Goal: Task Accomplishment & Management: Use online tool/utility

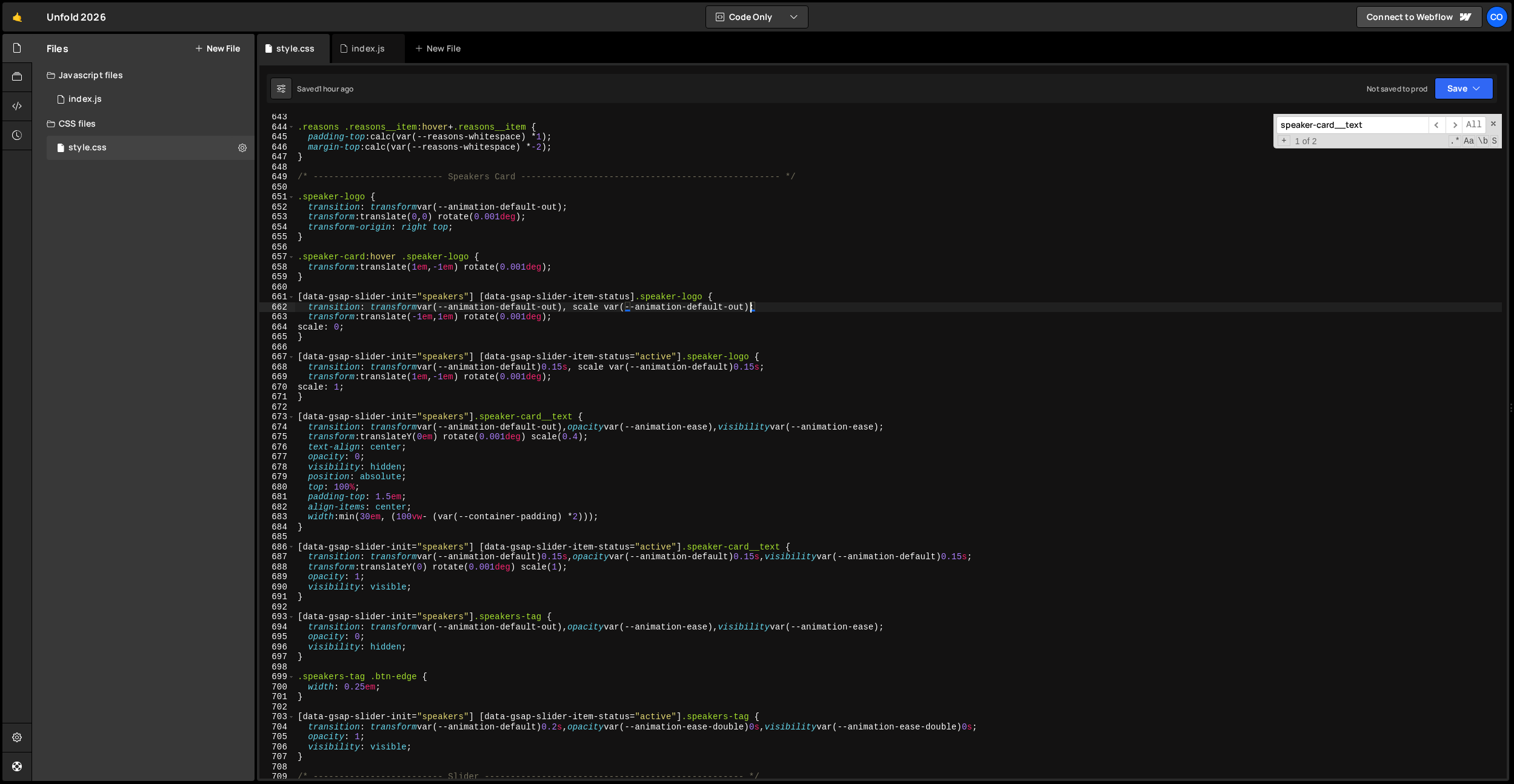
scroll to position [6435, 0]
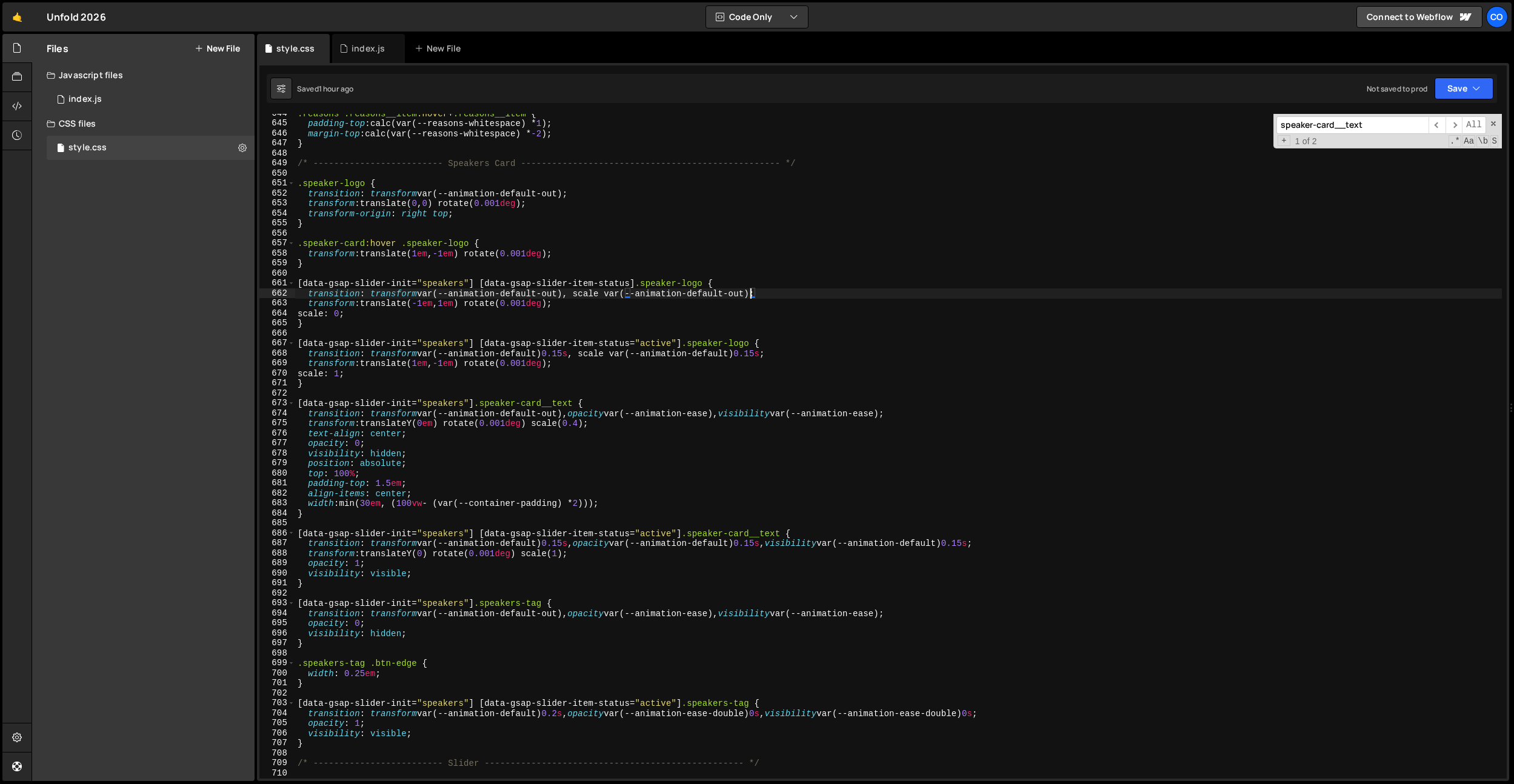
click at [594, 693] on div ".reasons .reasons__item :hover + .reasons__item { padding-top : calc(var(--reas…" at bounding box center [898, 451] width 1206 height 685
click at [567, 715] on div ".reasons .reasons__item :hover + .reasons__item { padding-top : calc(var(--reas…" at bounding box center [898, 451] width 1206 height 685
drag, startPoint x: 1000, startPoint y: 715, endPoint x: 826, endPoint y: 708, distance: 174.1
click at [999, 715] on div ".reasons .reasons__item :hover + .reasons__item { padding-top : calc(var(--reas…" at bounding box center [898, 451] width 1206 height 685
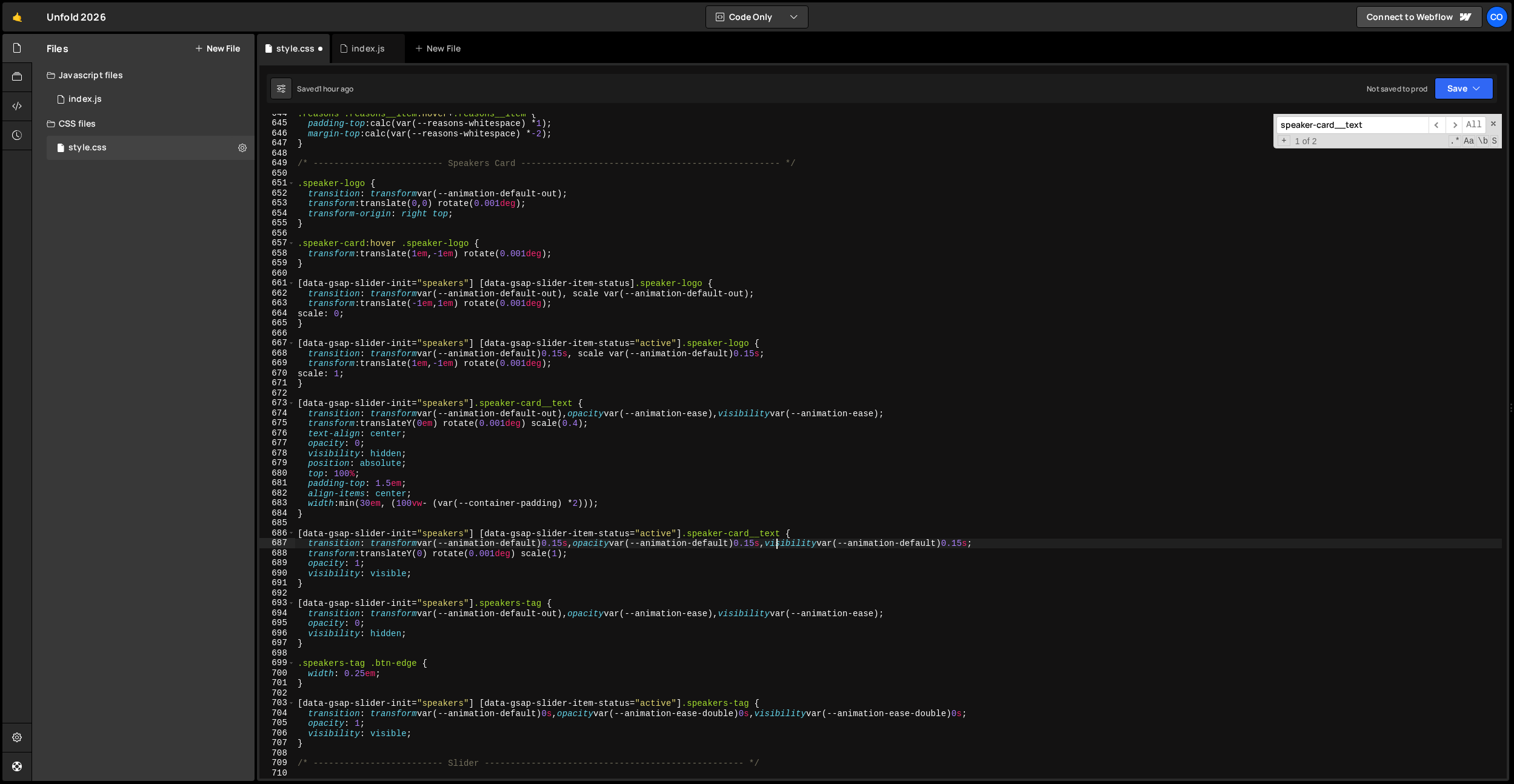
click at [778, 541] on div ".reasons .reasons__item :hover + .reasons__item { padding-top : calc(var(--reas…" at bounding box center [898, 451] width 1206 height 685
click at [991, 544] on div ".reasons .reasons__item :hover + .reasons__item { padding-top : calc(var(--reas…" at bounding box center [898, 451] width 1206 height 685
click at [578, 545] on div ".reasons .reasons__item :hover + .reasons__item { padding-top : calc(var(--reas…" at bounding box center [898, 451] width 1206 height 685
click at [573, 357] on div ".reasons .reasons__item :hover + .reasons__item { padding-top : calc(var(--reas…" at bounding box center [898, 451] width 1206 height 685
click at [580, 381] on div ".reasons .reasons__item :hover + .reasons__item { padding-top : calc(var(--reas…" at bounding box center [898, 451] width 1206 height 685
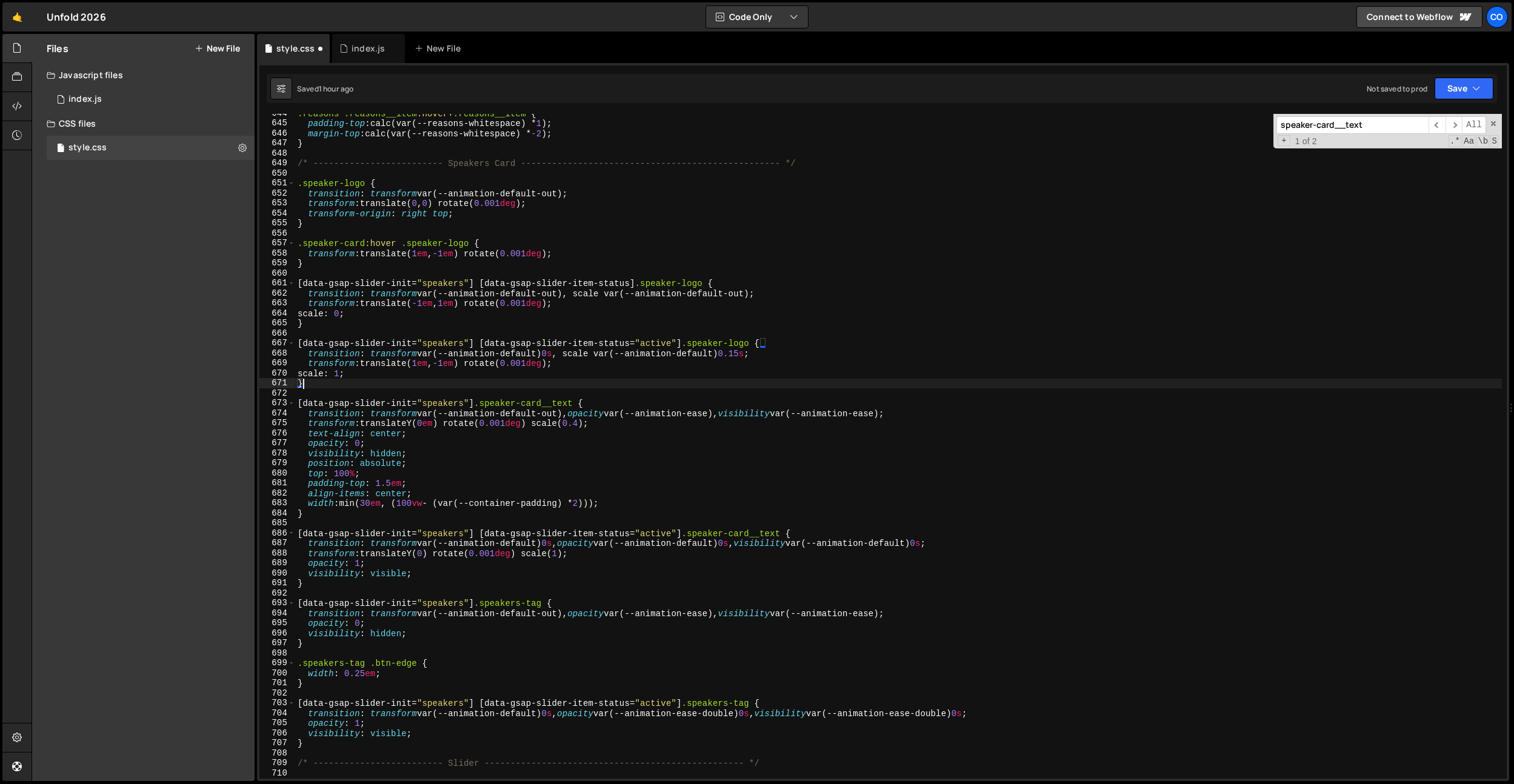
click at [755, 357] on div ".reasons .reasons__item :hover + .reasons__item { padding-top : calc(var(--reas…" at bounding box center [898, 451] width 1206 height 685
click at [632, 502] on div ".reasons .reasons__item :hover + .reasons__item { padding-top : calc(var(--reas…" at bounding box center [898, 451] width 1206 height 685
click at [628, 699] on div ".reasons .reasons__item :hover + .reasons__item { padding-top : calc(var(--reas…" at bounding box center [898, 451] width 1206 height 685
click at [738, 701] on div ".reasons .reasons__item :hover + .reasons__item { padding-top : calc(var(--reas…" at bounding box center [898, 451] width 1206 height 685
click at [715, 617] on div ".reasons .reasons__item :hover + .reasons__item { padding-top : calc(var(--reas…" at bounding box center [898, 451] width 1206 height 685
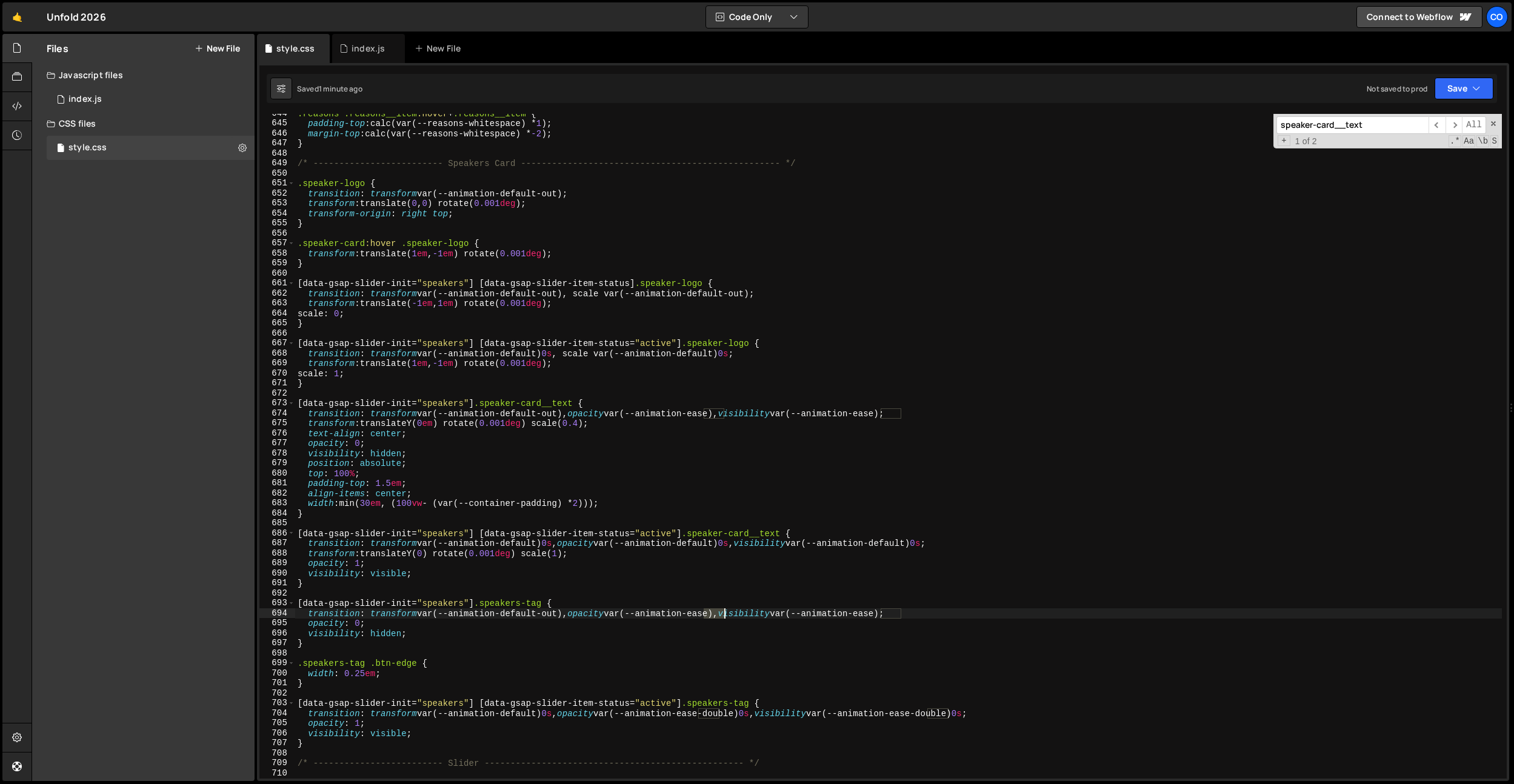
click at [715, 617] on div ".reasons .reasons__item :hover + .reasons__item { padding-top : calc(var(--reas…" at bounding box center [898, 451] width 1206 height 685
drag, startPoint x: 358, startPoint y: 44, endPoint x: 354, endPoint y: 55, distance: 11.7
click at [358, 44] on div "index.js" at bounding box center [368, 48] width 33 height 12
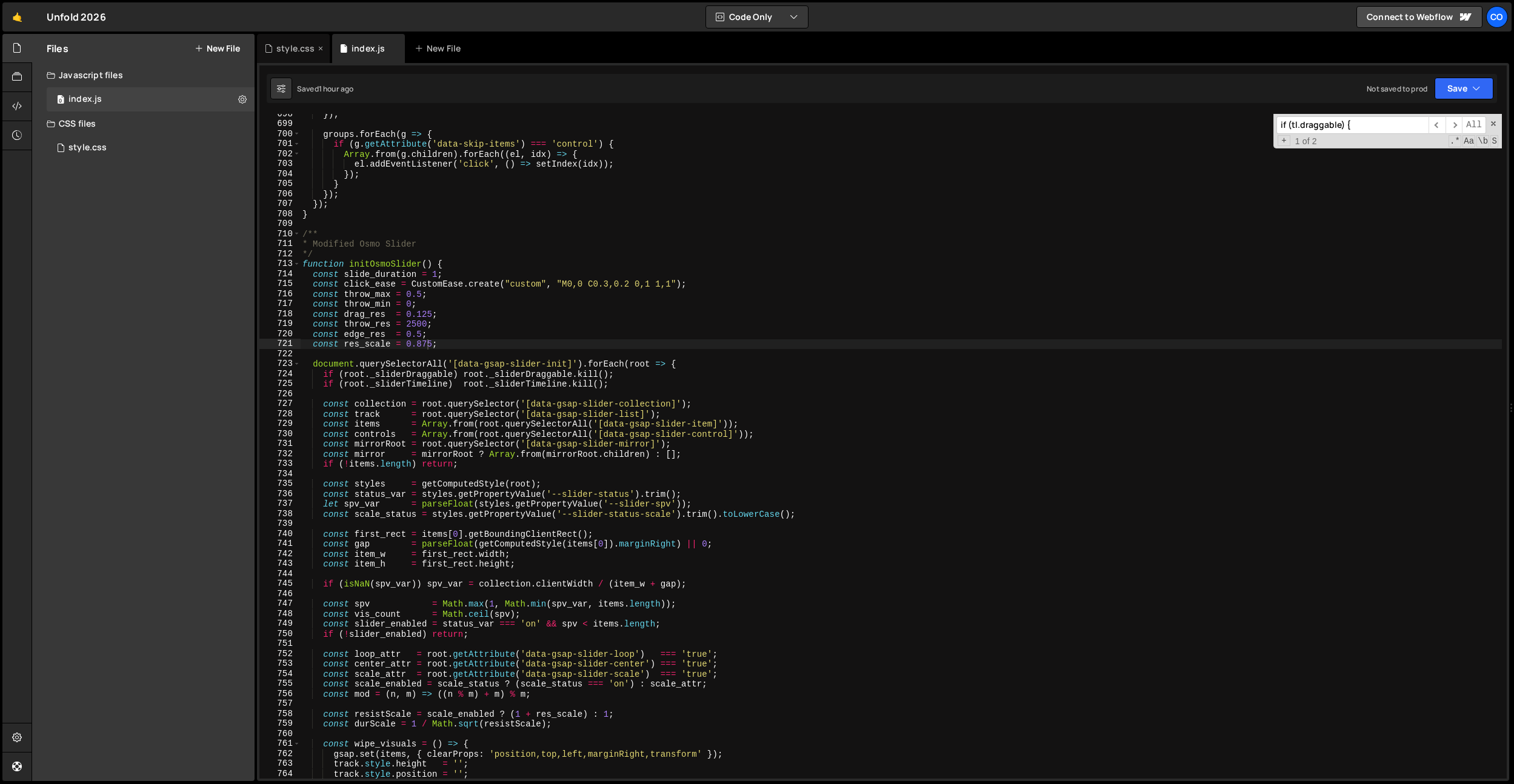
click at [296, 53] on div "style.css" at bounding box center [295, 48] width 38 height 12
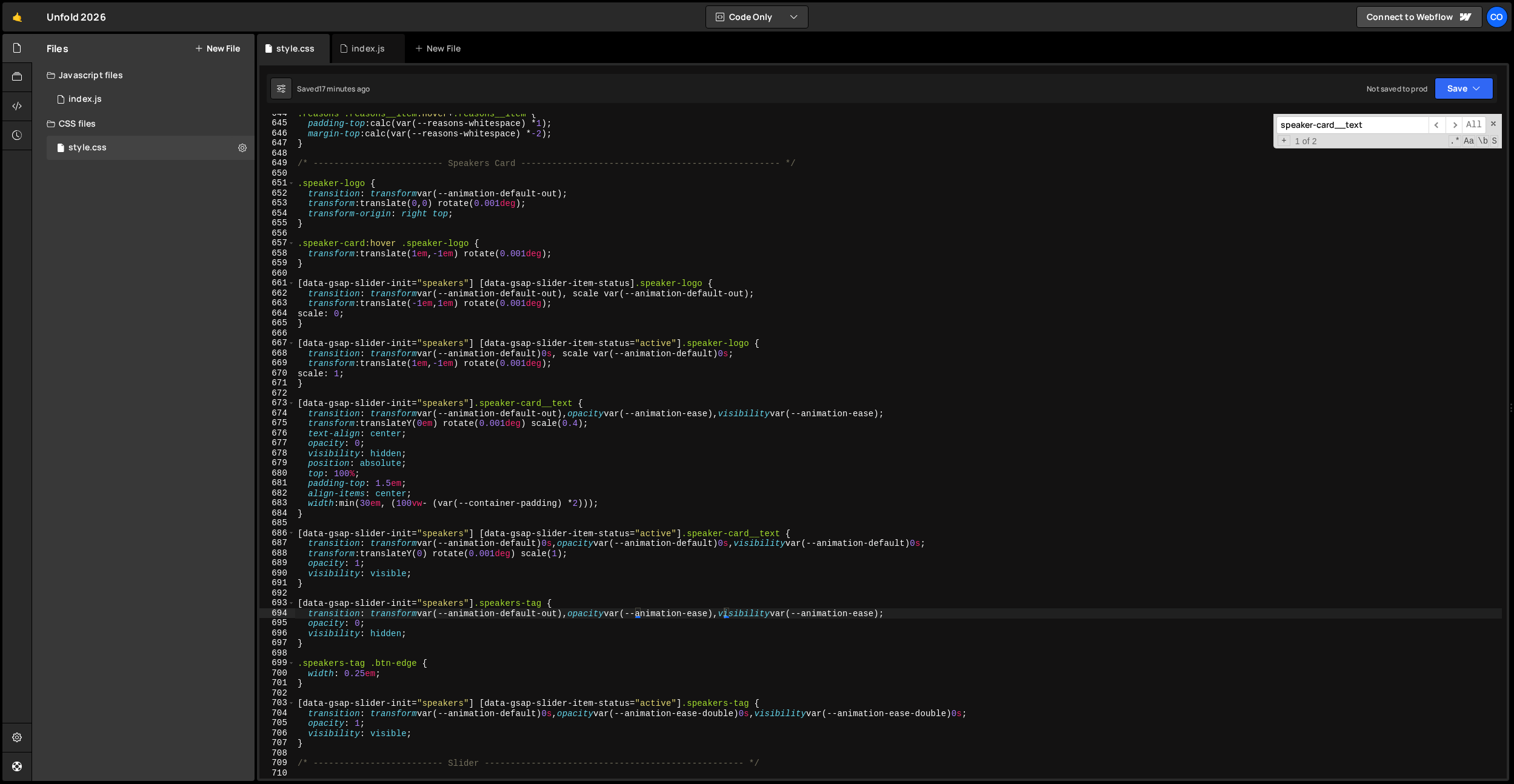
type textarea "}"
click at [461, 327] on div ".reasons .reasons__item :hover + .reasons__item { padding-top : calc(var(--reas…" at bounding box center [898, 451] width 1206 height 685
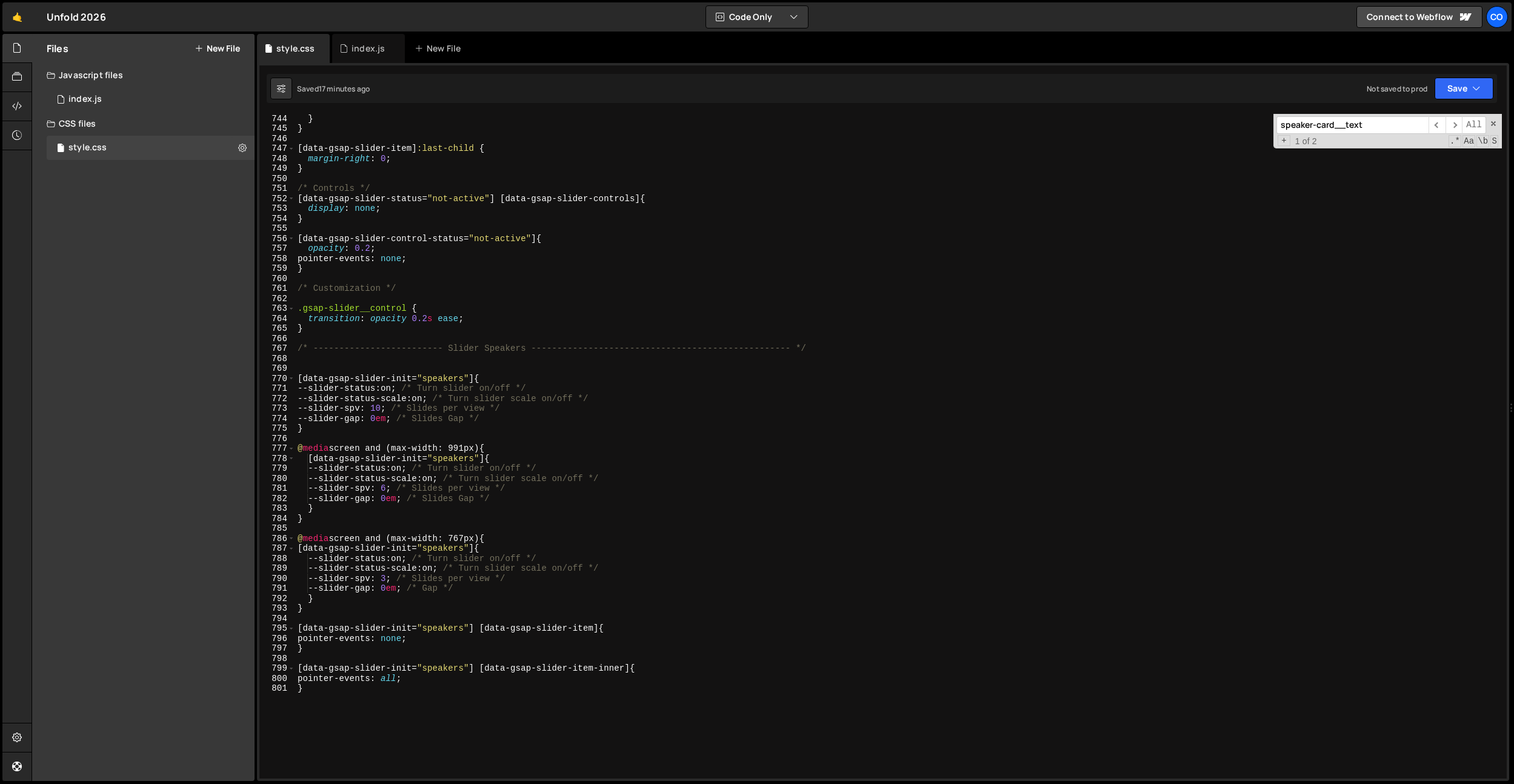
scroll to position [7431, 0]
click at [375, 722] on div "} } [ data-gsap-slider-item ] :last-child { margin-right : 0 ; } /* Controls */…" at bounding box center [898, 456] width 1206 height 685
click at [501, 337] on div "} } [ data-gsap-slider-item ] :last-child { margin-right : 0 ; } /* Controls */…" at bounding box center [898, 456] width 1206 height 685
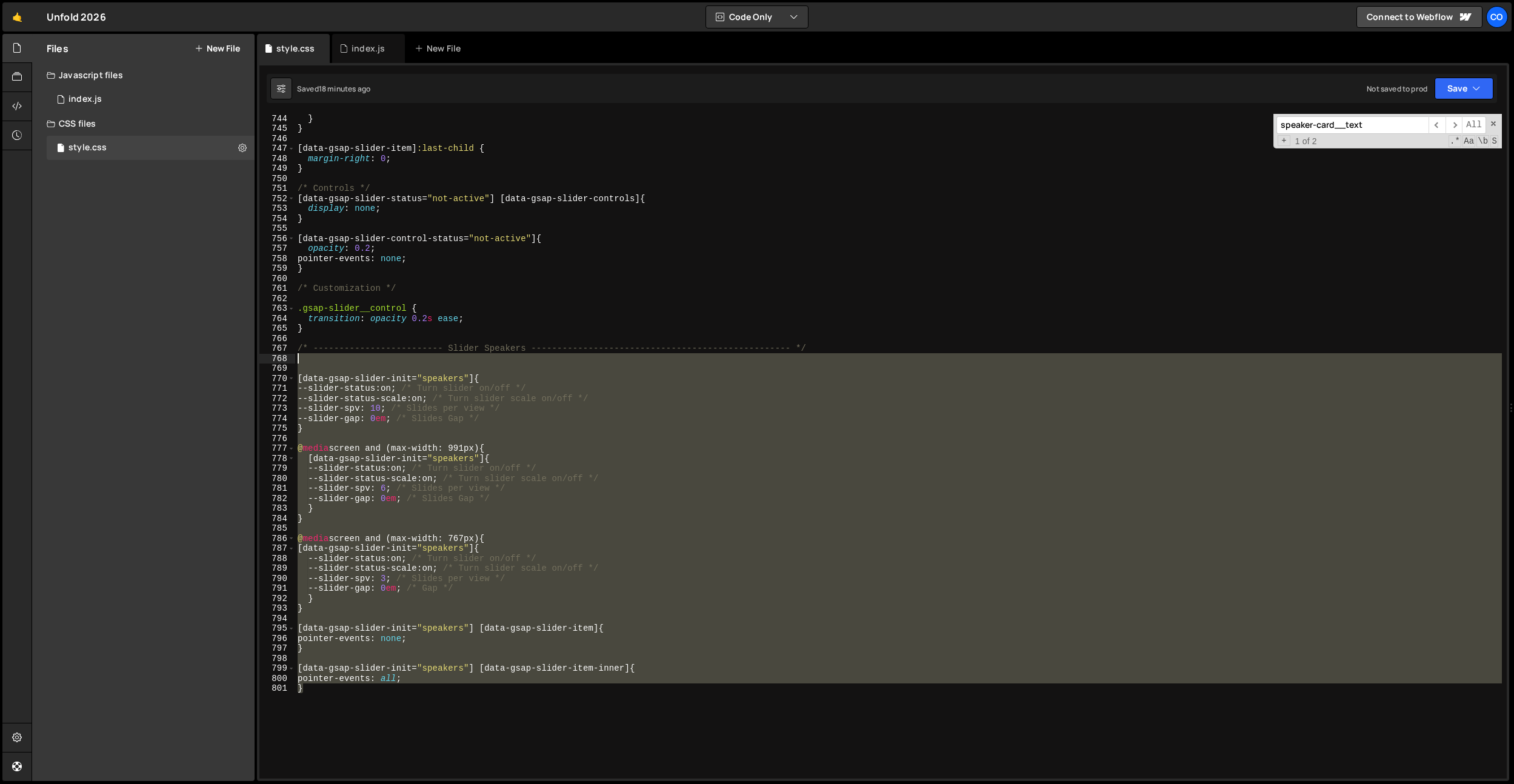
drag, startPoint x: 388, startPoint y: 718, endPoint x: 264, endPoint y: 352, distance: 386.4
click at [264, 352] on div "744 745 746 747 748 749 750 751 752 753 754 755 756 757 758 759 760 761 762 763…" at bounding box center [883, 447] width 1247 height 665
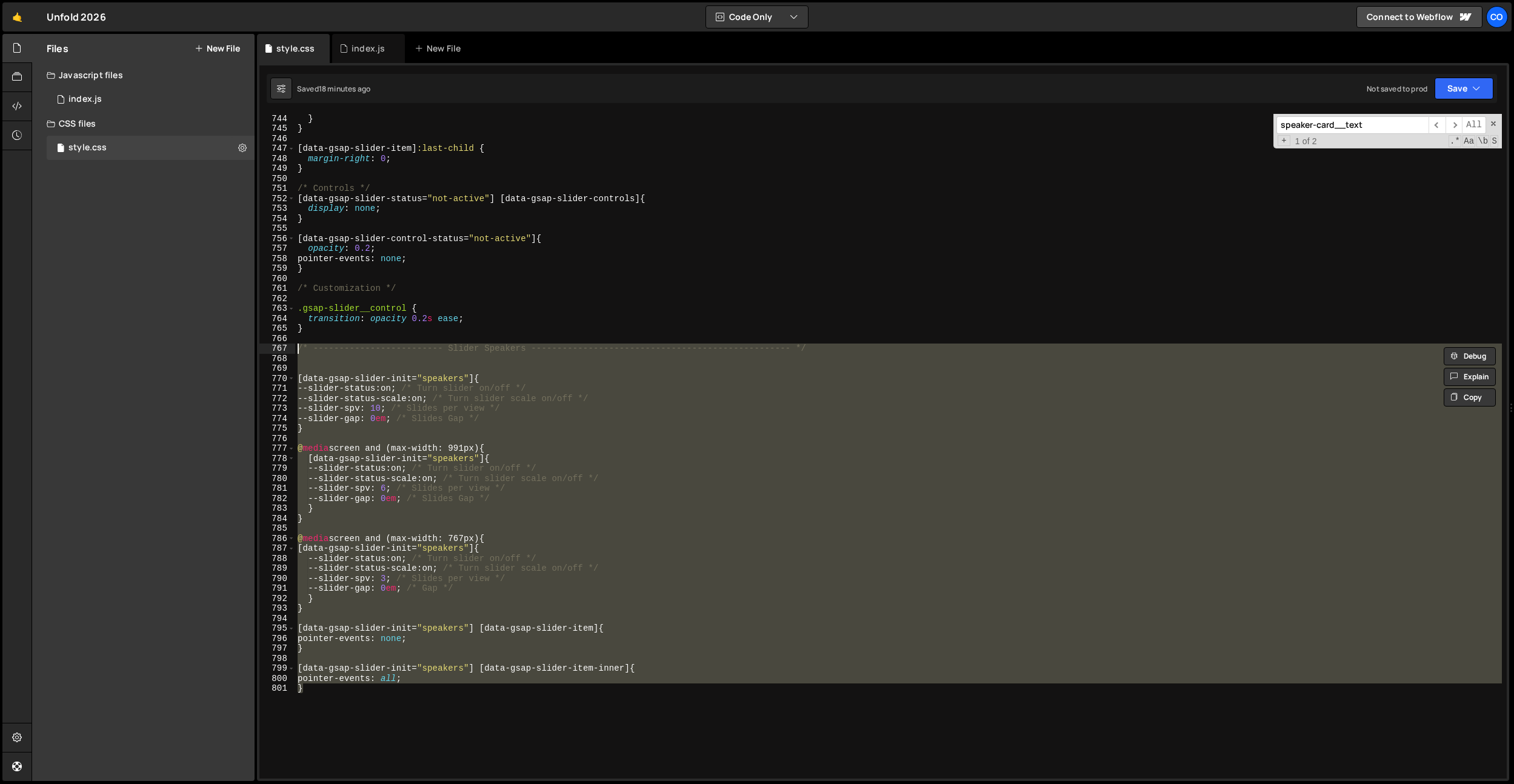
type textarea "}"
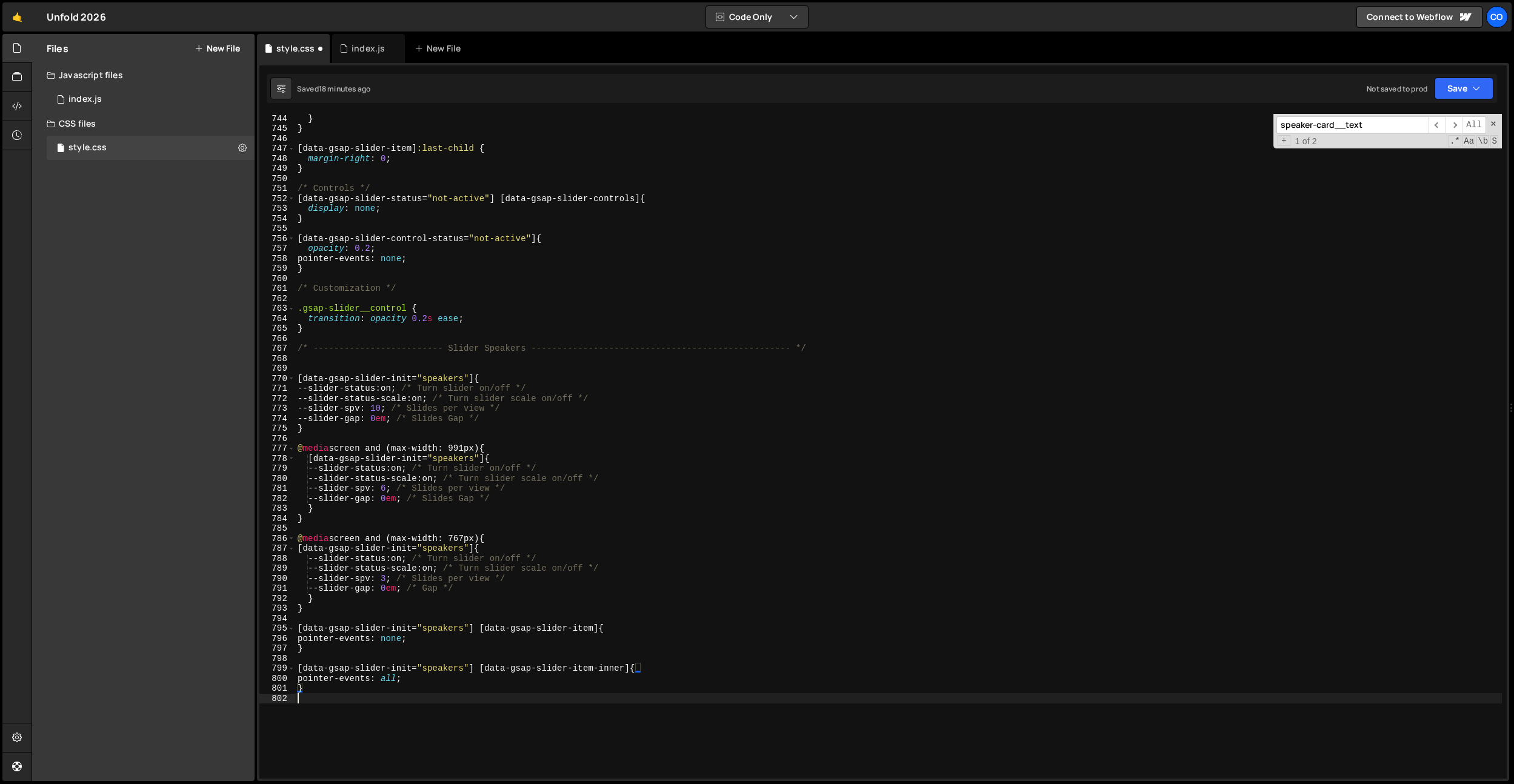
paste textarea "}"
type textarea "}"
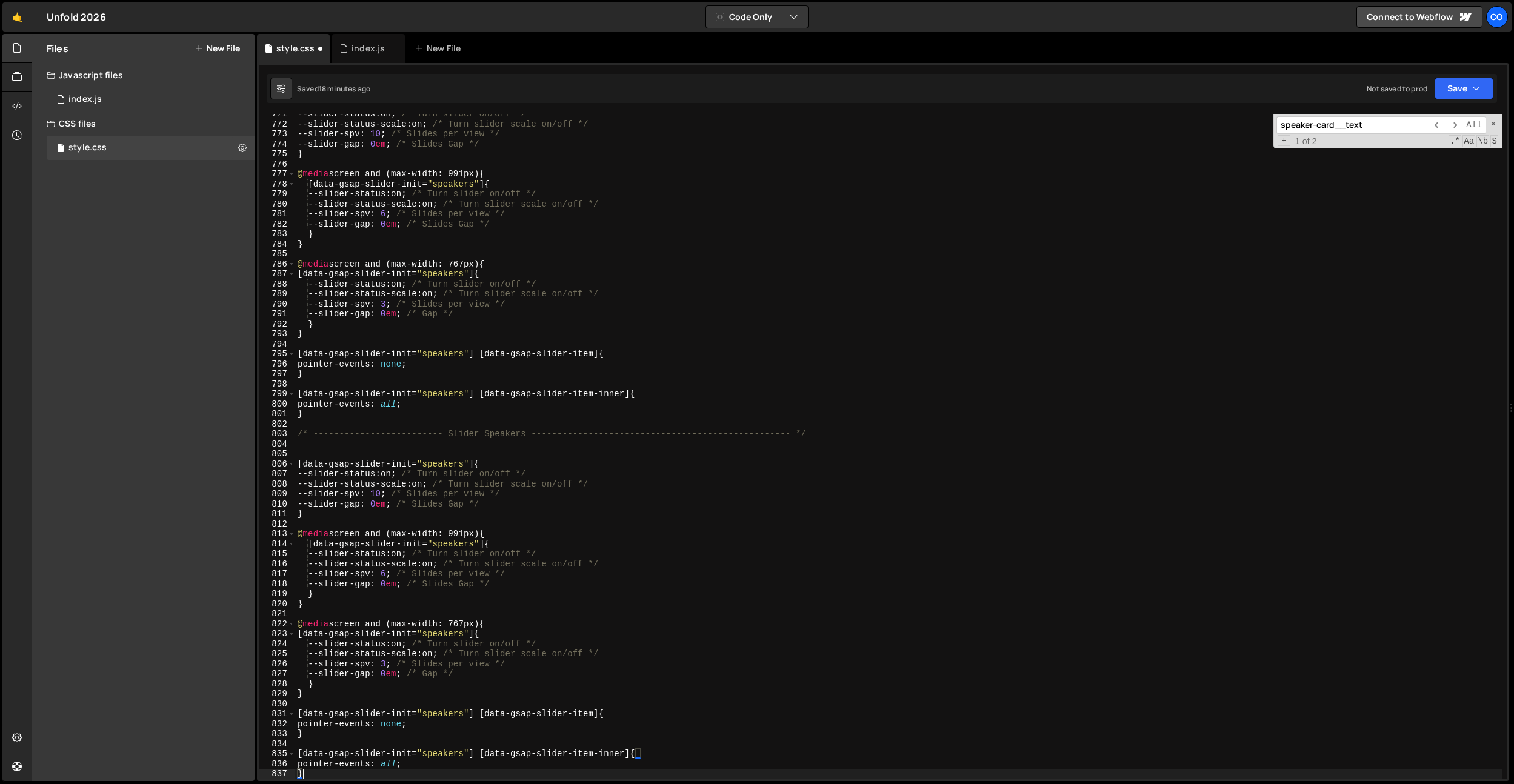
scroll to position [7705, 0]
click at [497, 428] on div "--slider-status : on ; /* Turn slider on/off */ --slider-status-scale : on ; /*…" at bounding box center [898, 452] width 1206 height 685
click at [497, 431] on div "--slider-status : on ; /* Turn slider on/off */ --slider-status-scale : on ; /*…" at bounding box center [898, 452] width 1206 height 685
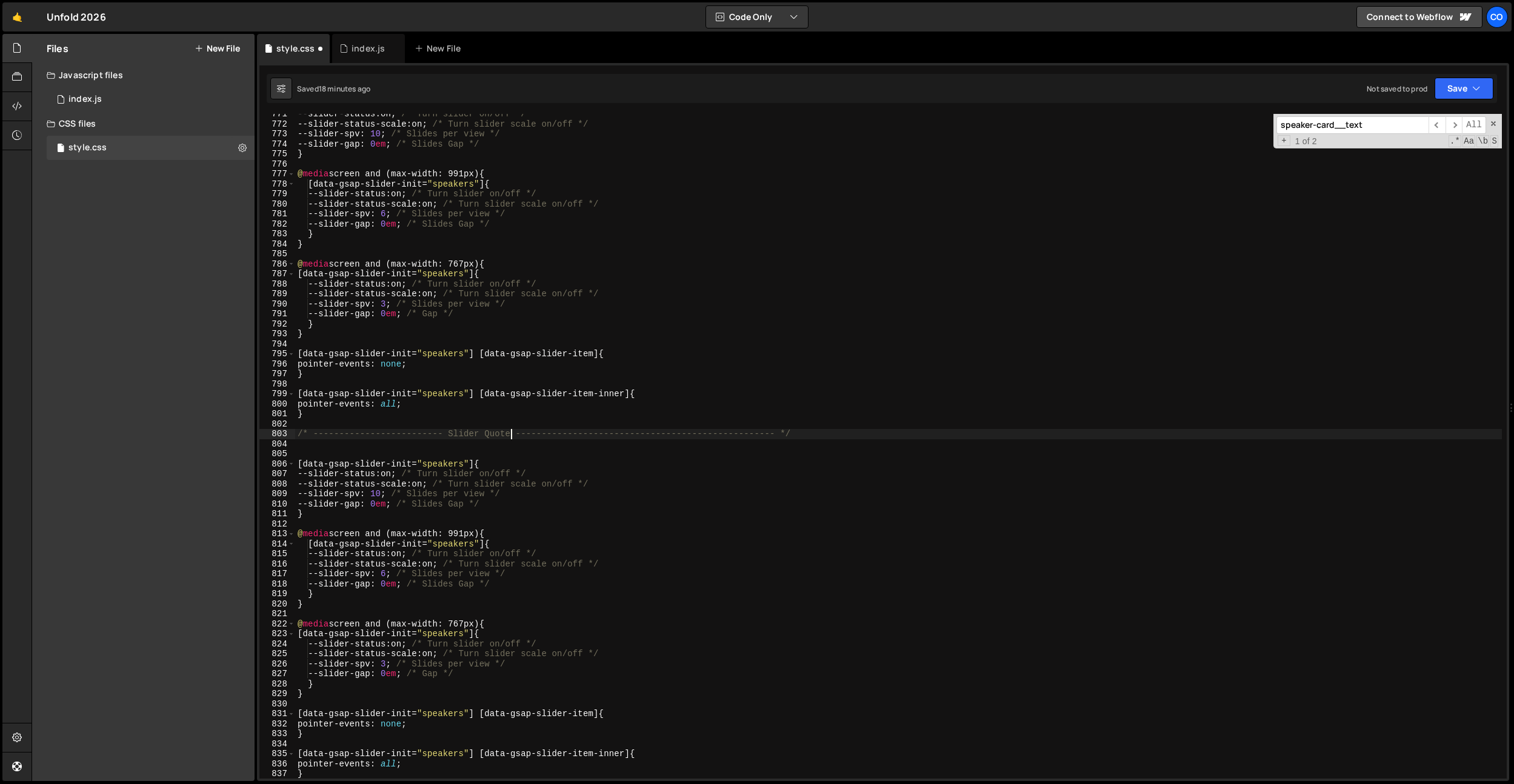
drag, startPoint x: 386, startPoint y: 461, endPoint x: 428, endPoint y: 466, distance: 42.3
click at [388, 461] on div "--slider-status : on ; /* Turn slider on/off */ --slider-status-scale : on ; /*…" at bounding box center [898, 452] width 1206 height 685
click at [431, 465] on div "--slider-status : on ; /* Turn slider on/off */ --slider-status-scale : on ; /*…" at bounding box center [898, 452] width 1206 height 685
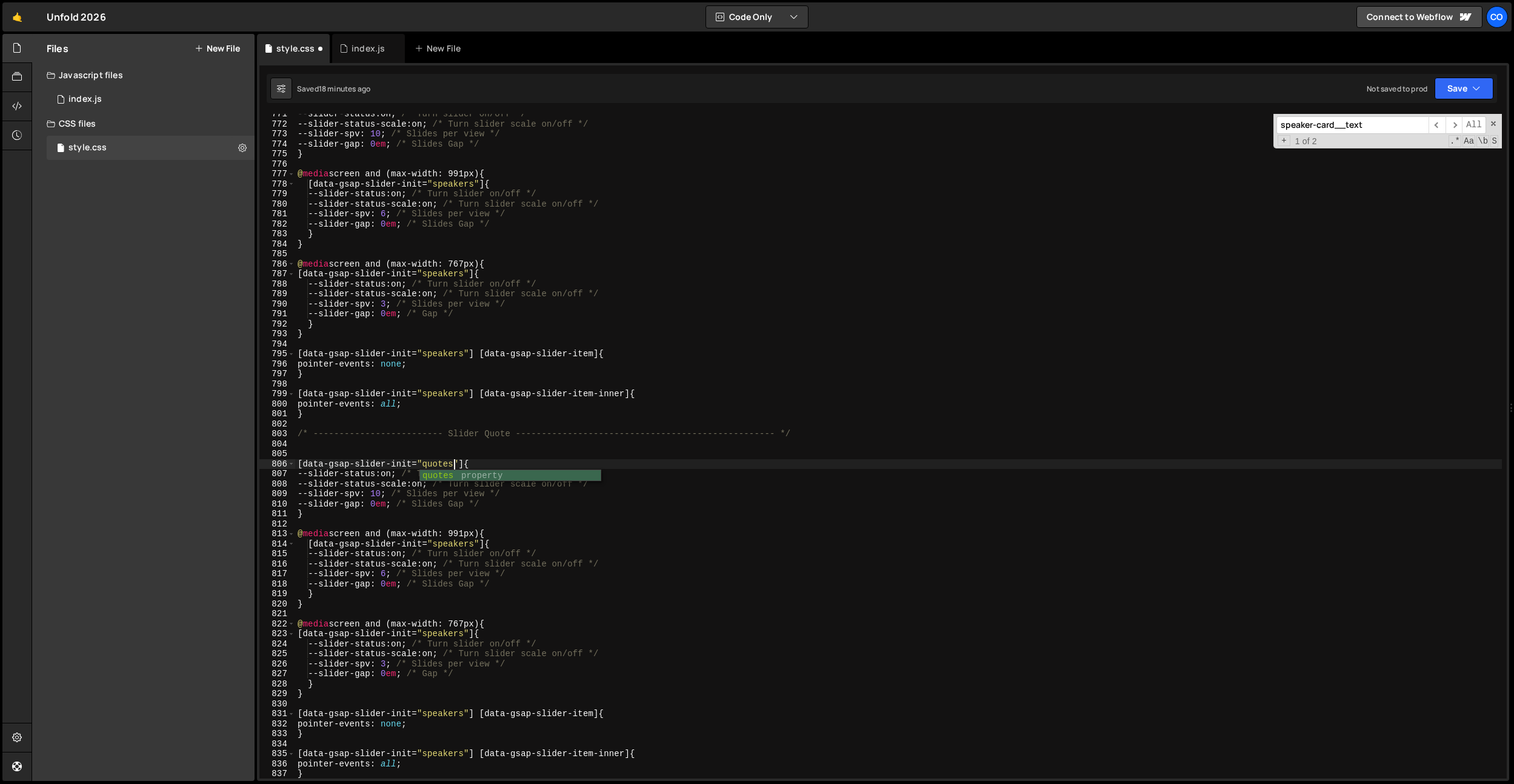
click at [436, 463] on div "--slider-status : on ; /* Turn slider on/off */ --slider-status-scale : on ; /*…" at bounding box center [898, 452] width 1206 height 685
click at [463, 542] on div "--slider-status : on ; /* Turn slider on/off */ --slider-status-scale : on ; /*…" at bounding box center [898, 452] width 1206 height 685
paste textarea "quote"
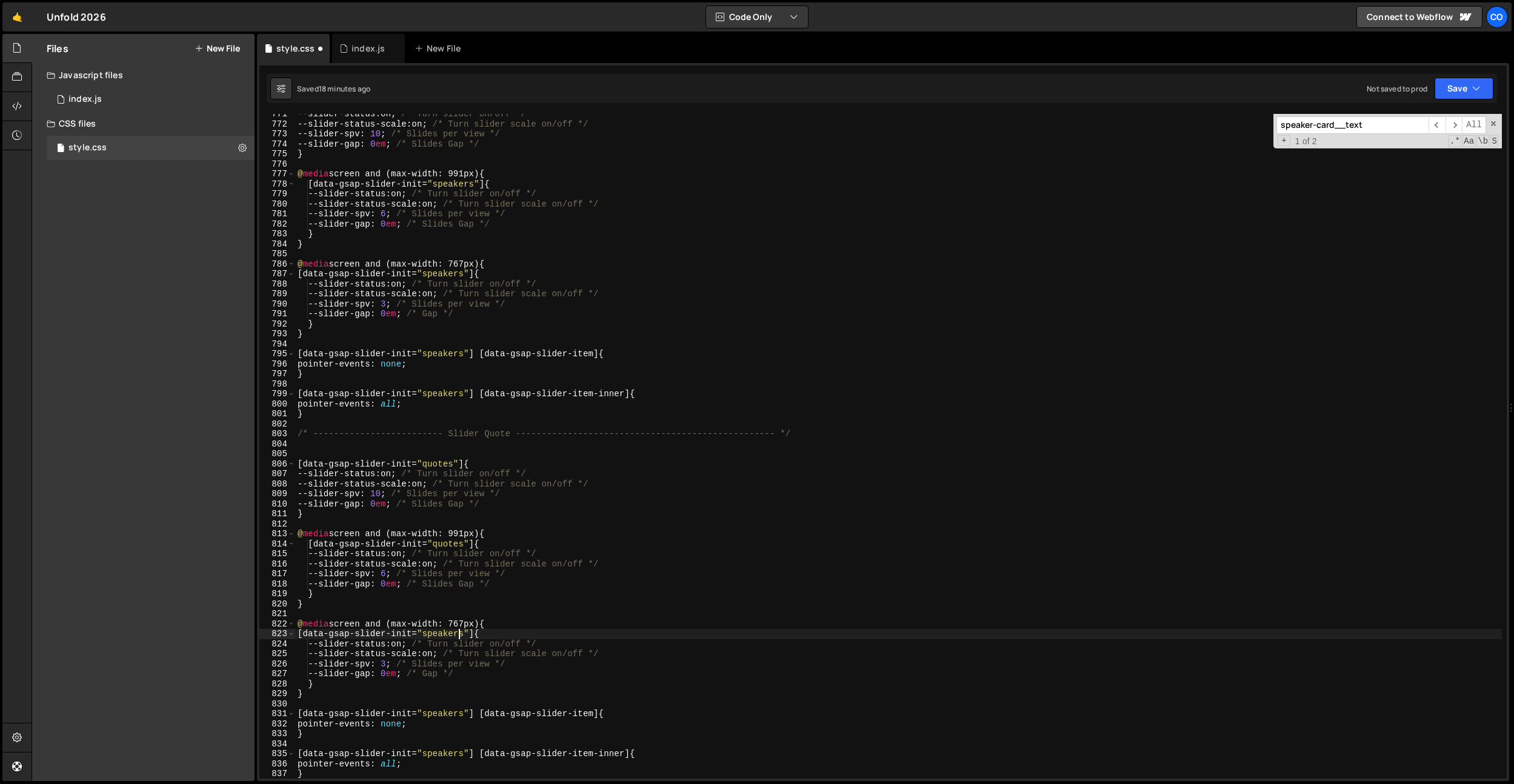
click at [458, 630] on div "--slider-status : on ; /* Turn slider on/off */ --slider-status-scale : on ; /*…" at bounding box center [898, 452] width 1206 height 685
paste textarea "quote"
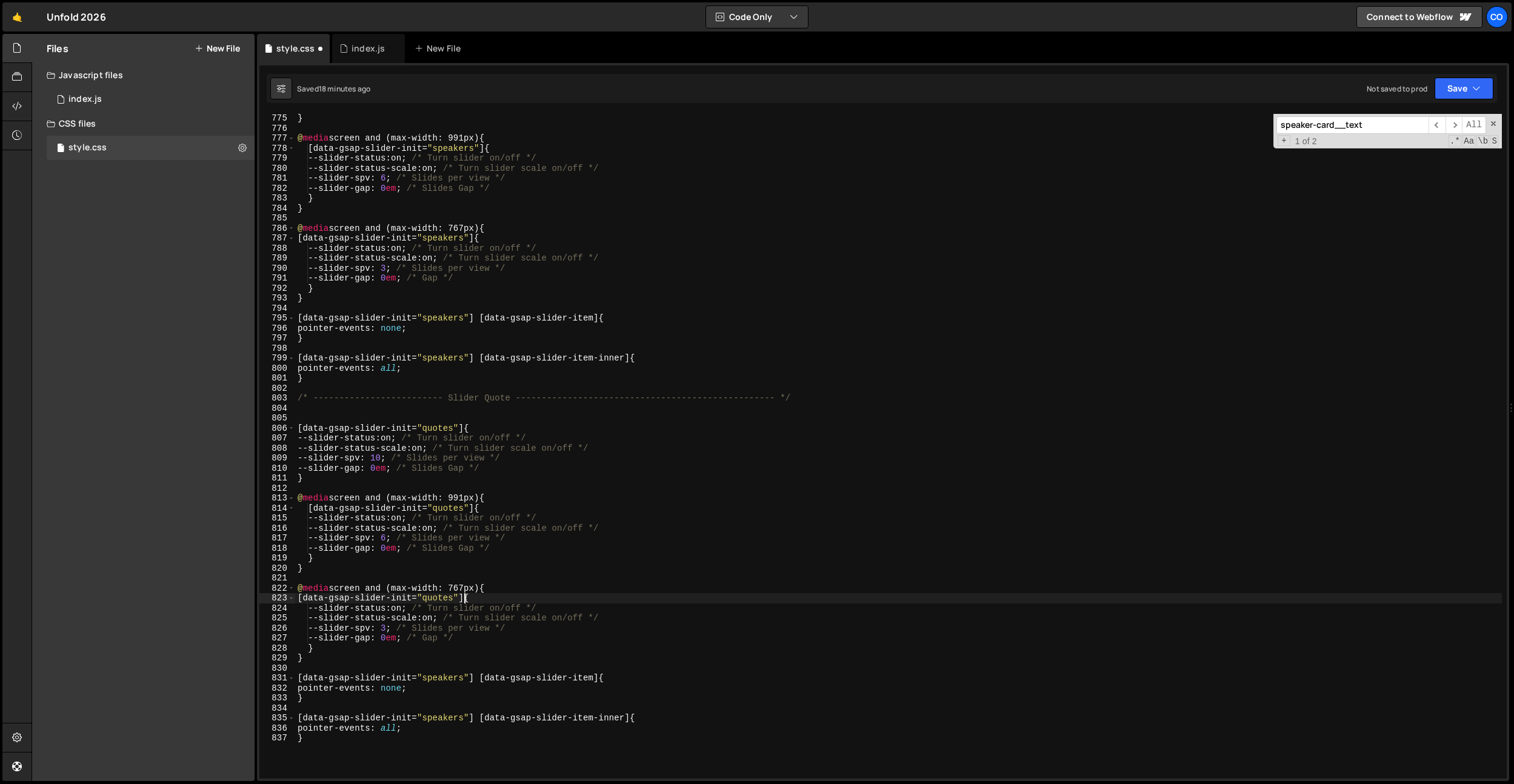
scroll to position [7749, 0]
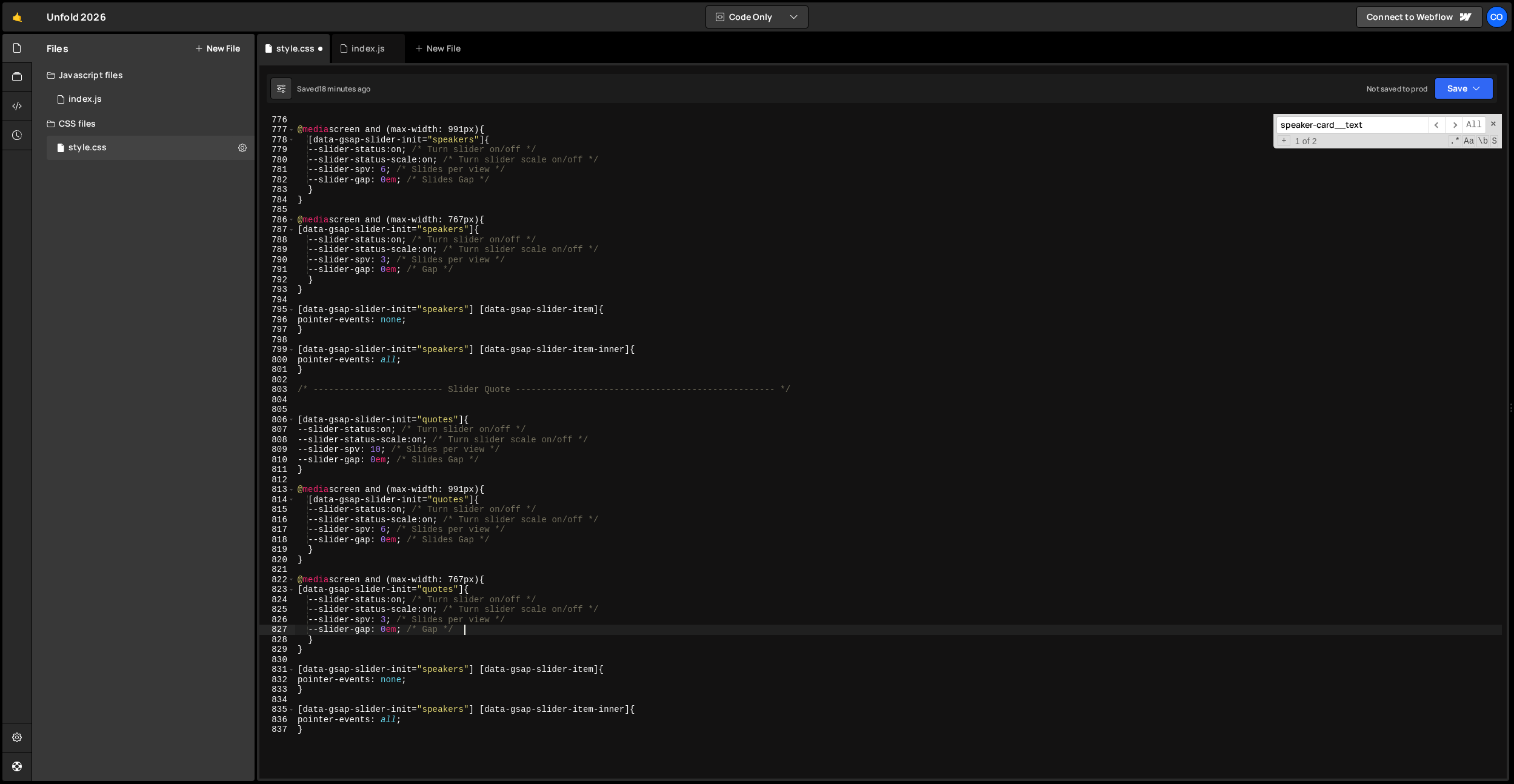
click at [537, 632] on div "} @ media screen and (max-width: 991px) { [ data-gsap-slider-init = " speakers …" at bounding box center [898, 447] width 1206 height 685
drag, startPoint x: 642, startPoint y: 609, endPoint x: 442, endPoint y: 618, distance: 200.2
click at [642, 609] on div "} @ media screen and (max-width: 991px) { [ data-gsap-slider-init = " speakers …" at bounding box center [898, 447] width 1206 height 685
click at [444, 610] on div "} @ media screen and (max-width: 991px) { [ data-gsap-slider-init = " speakers …" at bounding box center [898, 447] width 1206 height 685
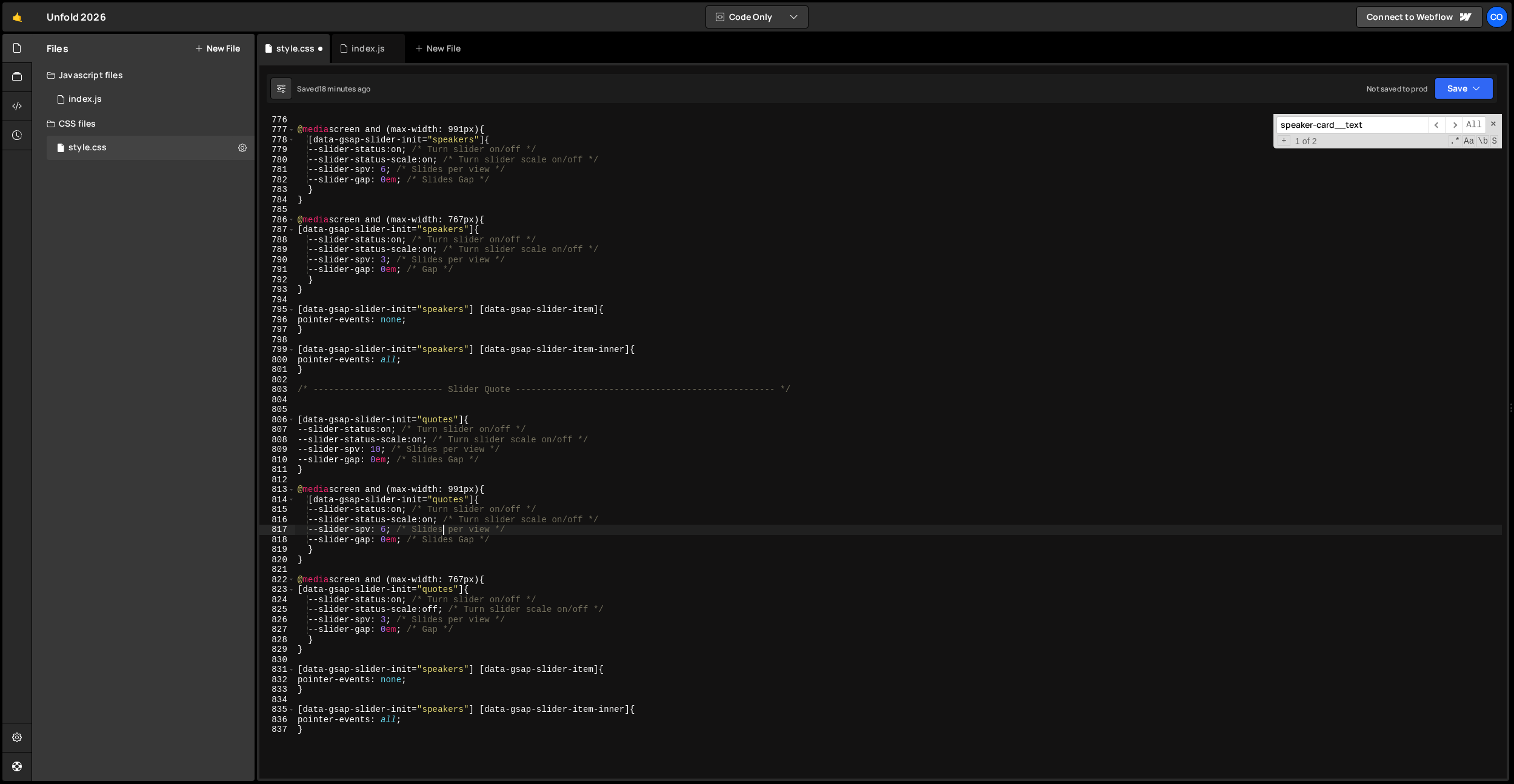
click at [443, 526] on div "} @ media screen and (max-width: 991px) { [ data-gsap-slider-init = " speakers …" at bounding box center [898, 447] width 1206 height 685
click at [444, 521] on div "} @ media screen and (max-width: 991px) { [ data-gsap-slider-init = " speakers …" at bounding box center [898, 447] width 1206 height 685
click at [433, 444] on div "} @ media screen and (max-width: 991px) { [ data-gsap-slider-init = " speakers …" at bounding box center [898, 447] width 1206 height 685
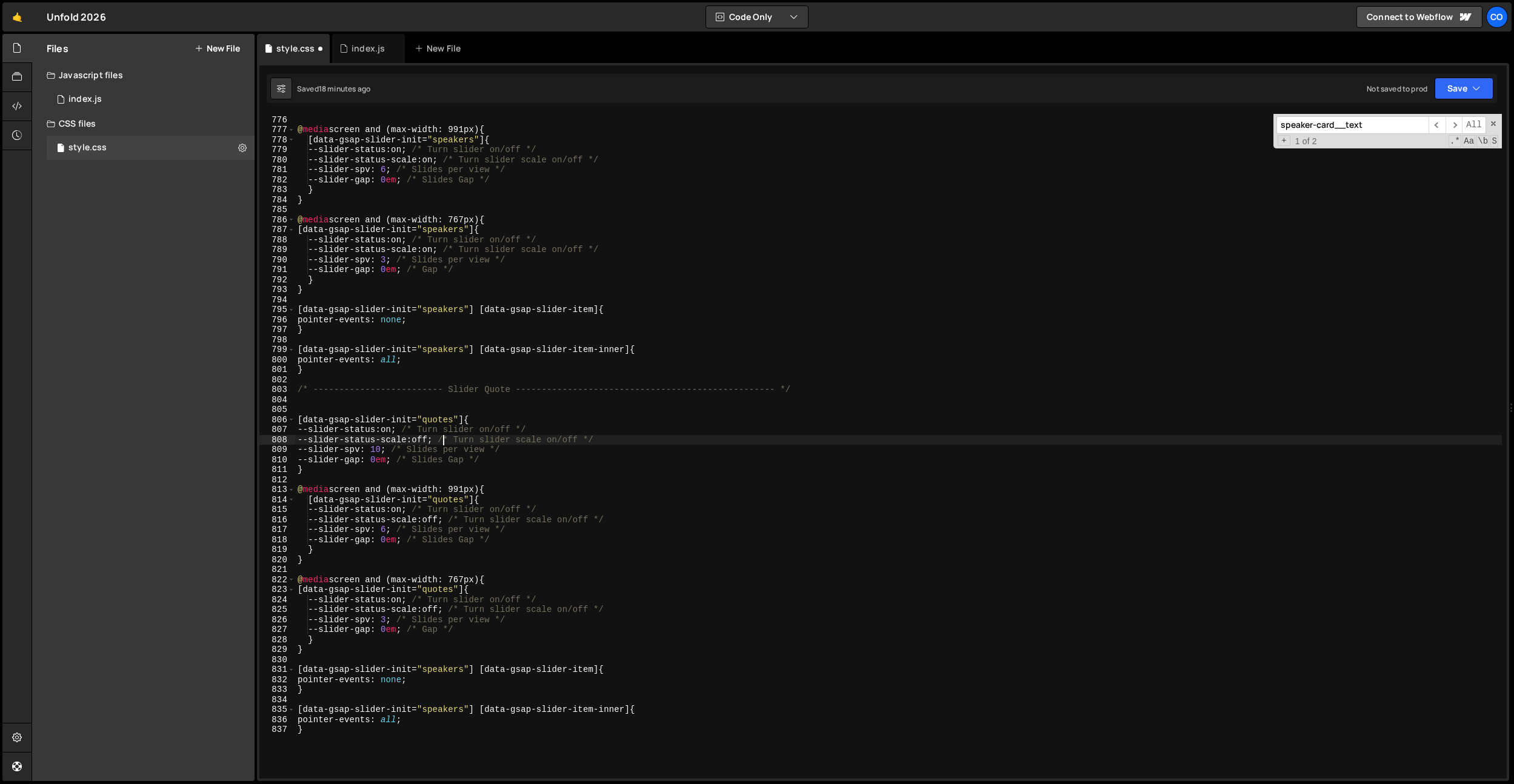
scroll to position [0, 10]
click at [432, 418] on div "} @ media screen and (max-width: 991px) { [ data-gsap-slider-init = " speakers …" at bounding box center [898, 447] width 1206 height 685
click at [380, 454] on div "} @ media screen and (max-width: 991px) { [ data-gsap-slider-init = " speakers …" at bounding box center [898, 447] width 1206 height 685
click at [388, 449] on div "} @ media screen and (max-width: 991px) { [ data-gsap-slider-init = " speakers …" at bounding box center [898, 447] width 1206 height 685
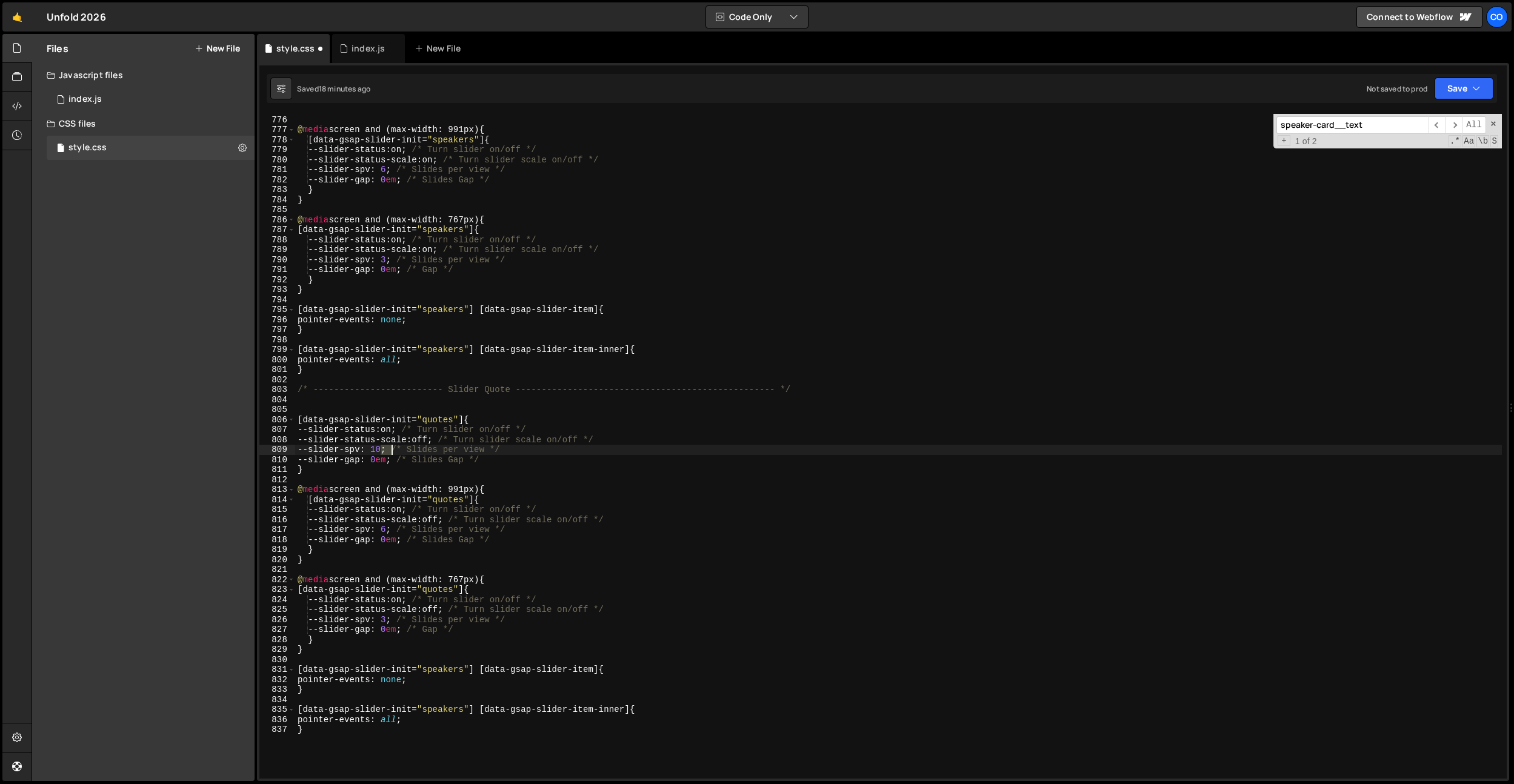
scroll to position [0, 6]
click at [388, 531] on div "} @ media screen and (max-width: 991px) { [ data-gsap-slider-init = " speakers …" at bounding box center [898, 447] width 1206 height 685
drag, startPoint x: 358, startPoint y: 643, endPoint x: 385, endPoint y: 636, distance: 27.9
click at [358, 643] on div "} @ media screen and (max-width: 991px) { [ data-gsap-slider-init = " speakers …" at bounding box center [898, 447] width 1206 height 685
click at [391, 623] on div "} @ media screen and (max-width: 991px) { [ data-gsap-slider-init = " speakers …" at bounding box center [898, 447] width 1206 height 685
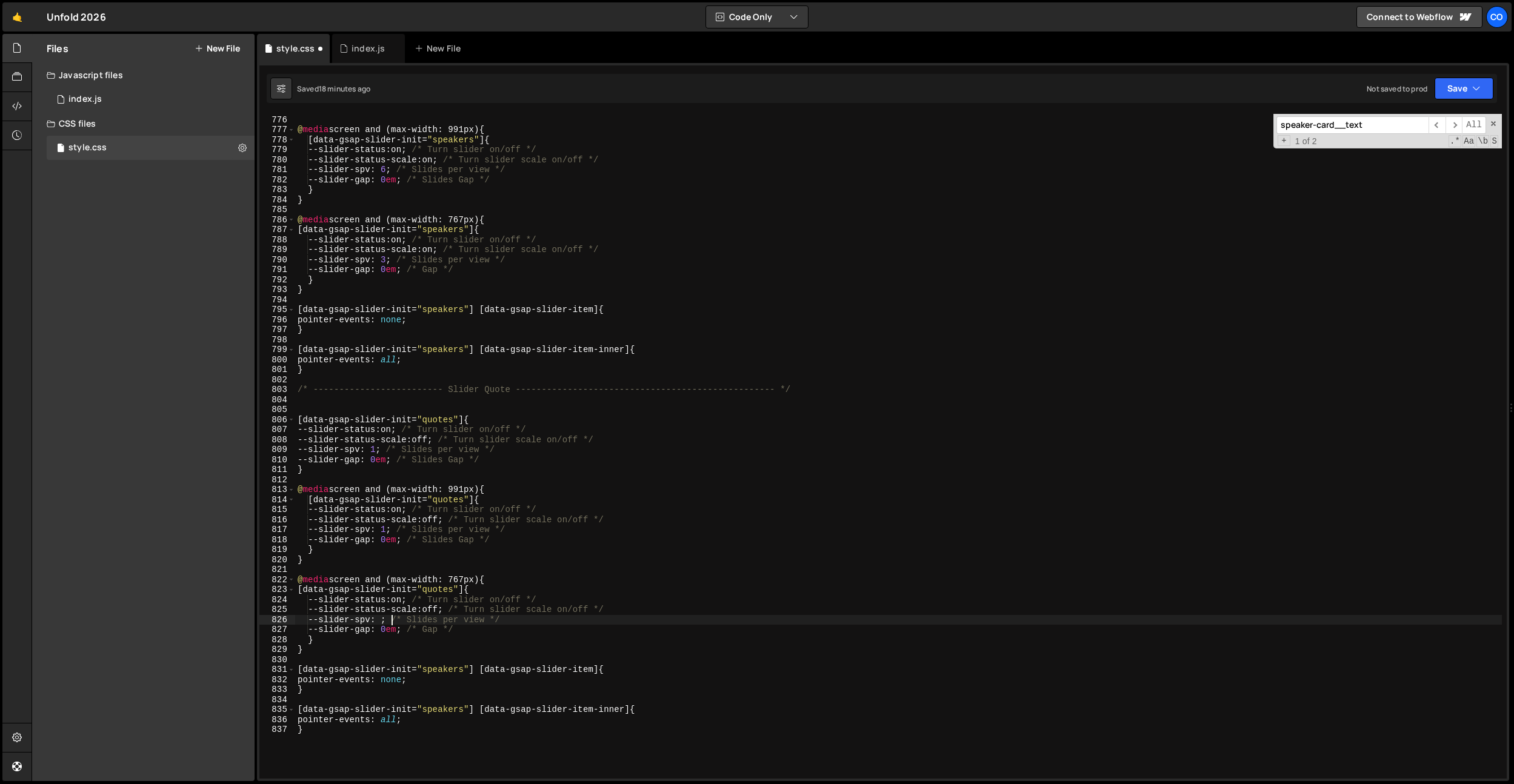
scroll to position [0, 7]
click at [488, 492] on div "} @ media screen and (max-width: 991px) { [ data-gsap-slider-init = " speakers …" at bounding box center [898, 447] width 1206 height 685
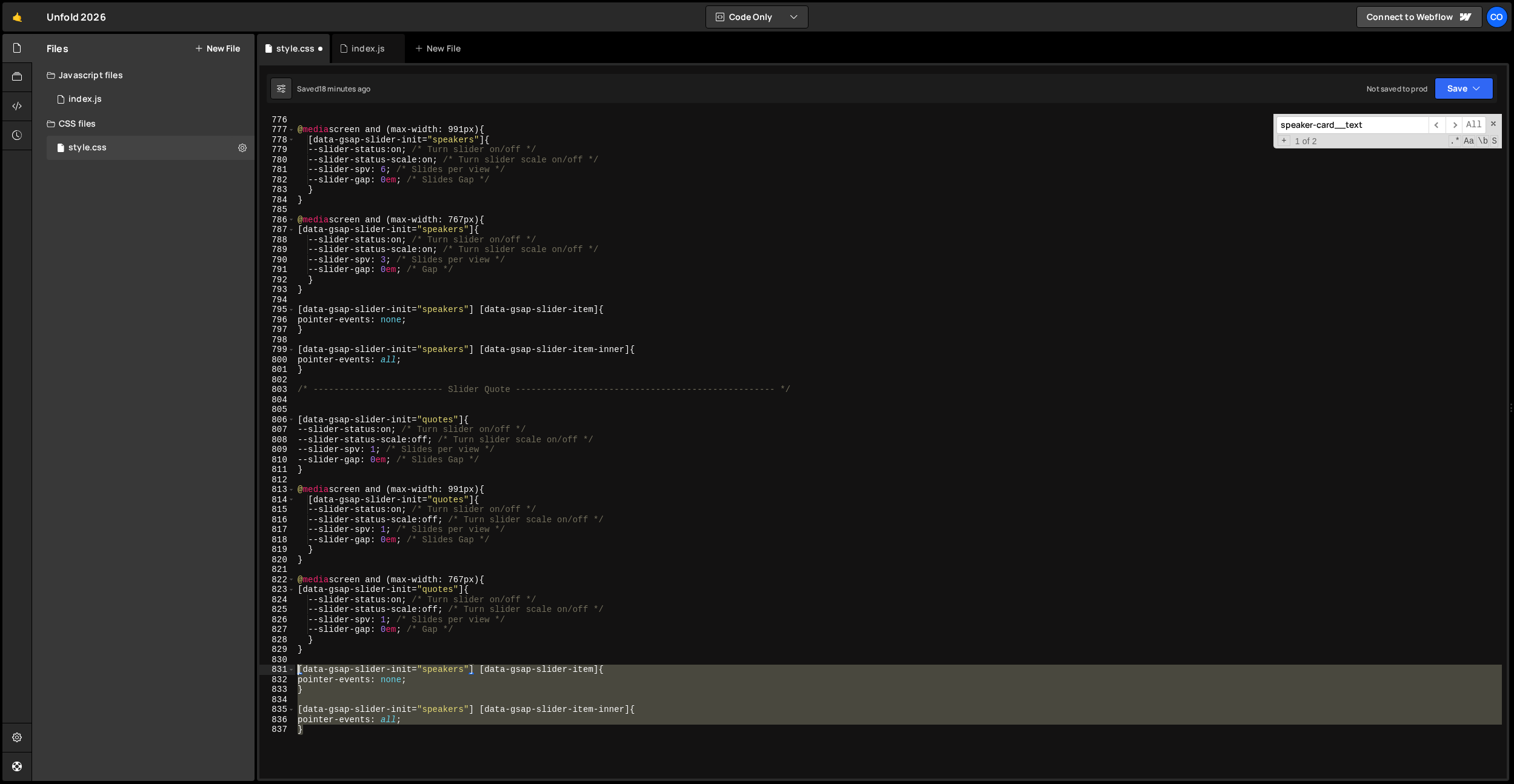
drag, startPoint x: 405, startPoint y: 735, endPoint x: 247, endPoint y: 668, distance: 171.6
click at [247, 668] on div "Files New File Javascript files 0 index.js 0 CSS files style.css 0 Copy share l…" at bounding box center [773, 408] width 1482 height 748
type textarea "[data-gsap-slider-init="speakers"] [data-gsap-slider-item] { pointer-events: no…"
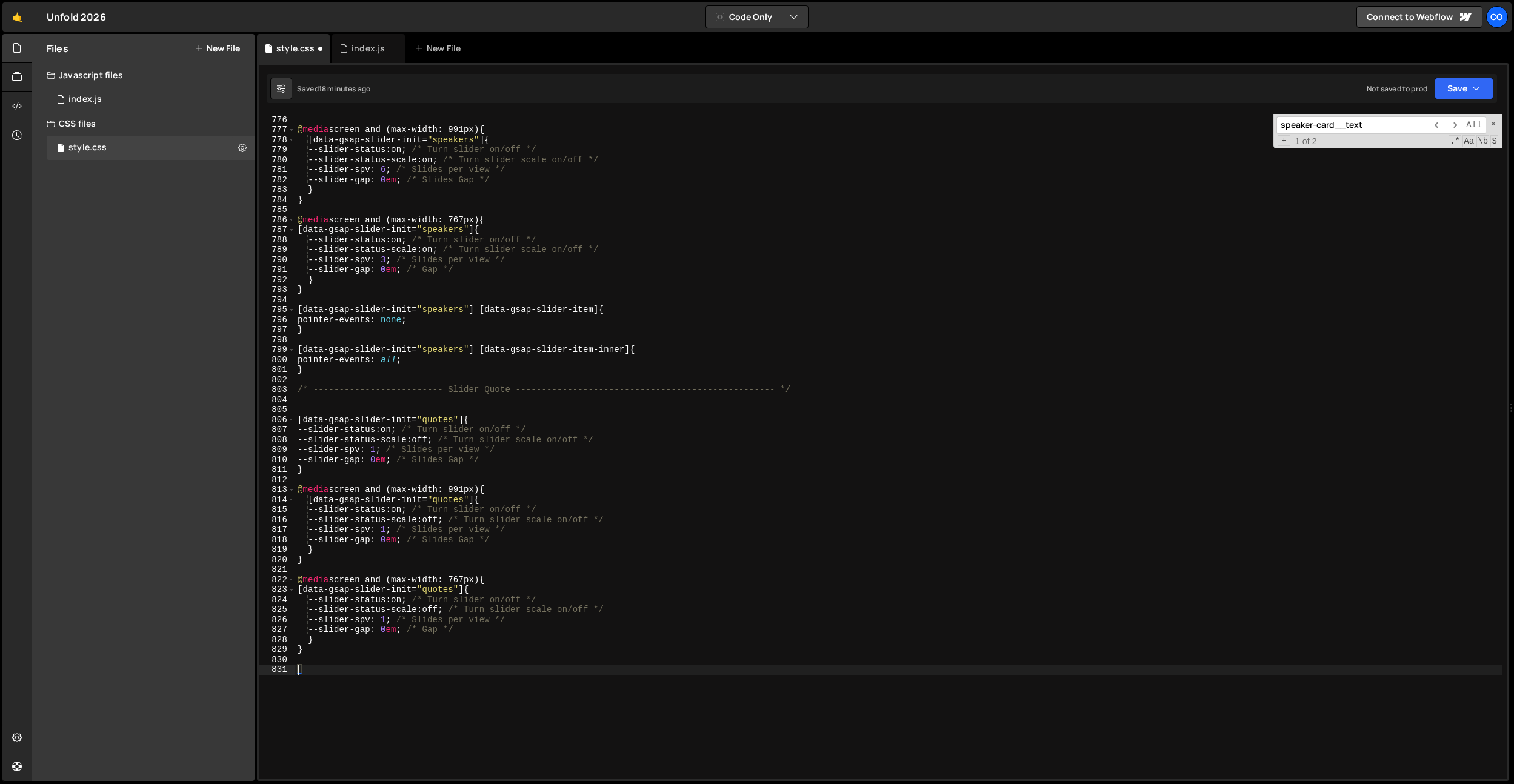
scroll to position [0, 0]
click at [469, 251] on div "} @ media screen and (max-width: 991px) { [ data-gsap-slider-init = " speakers …" at bounding box center [898, 447] width 1206 height 685
type textarea "--slider-status-scale: on; /* Turn slider scale on/off */"
drag, startPoint x: 365, startPoint y: 50, endPoint x: 454, endPoint y: 219, distance: 191.0
click at [366, 51] on div "index.js" at bounding box center [368, 48] width 33 height 12
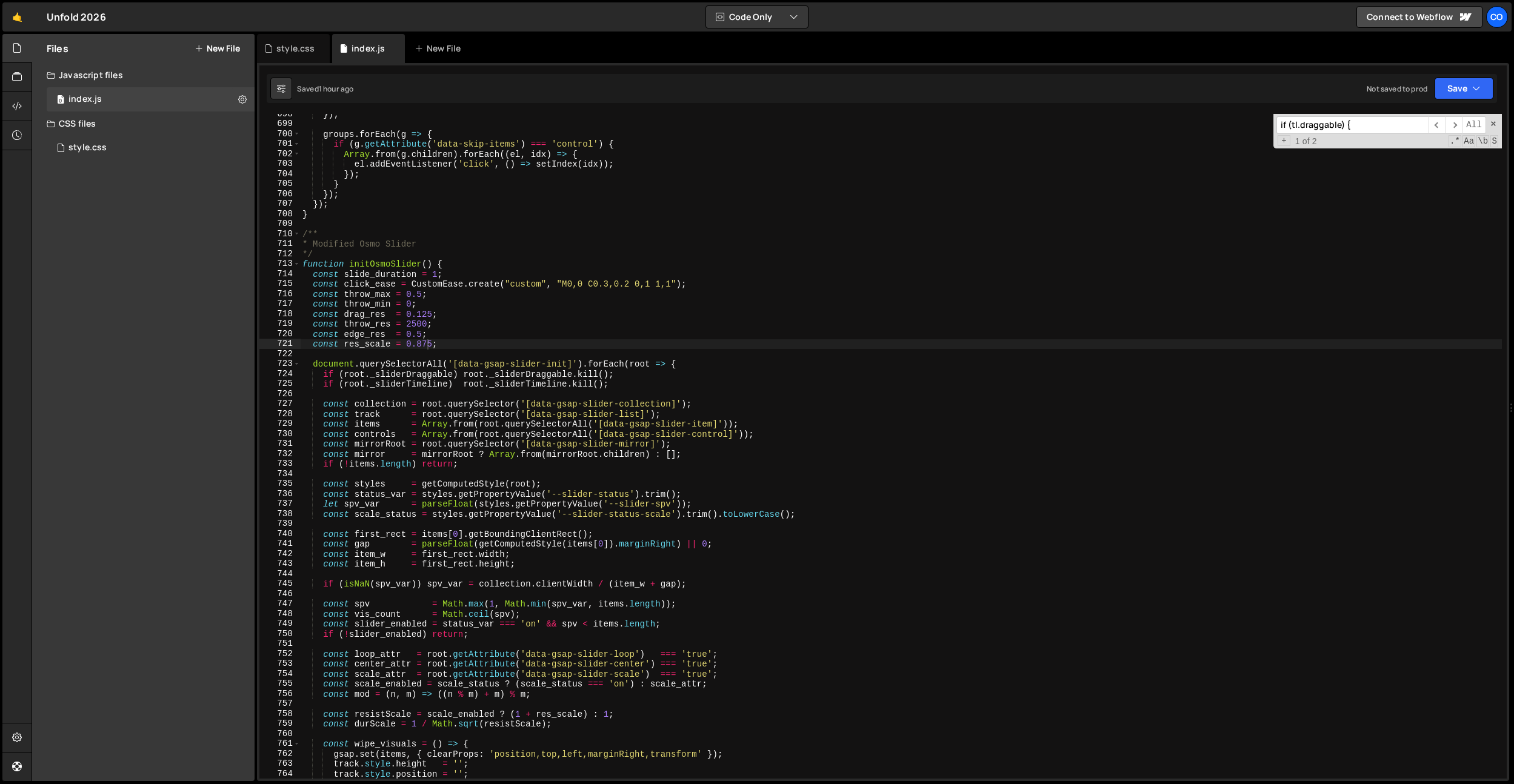
type textarea "function initOsmoSlider() {"
click at [463, 266] on div "}) ; groups . forEach ( g => { if ( g . getAttribute ( 'data-skip-items' ) === …" at bounding box center [900, 452] width 1202 height 685
type input "mirror"
type textarea "const mirrorRoot = root.querySelector('[data-gsap-slider-mirror]');"
drag, startPoint x: 651, startPoint y: 446, endPoint x: 533, endPoint y: 447, distance: 118.0
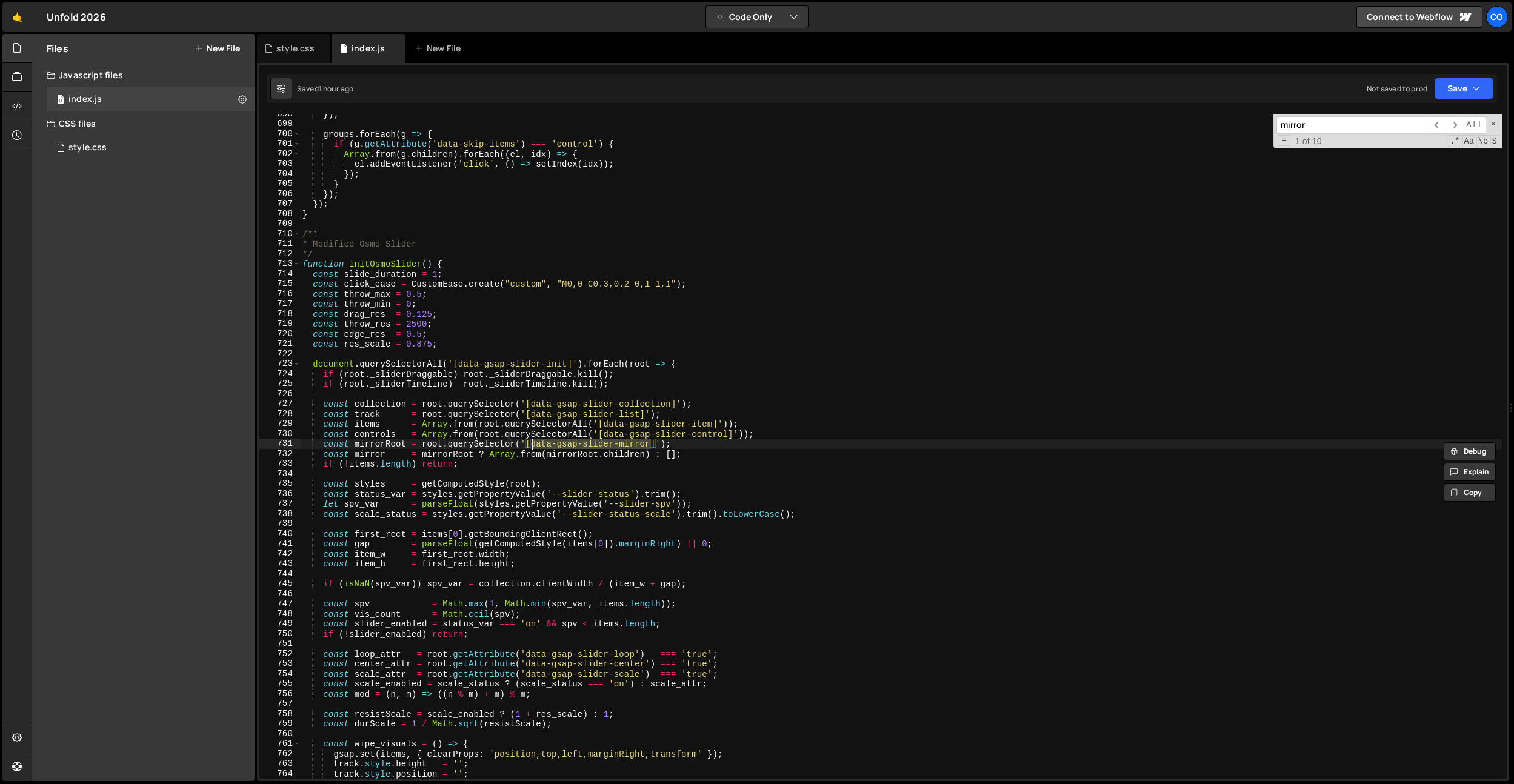
click at [533, 447] on div "}) ; groups . forEach ( g => { if ( g . getAttribute ( 'data-skip-items' ) === …" at bounding box center [900, 452] width 1202 height 685
click at [287, 58] on div "style.css" at bounding box center [293, 48] width 73 height 29
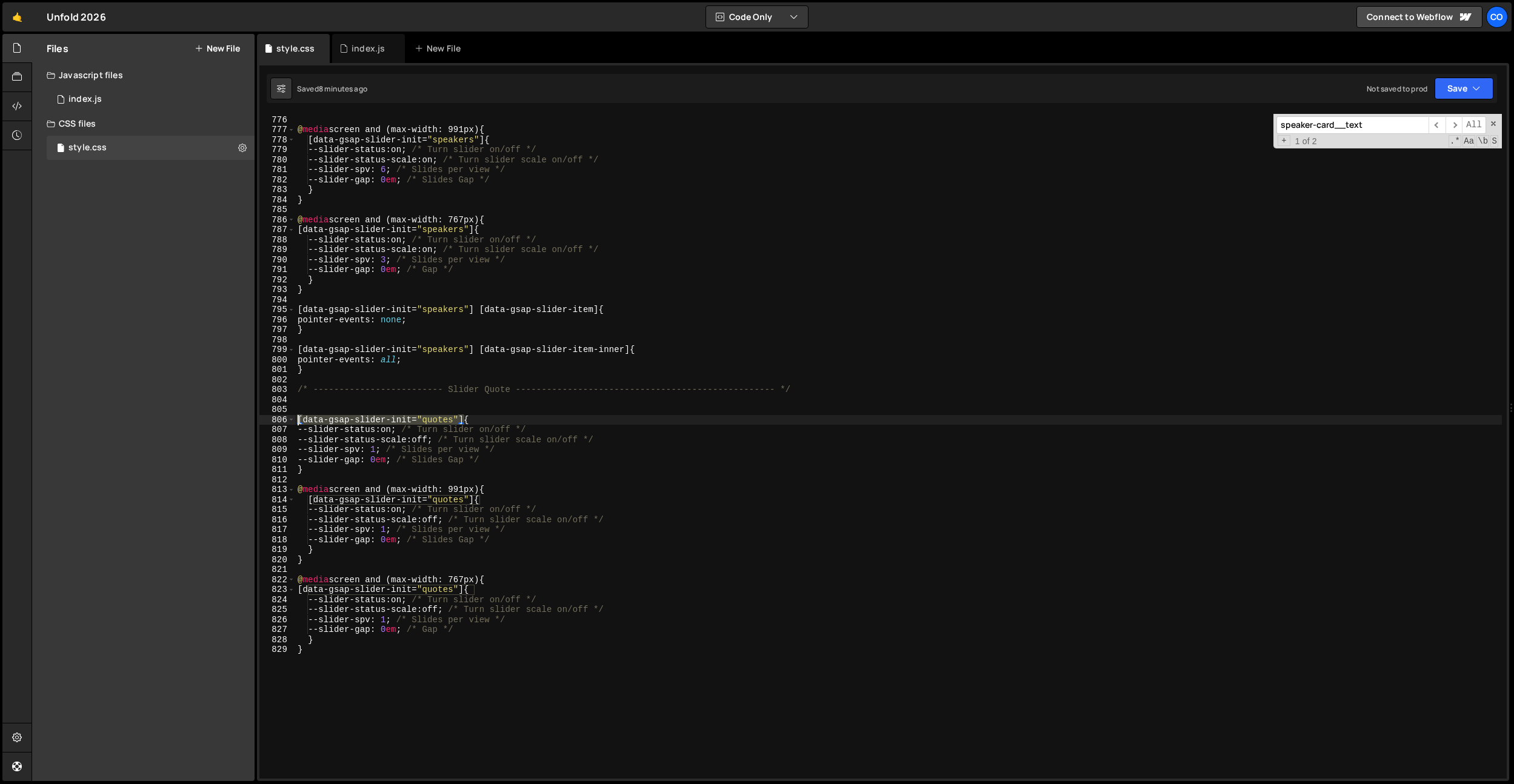
drag, startPoint x: 465, startPoint y: 420, endPoint x: 386, endPoint y: 657, distance: 249.8
click at [219, 420] on div "Files New File Javascript files 0 index.js 0 CSS files style.css 0 Copy share l…" at bounding box center [773, 408] width 1482 height 748
click at [399, 681] on div "} @ media screen and (max-width: 991px) { [ data-gsap-slider-init = " speakers …" at bounding box center [898, 447] width 1206 height 685
type textarea "}"
paste textarea "[data-gsap-slider-init="quotes"]"
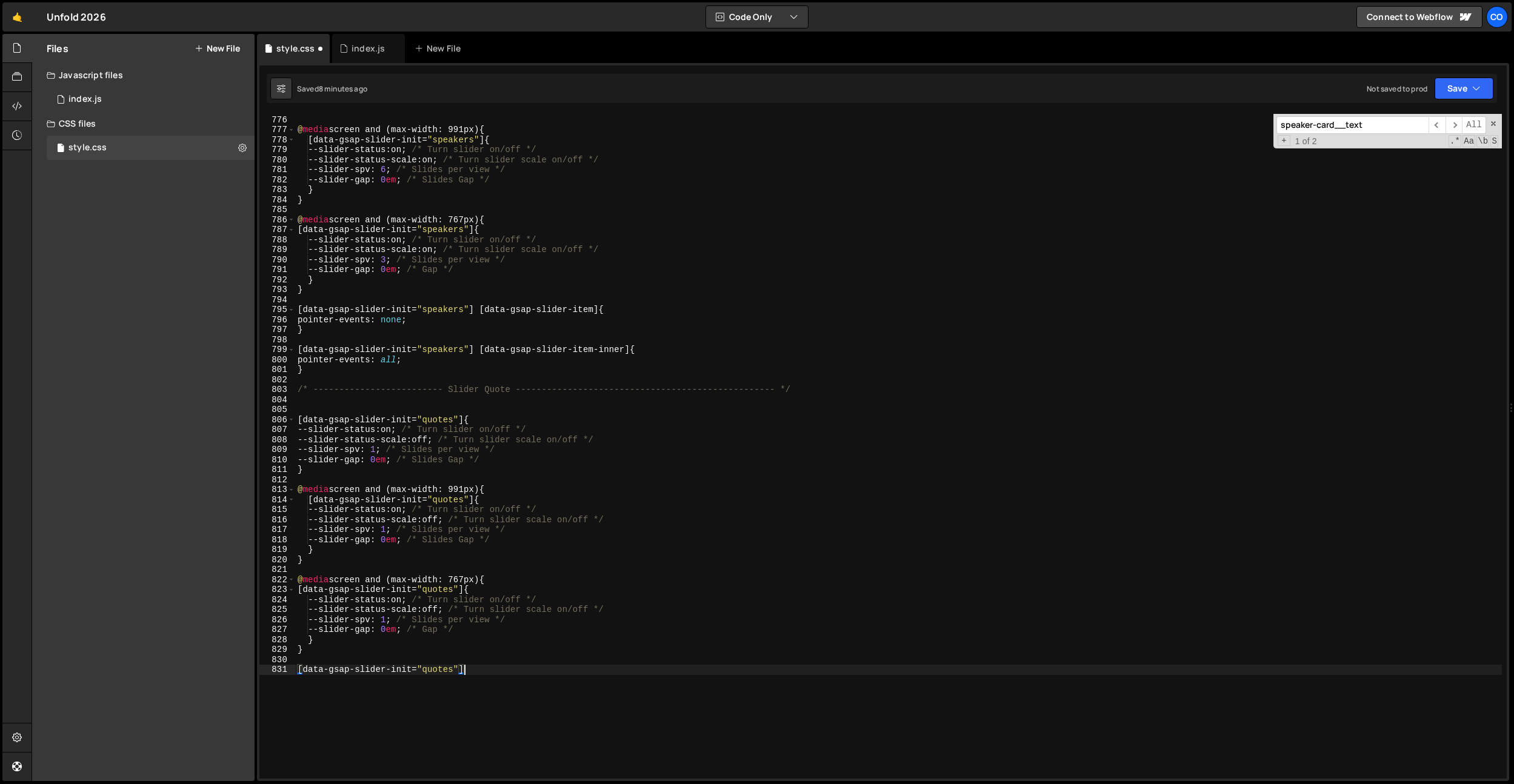
click at [483, 670] on div "} @ media screen and (max-width: 991px) { [ data-gsap-slider-init = " speakers …" at bounding box center [898, 447] width 1206 height 685
paste textarea "data-gsap-slider-mirror]"
paste textarea "data-gsap-slider-item-status]"
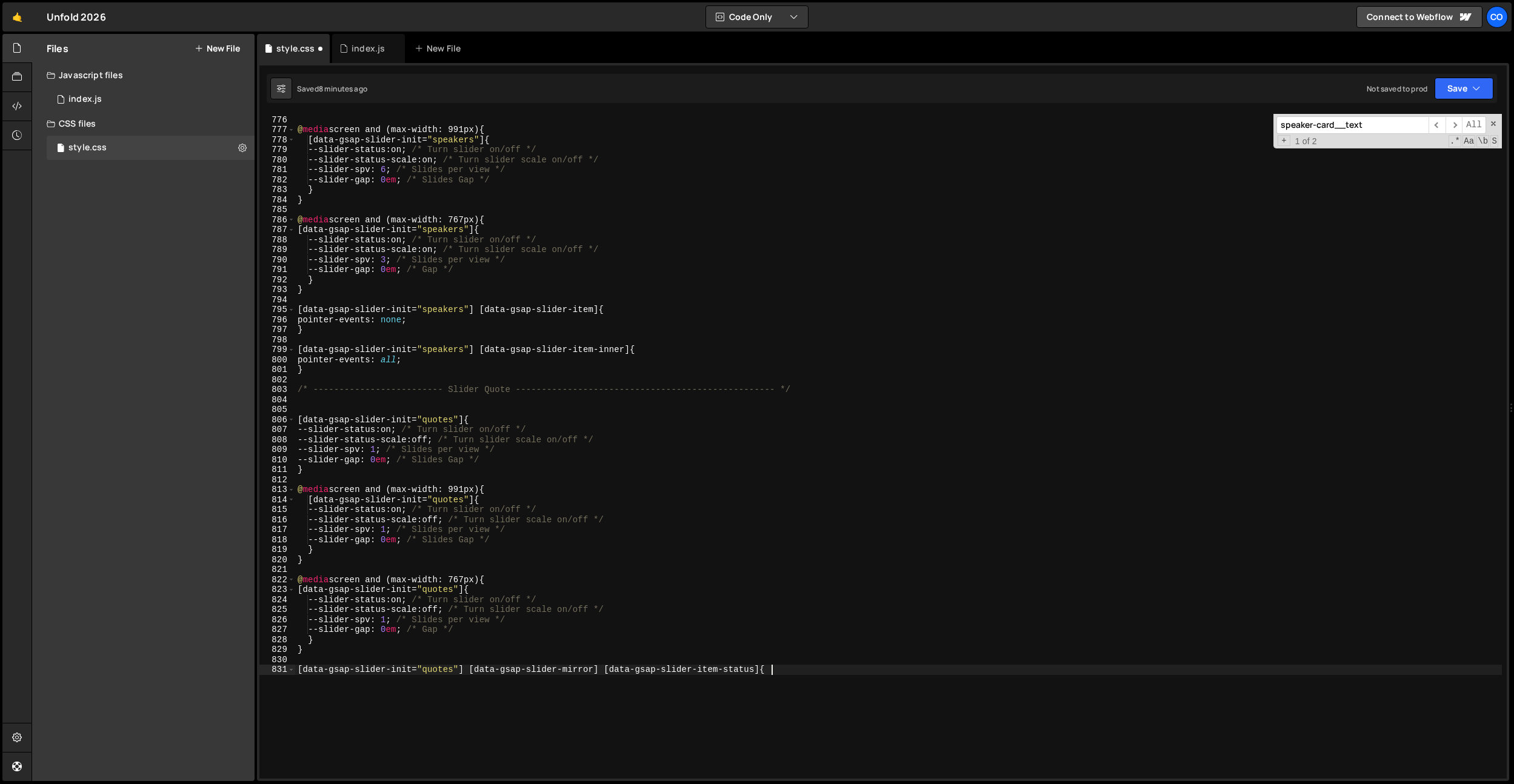
type textarea "[data-gsap-slider-init="quotes"] [data-gsap-slider-mirror] [data-gsap-slider-it…"
type textarea "opacity: 0;"
click at [809, 670] on div "} @ media screen and (max-width: 991px) { [ data-gsap-slider-init = " speakers …" at bounding box center [898, 447] width 1206 height 685
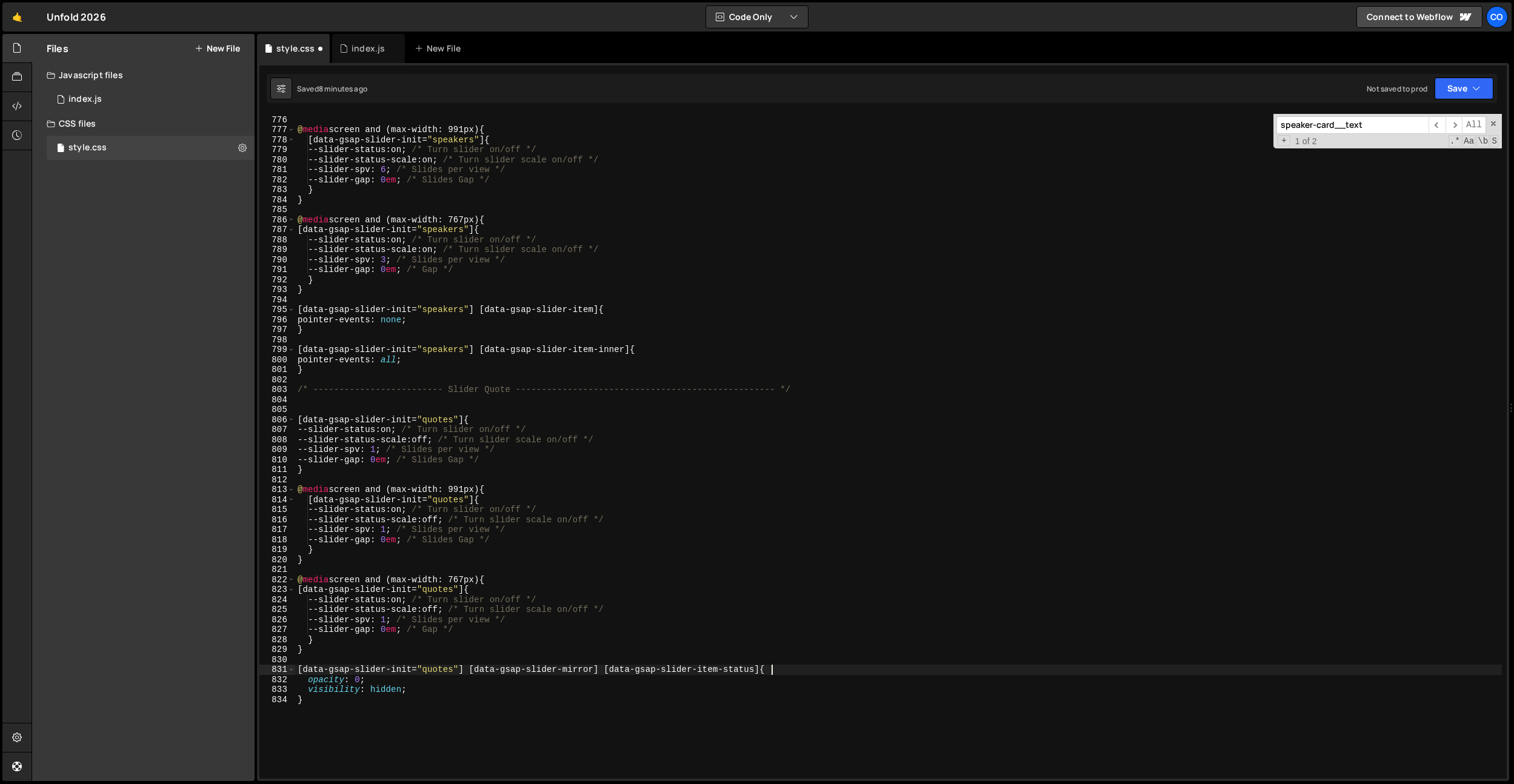
type textarea "[data-gsap-slider-init="quotes"] [data-gsap-slider-mirror] [data-gsap-slider-it…"
click at [374, 679] on div "} @ media screen and (max-width: 991px) { [ data-gsap-slider-init = " speakers …" at bounding box center [898, 447] width 1206 height 685
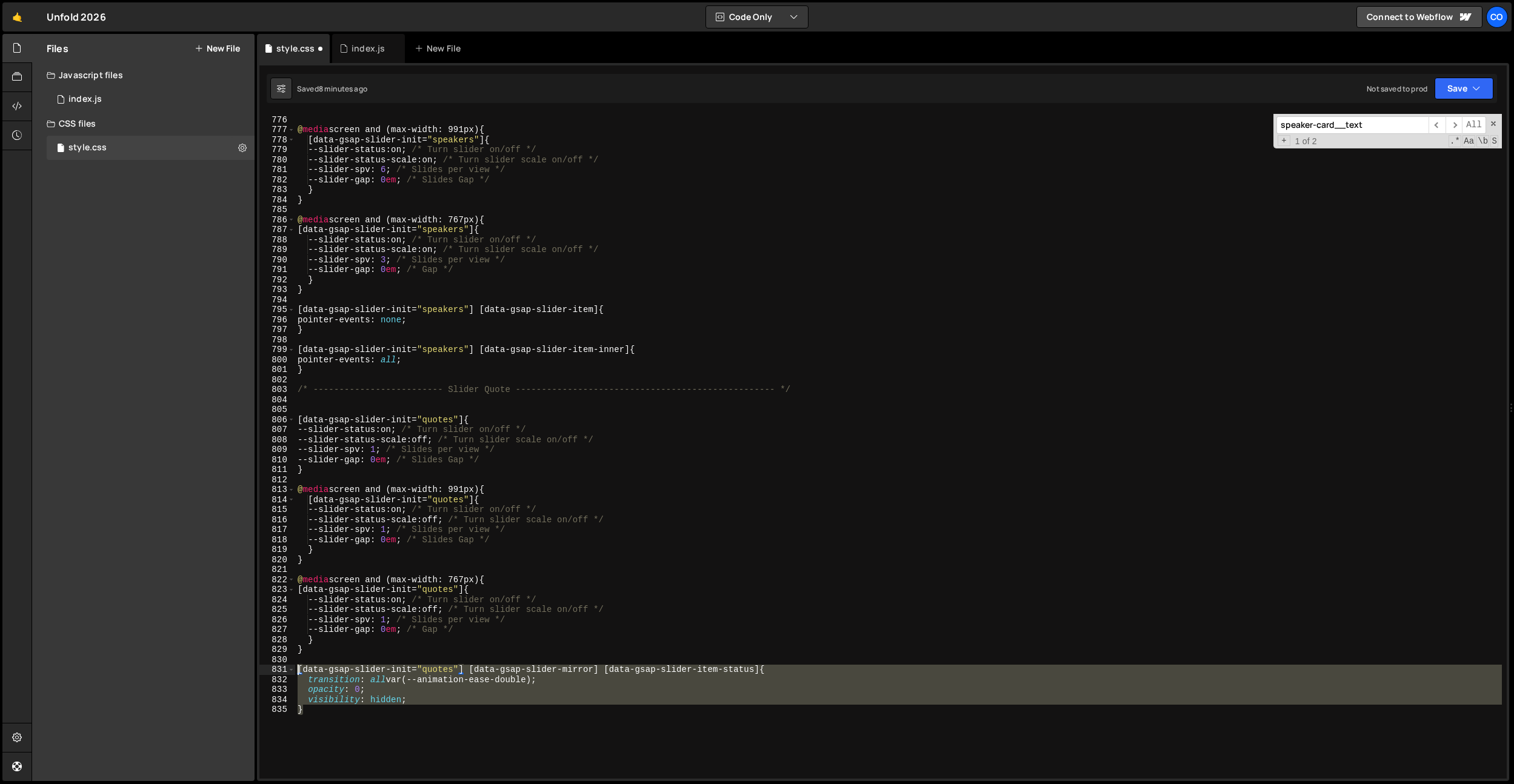
drag, startPoint x: 353, startPoint y: 698, endPoint x: 287, endPoint y: 668, distance: 72.5
click at [287, 668] on div "transition: all var(--animation-ease-double); 775 776 777 778 779 780 781 782 7…" at bounding box center [883, 447] width 1247 height 665
type textarea "}"
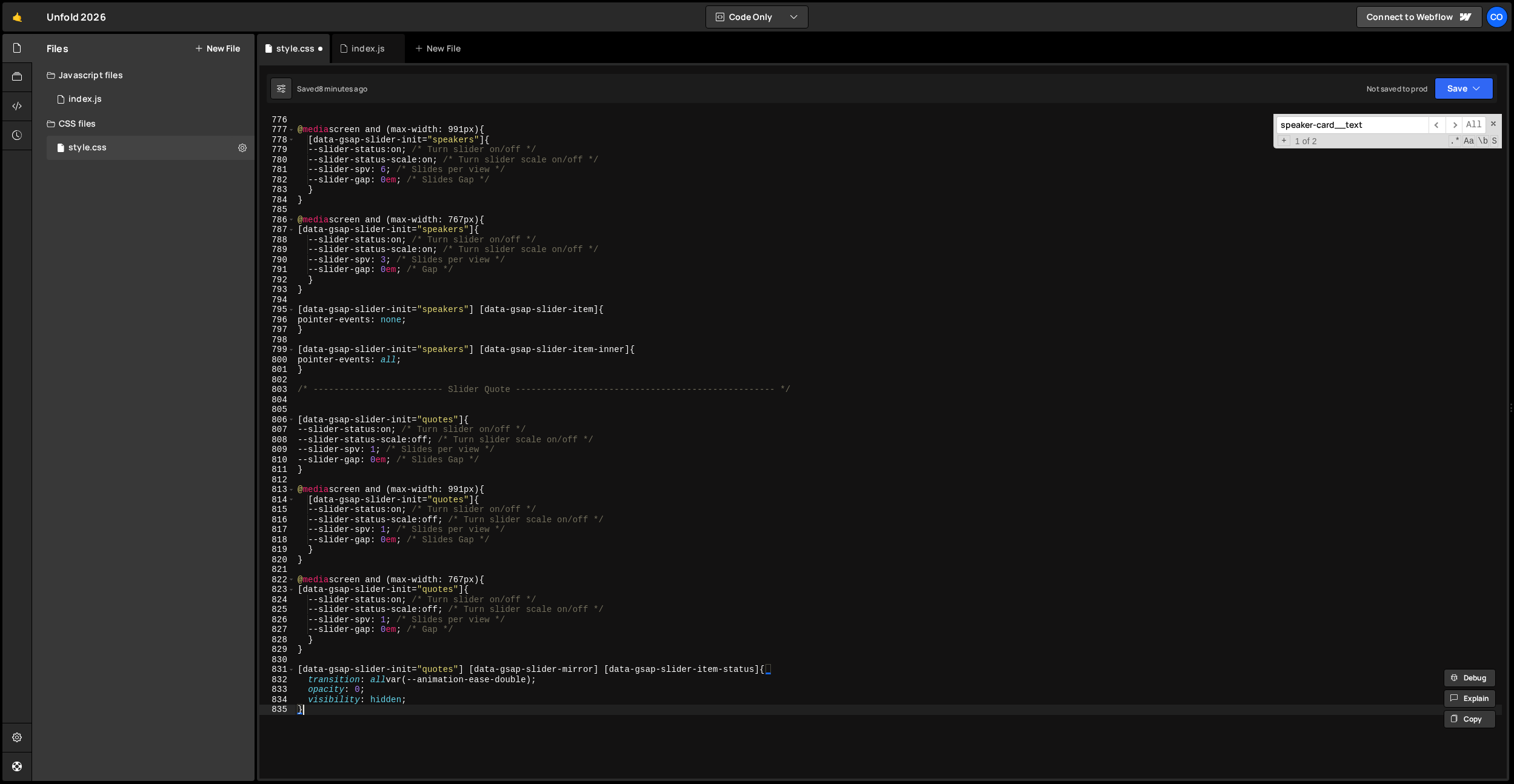
scroll to position [0, 0]
paste textarea "}"
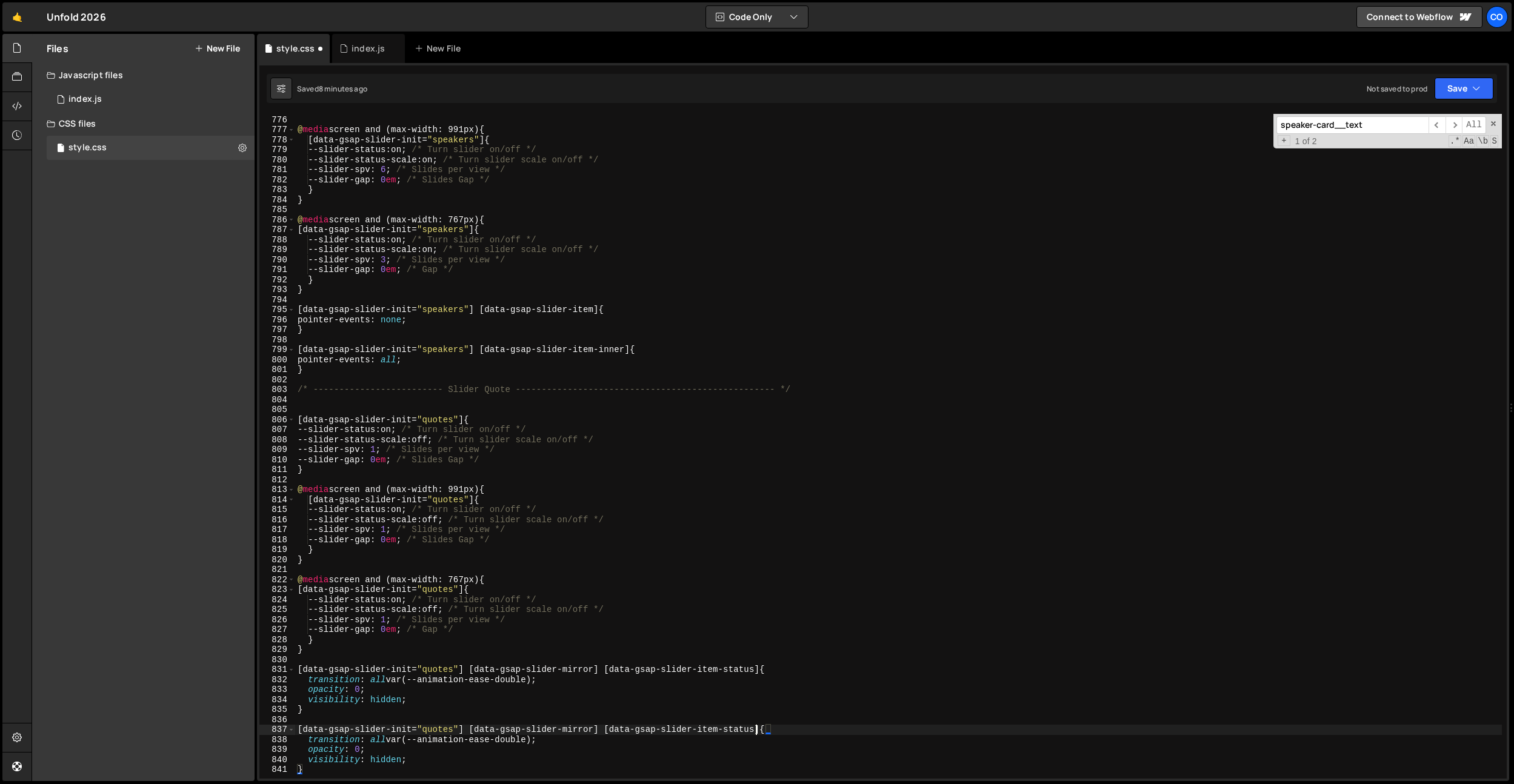
click at [754, 727] on div "} @ media screen and (max-width: 991px) { [ data-gsap-slider-init = " speakers …" at bounding box center [898, 447] width 1206 height 685
click at [362, 749] on div "} @ media screen and (max-width: 991px) { [ data-gsap-slider-init = " speakers …" at bounding box center [898, 447] width 1206 height 685
click at [389, 762] on div "} @ media screen and (max-width: 991px) { [ data-gsap-slider-init = " speakers …" at bounding box center [898, 447] width 1206 height 685
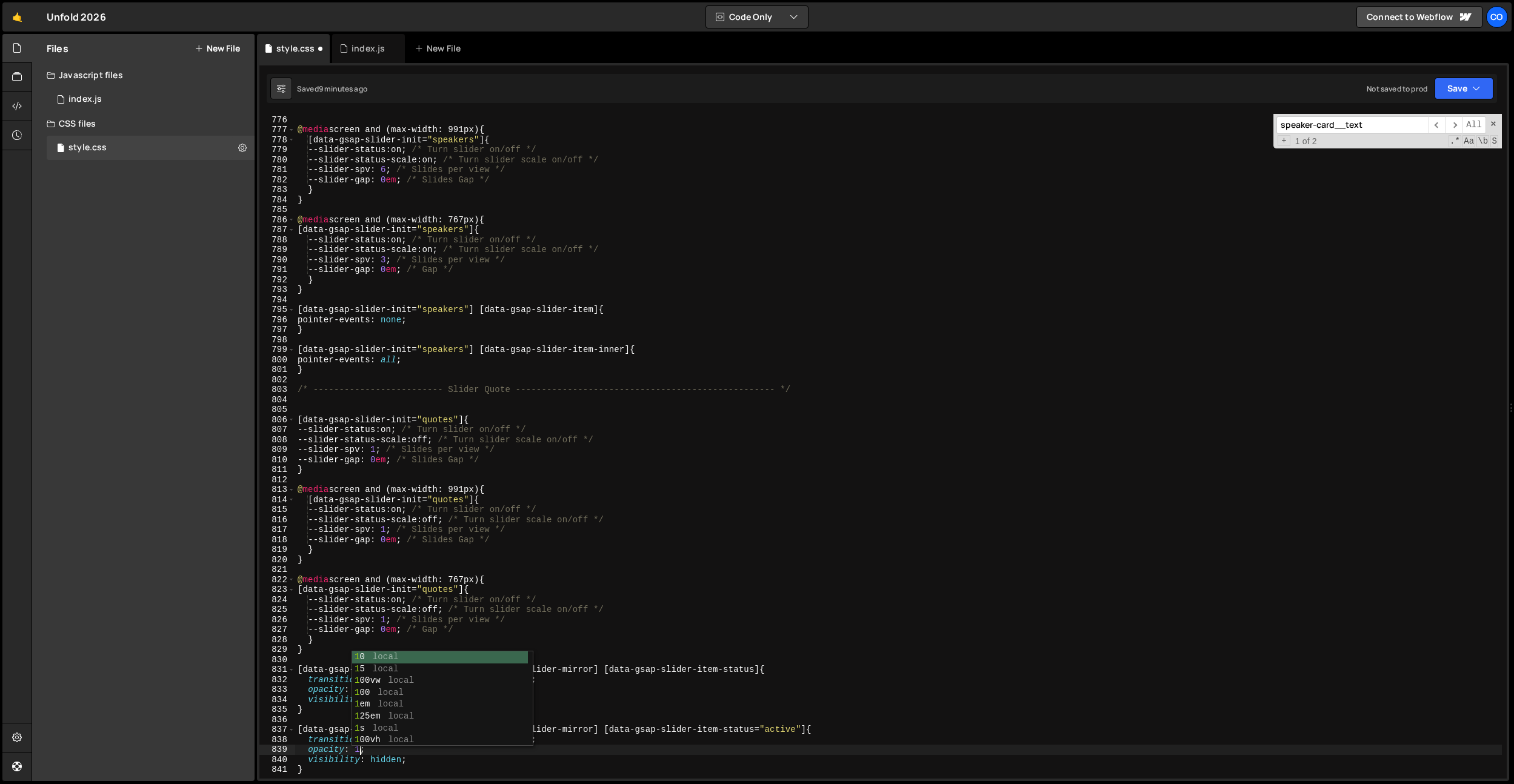
click at [389, 762] on div "} @ media screen and (max-width: 991px) { [ data-gsap-slider-init = " speakers …" at bounding box center [898, 447] width 1206 height 685
type textarea "visibility: vis;"
click at [581, 476] on div "} @ media screen and (max-width: 991px) { [ data-gsap-slider-init = " speakers …" at bounding box center [898, 447] width 1206 height 685
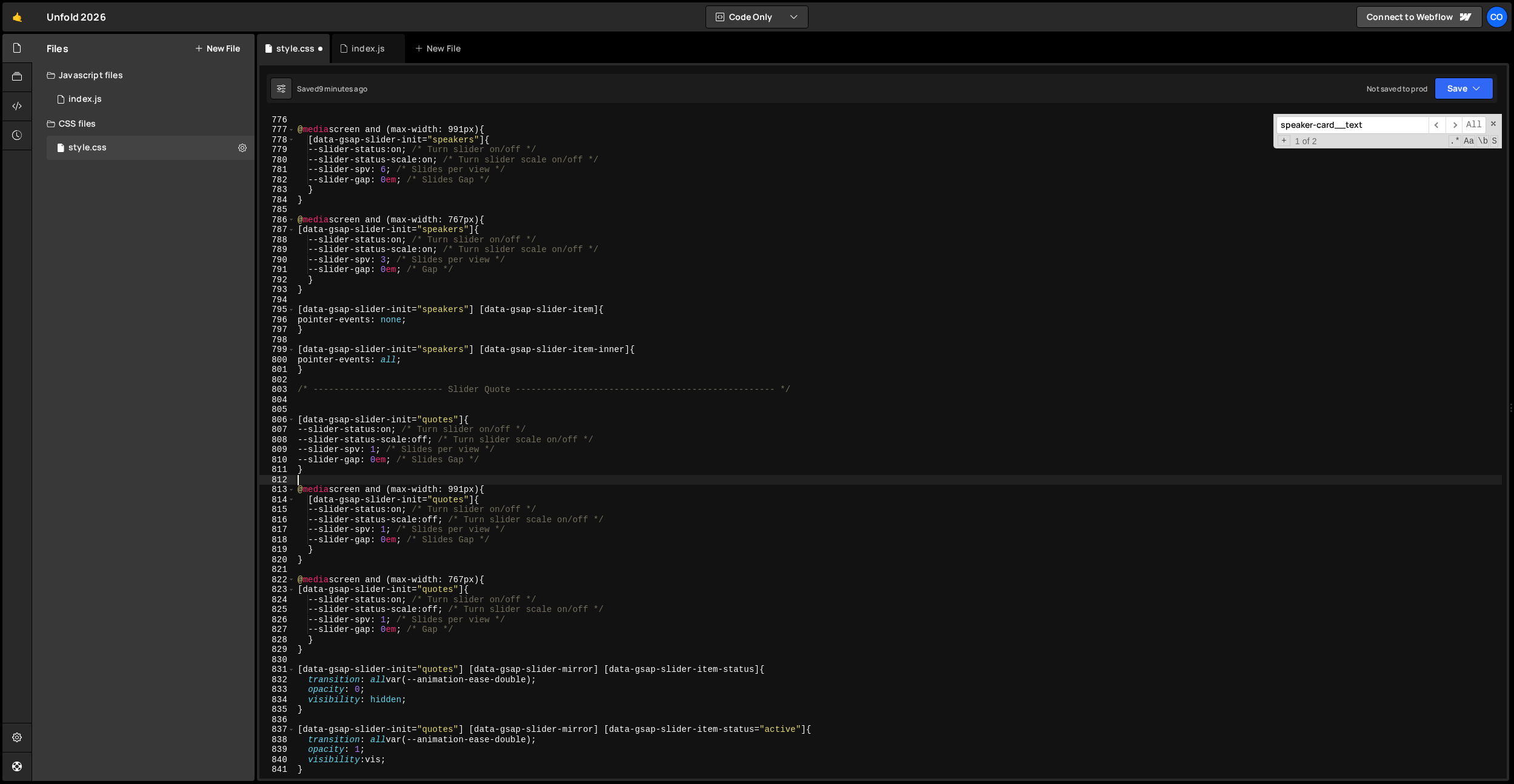
click at [380, 755] on div "} @ media screen and (max-width: 991px) { [ data-gsap-slider-init = " speakers …" at bounding box center [898, 447] width 1206 height 685
type textarea "visibility: visible;"
click at [641, 720] on div "} @ media screen and (max-width: 991px) { [ data-gsap-slider-init = " speakers …" at bounding box center [898, 447] width 1206 height 685
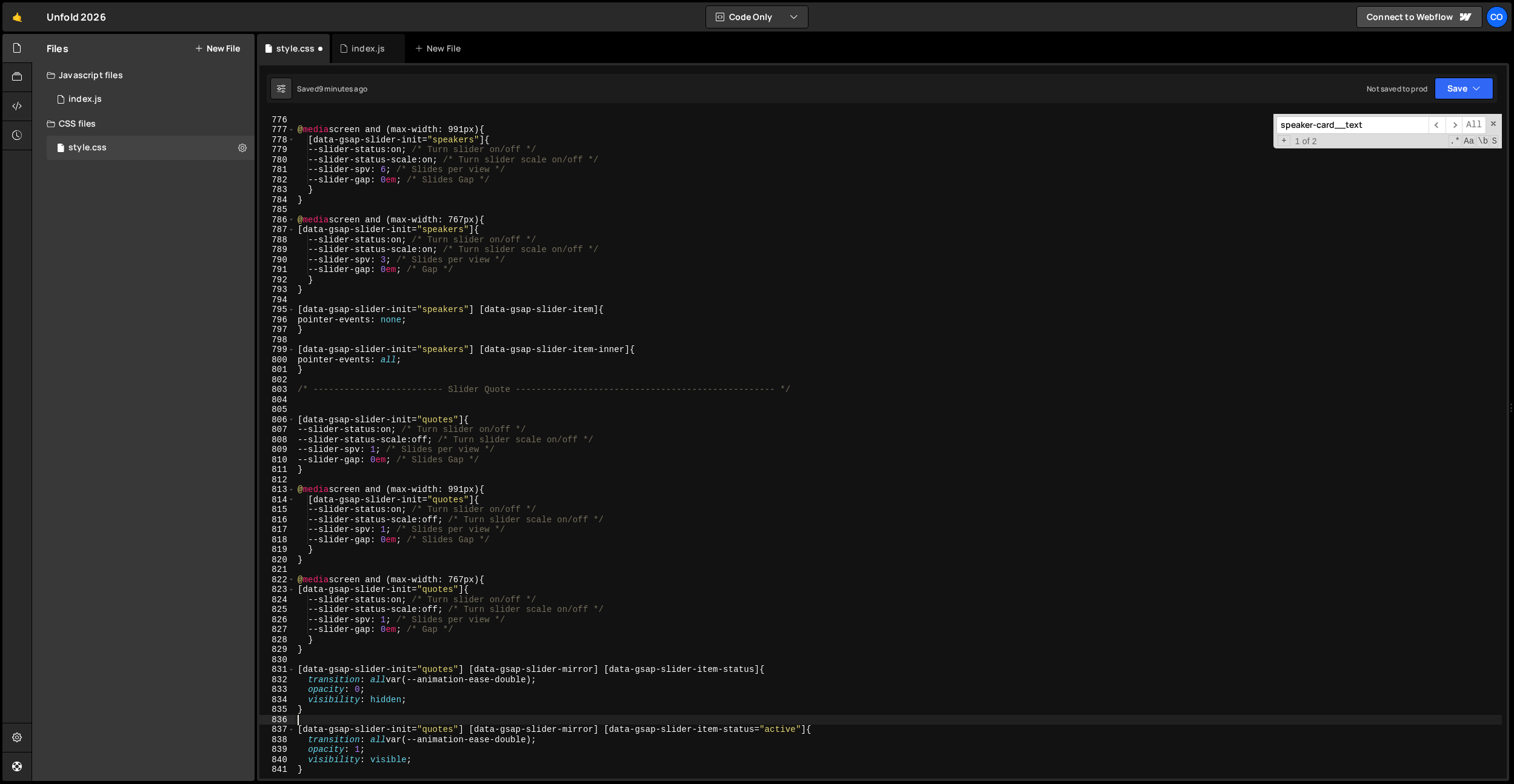
scroll to position [0, 0]
click at [567, 745] on div "} @ media screen and (max-width: 991px) { [ data-gsap-slider-init = " speakers …" at bounding box center [898, 447] width 1206 height 685
click at [538, 683] on div "} @ media screen and (max-width: 991px) { [ data-gsap-slider-init = " speakers …" at bounding box center [898, 447] width 1206 height 685
click at [415, 698] on div "} @ media screen and (max-width: 991px) { [ data-gsap-slider-init = " speakers …" at bounding box center [898, 447] width 1206 height 685
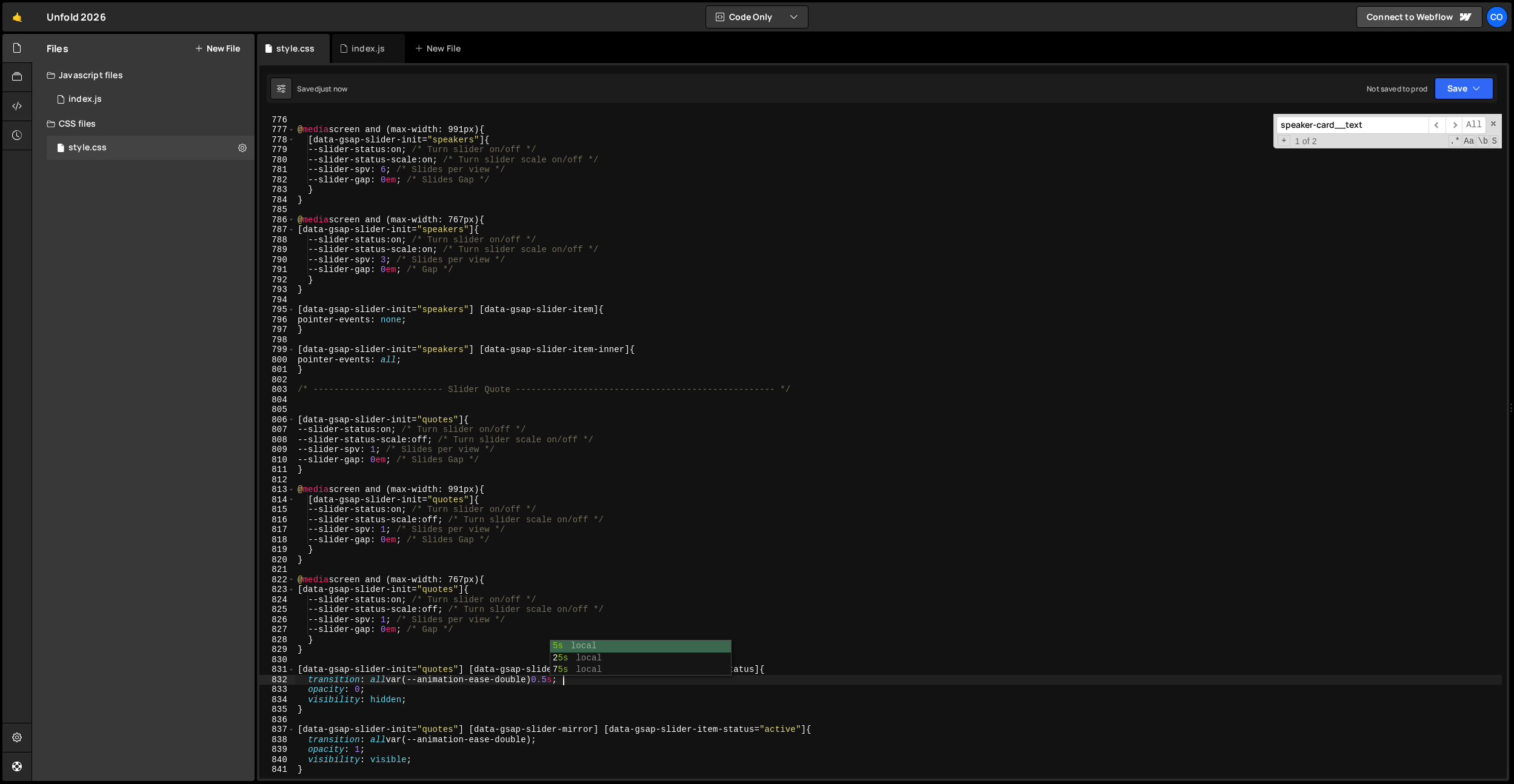
scroll to position [0, 7]
click at [425, 760] on div "} @ media screen and (max-width: 991px) { [ data-gsap-slider-init = " speakers …" at bounding box center [898, 447] width 1206 height 685
type textarea "visibility: visible;"
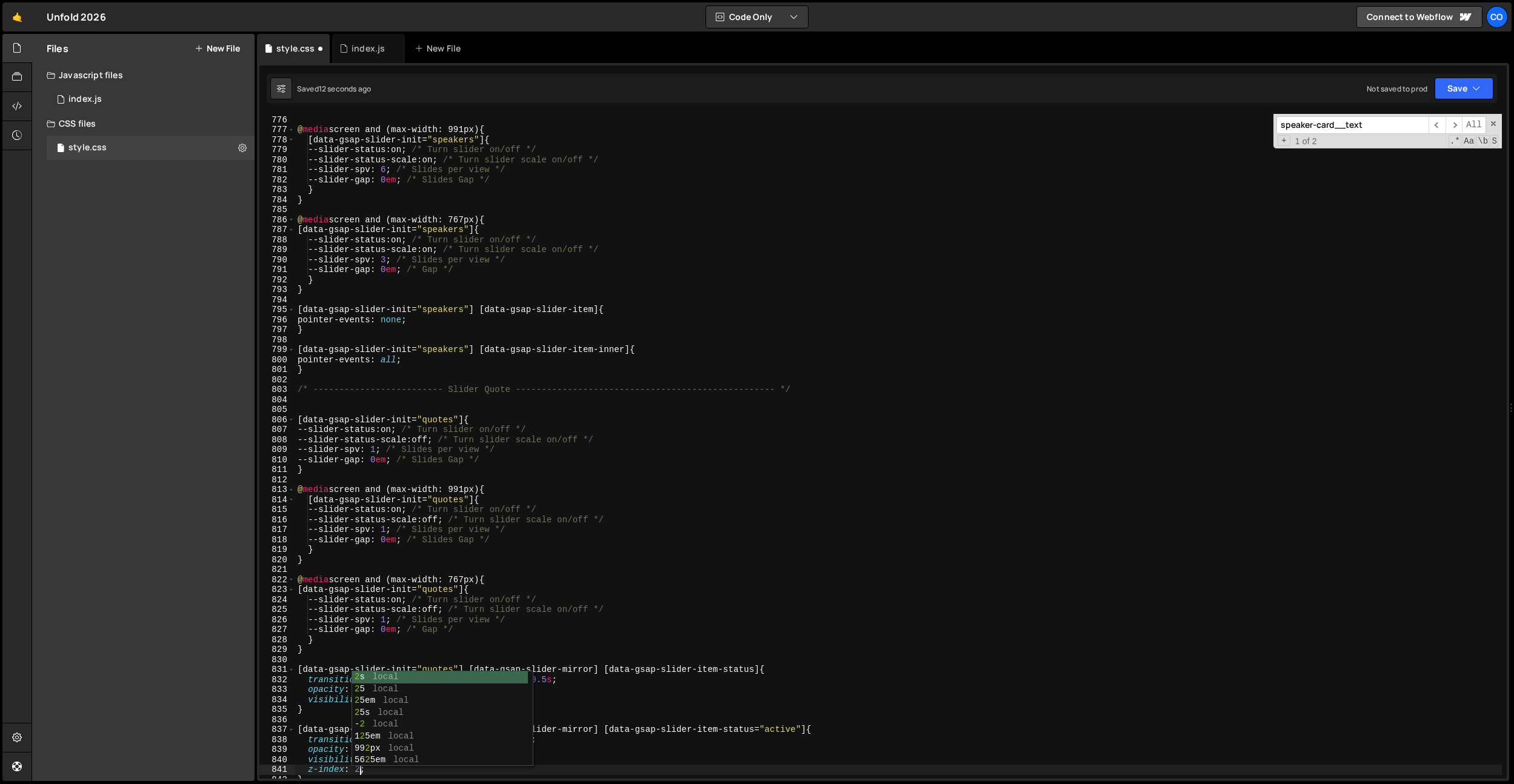
scroll to position [0, 3]
drag, startPoint x: 459, startPoint y: 555, endPoint x: 555, endPoint y: 661, distance: 143.0
click at [467, 562] on div "} @ media screen and (max-width: 991px) { [ data-gsap-slider-init = " speakers …" at bounding box center [898, 447] width 1206 height 685
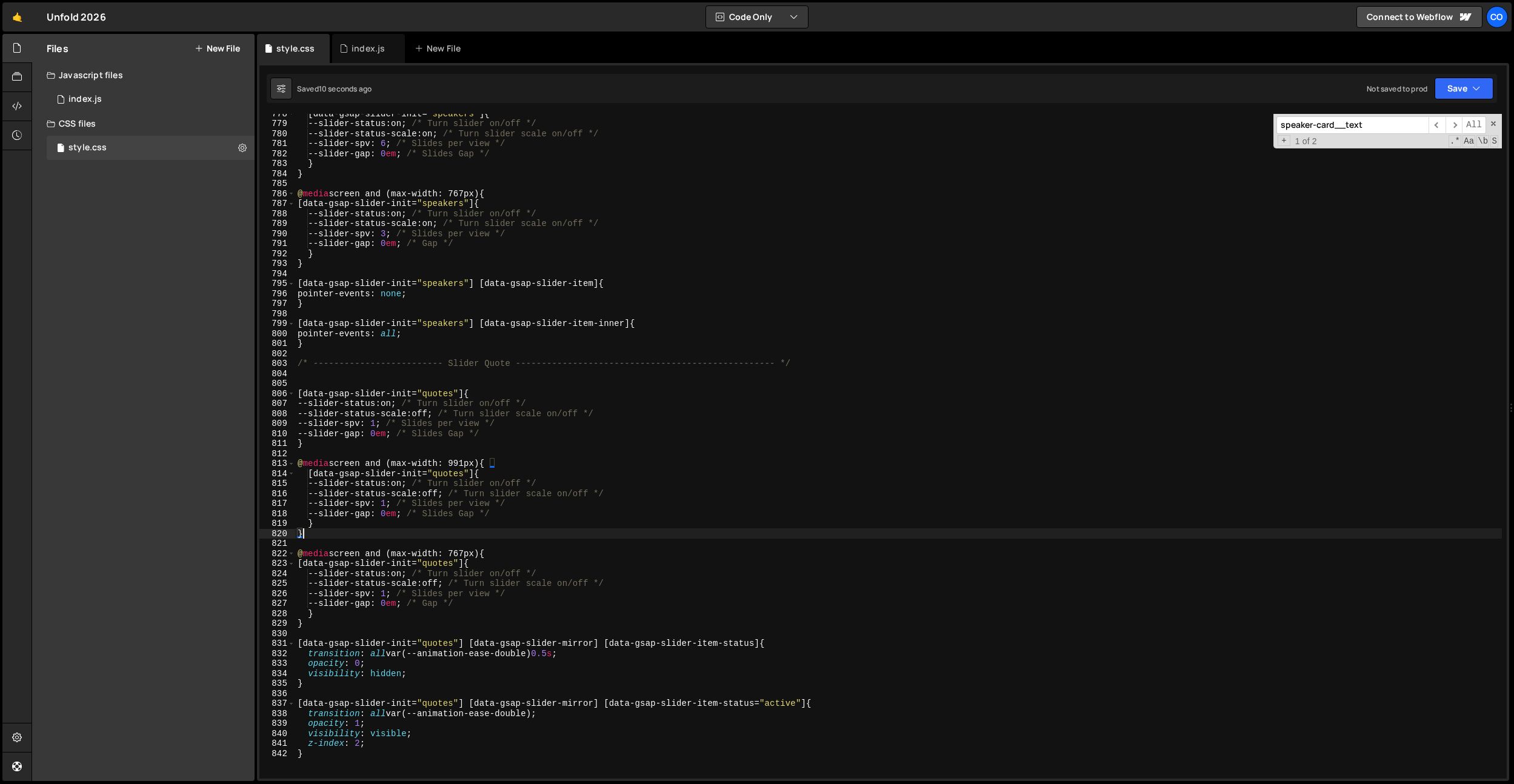
scroll to position [7780, 0]
click at [552, 652] on div "[ data-gsap-slider-init = " speakers " ] { --slider-status : on ; /* Turn slide…" at bounding box center [898, 447] width 1206 height 685
click at [521, 651] on div "[ data-gsap-slider-init = " speakers " ] { --slider-status : on ; /* Turn slide…" at bounding box center [898, 447] width 1206 height 685
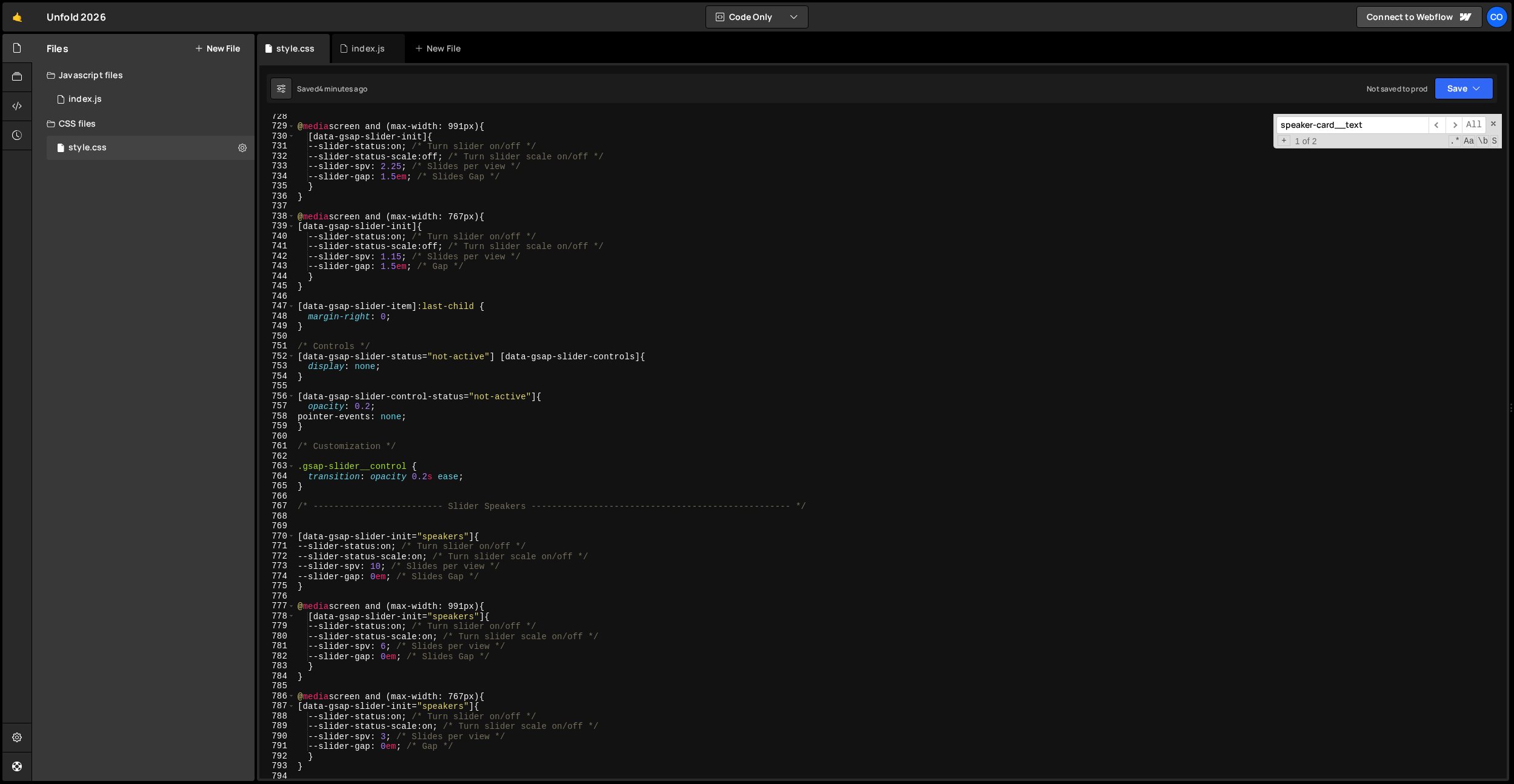
scroll to position [7180, 0]
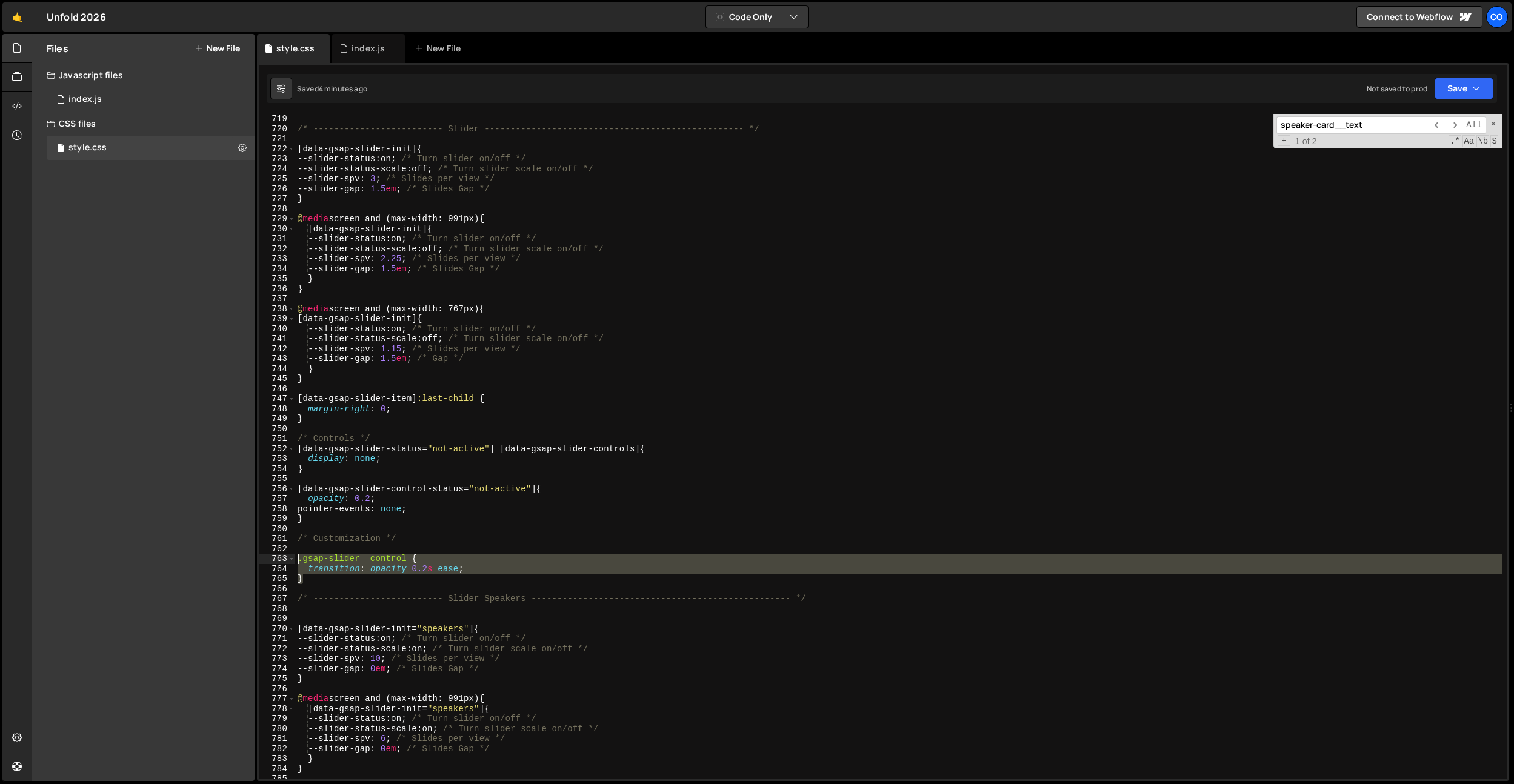
drag, startPoint x: 313, startPoint y: 580, endPoint x: 279, endPoint y: 567, distance: 36.4
click at [286, 558] on div "transition: all var(--animation-ease) 0.25s; 719 720 721 722 723 724 725 726 72…" at bounding box center [883, 447] width 1247 height 665
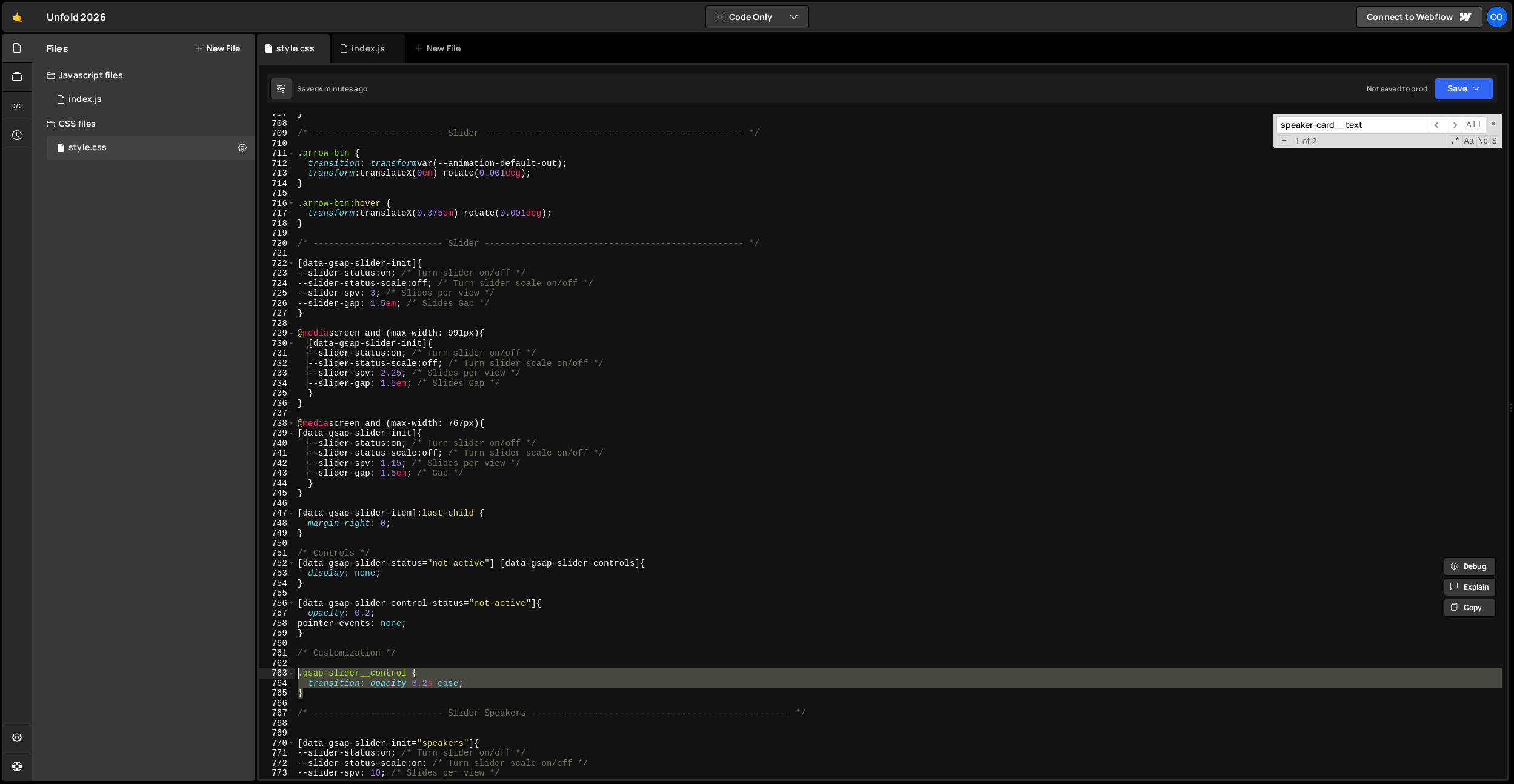
scroll to position [7023, 0]
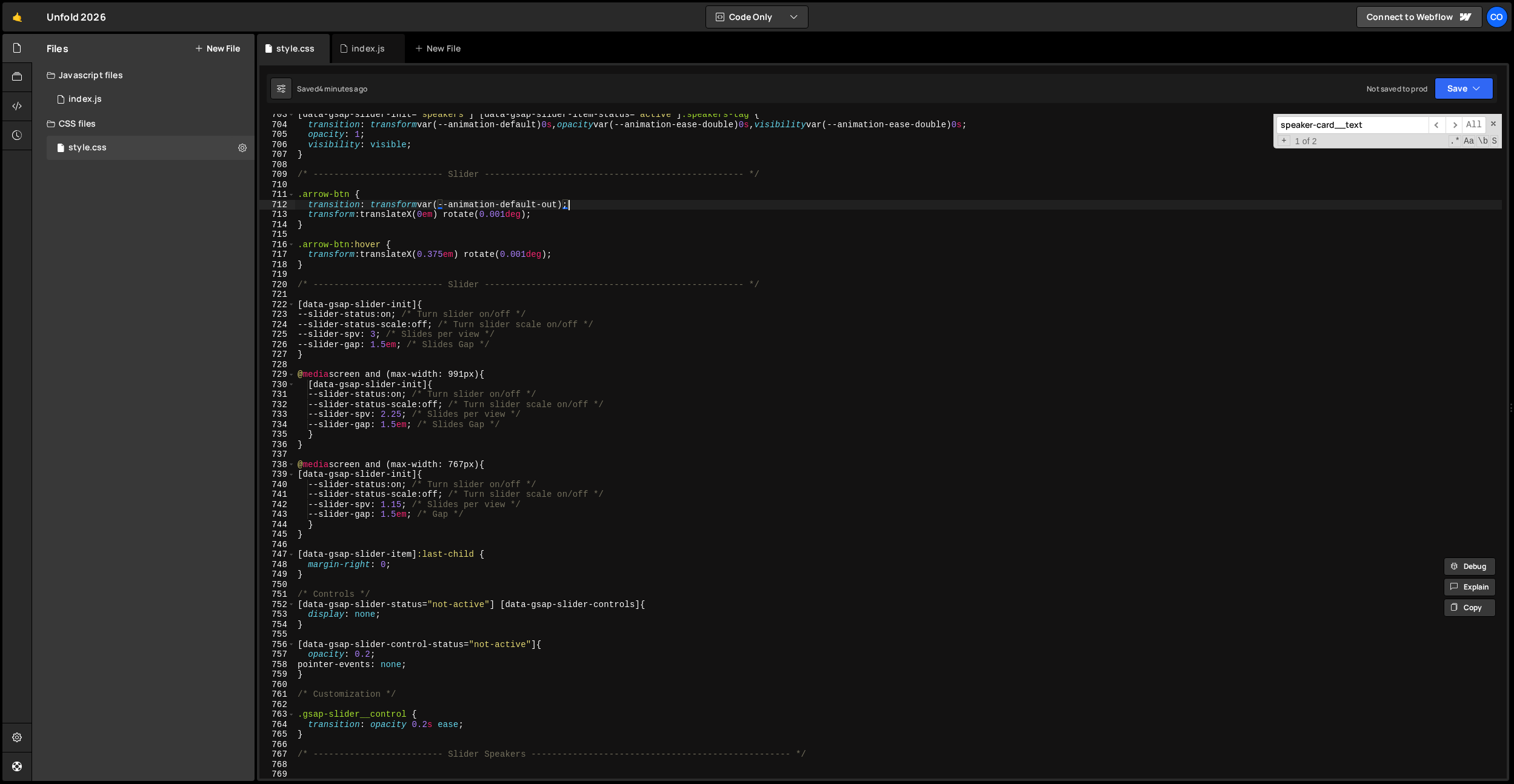
click at [569, 204] on div "[ data-gsap-slider-init = " speakers " ] [ data-gsap-slider-item-status = " act…" at bounding box center [898, 452] width 1206 height 685
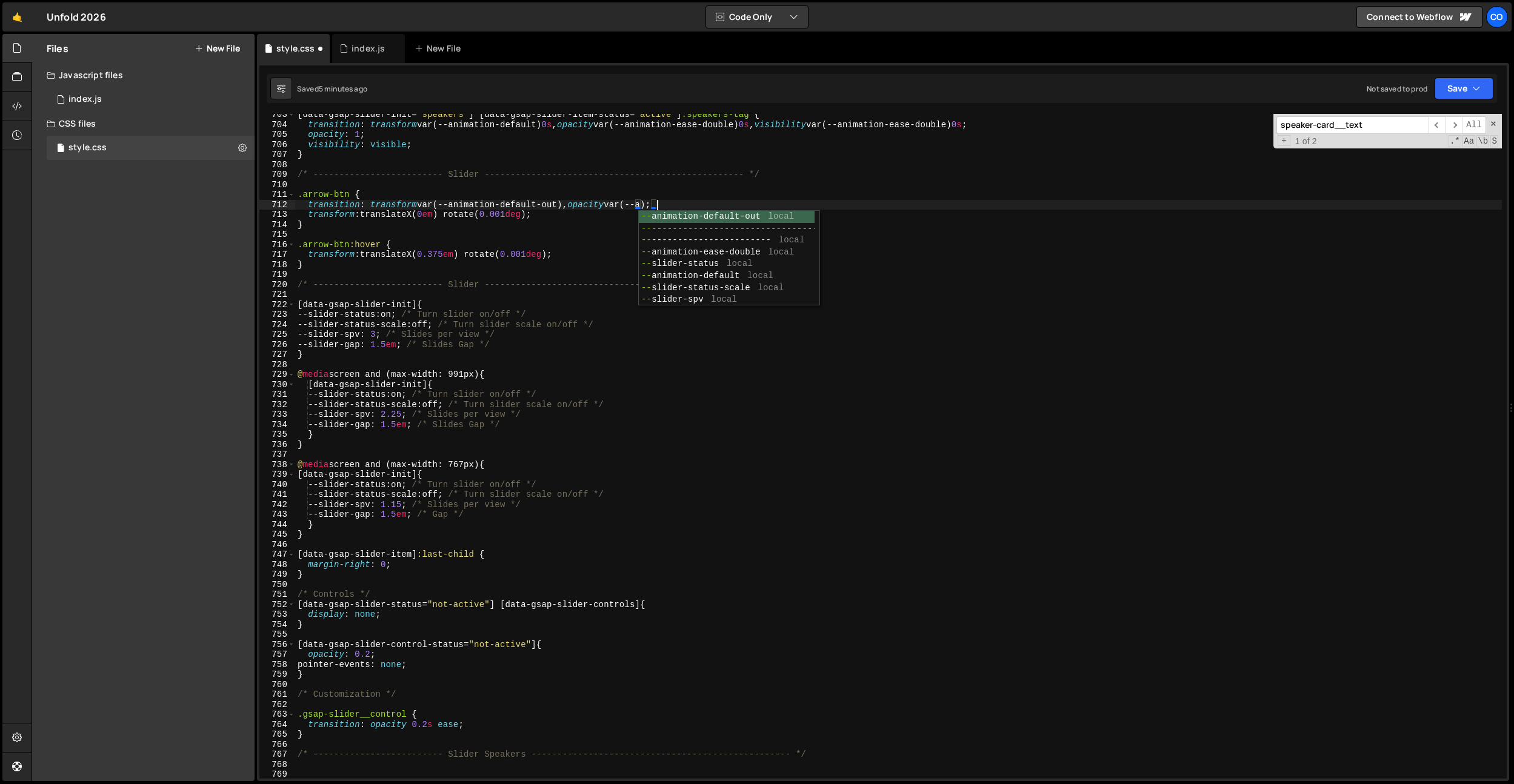
scroll to position [0, 26]
type textarea "transition: transform var(--animation-default-out), opacity var(--animation-eas…"
click at [508, 363] on div "[ data-gsap-slider-init = " speakers " ] [ data-gsap-slider-item-status = " act…" at bounding box center [898, 452] width 1206 height 685
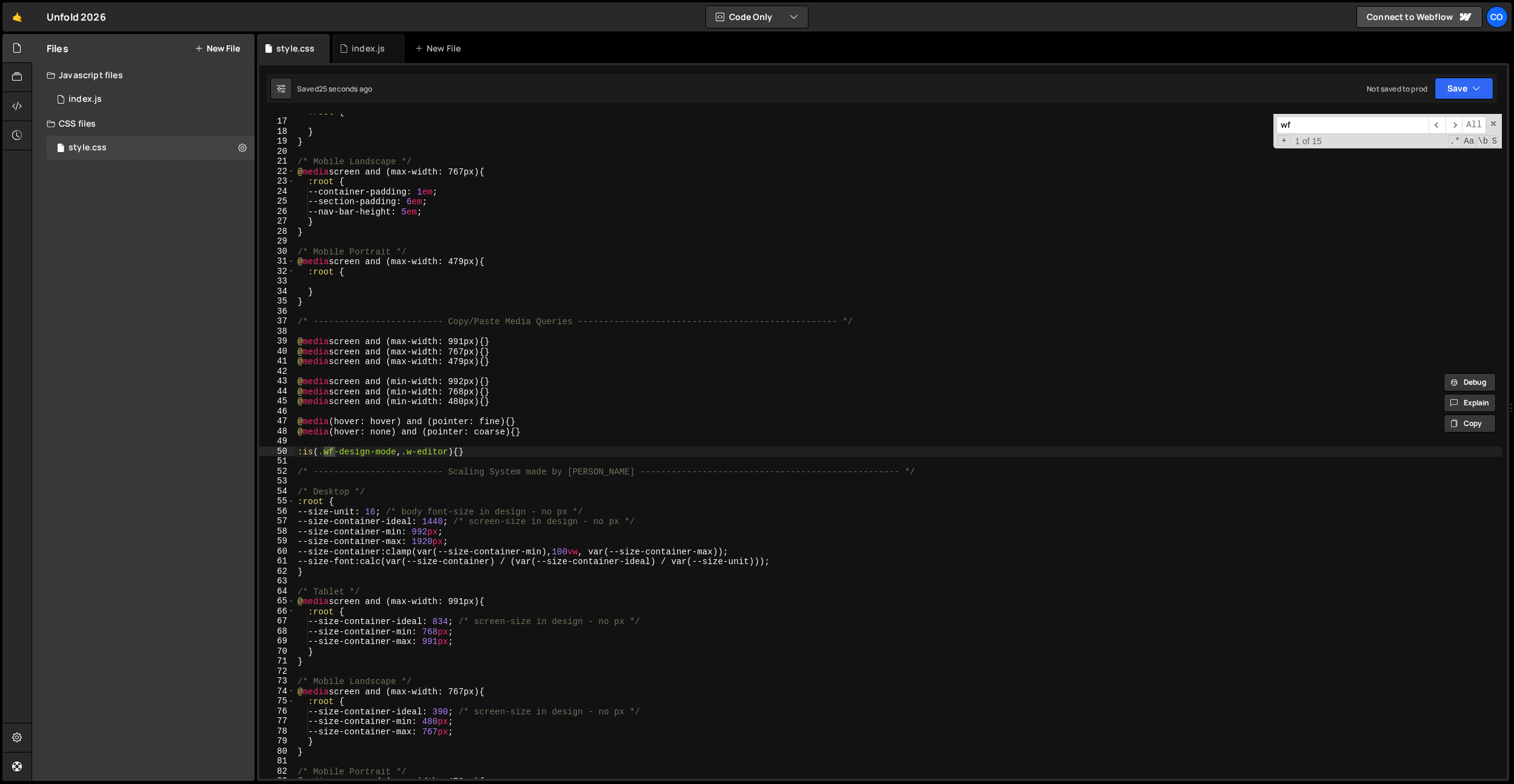
scroll to position [158, 0]
type input "wf"
drag, startPoint x: 463, startPoint y: 449, endPoint x: 491, endPoint y: 376, distance: 78.2
click at [264, 454] on div ":is(.wf-design-mode, .w-editor) {} 16 17 18 19 20 21 22 23 24 25 26 27 28 29 30…" at bounding box center [883, 447] width 1247 height 665
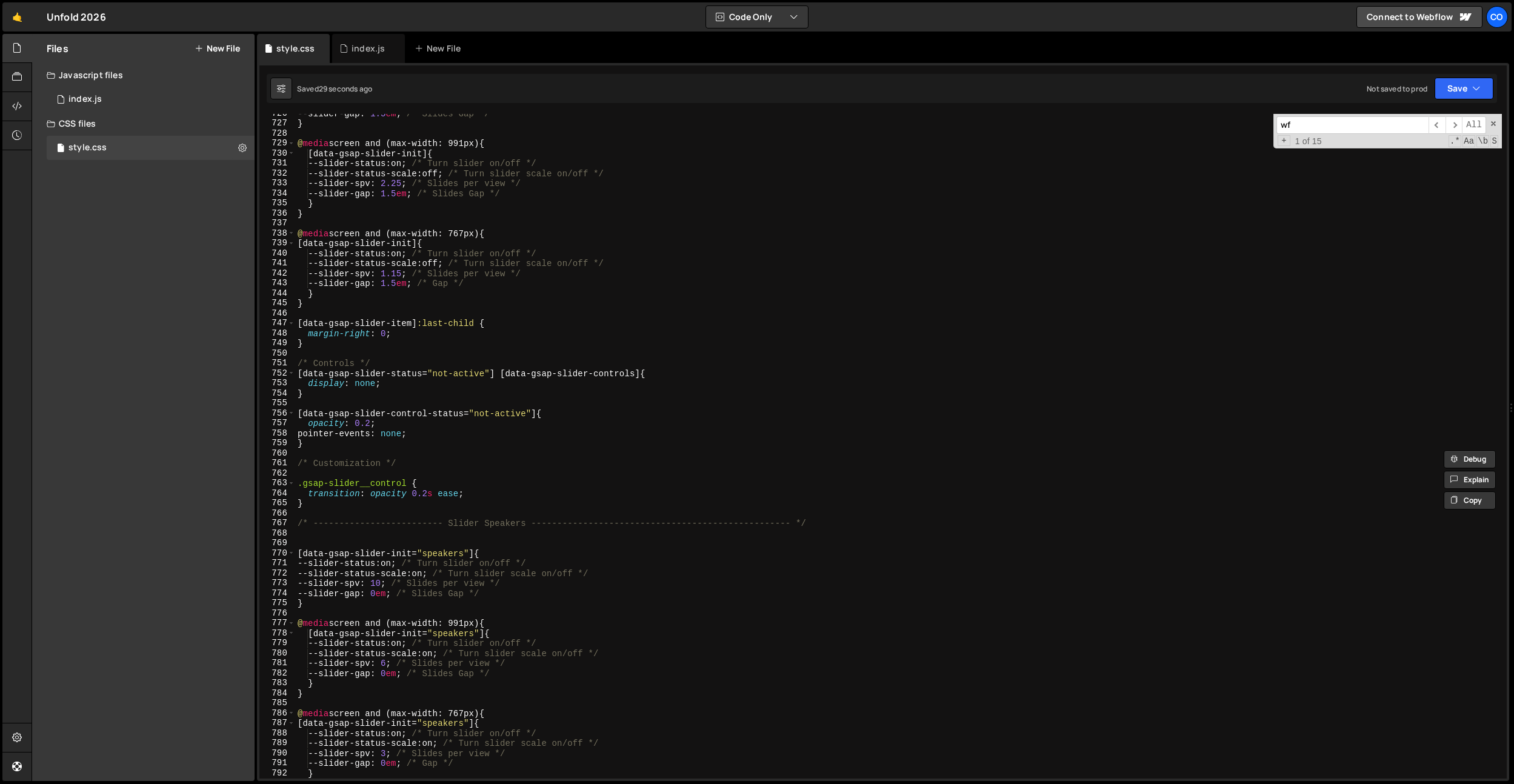
scroll to position [8082, 0]
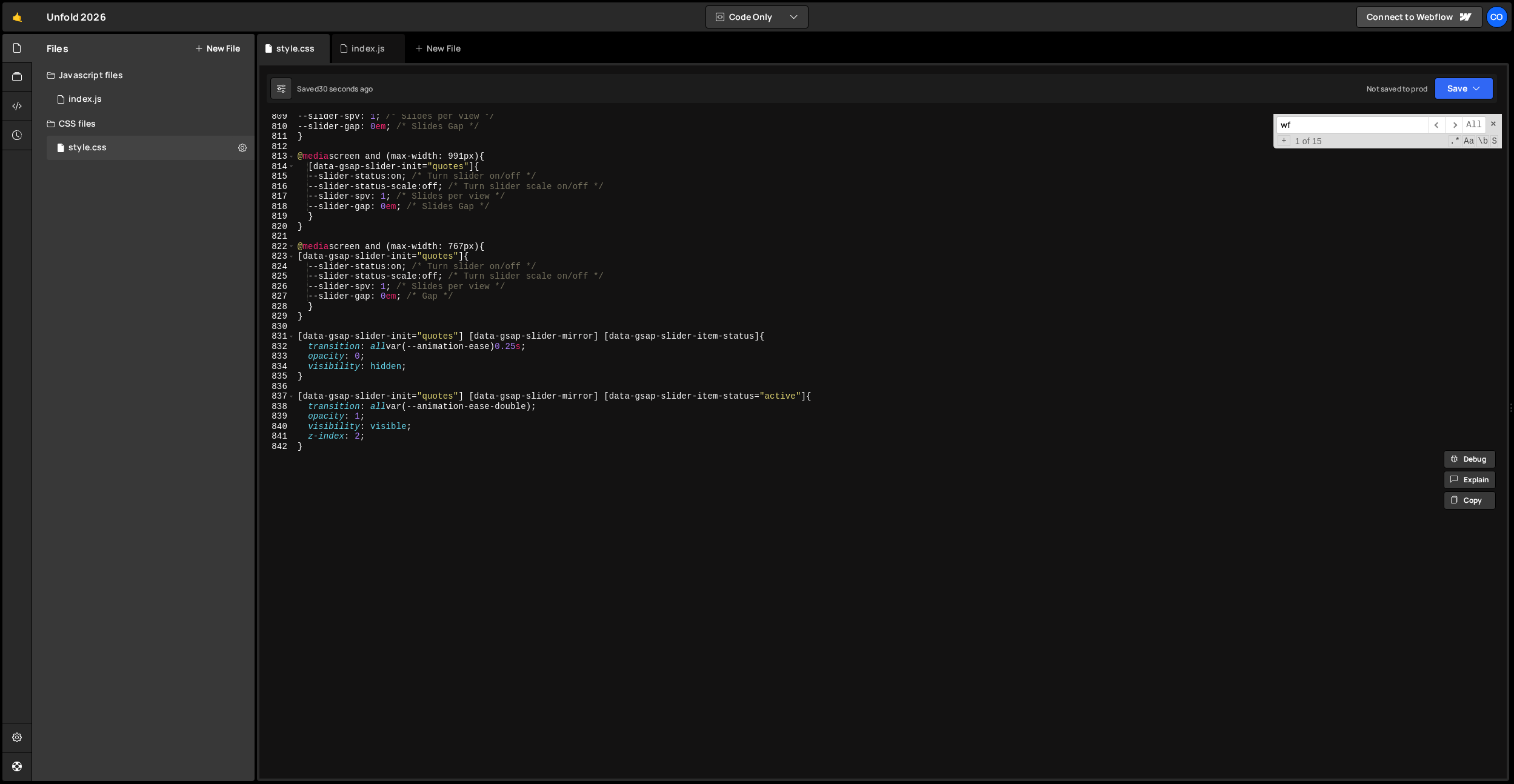
click at [467, 413] on div "--slider-spv : 1 ; /* Slides per view */ --slider-gap : 0 em ; /* Slides Gap */…" at bounding box center [898, 454] width 1206 height 685
type textarea "opacity: 1;"
click at [472, 388] on div "--slider-spv : 1 ; /* Slides per view */ --slider-gap : 0 em ; /* Slides Gap */…" at bounding box center [898, 454] width 1206 height 685
paste textarea ":is(.wf-design-mode, .w-editor) {}"
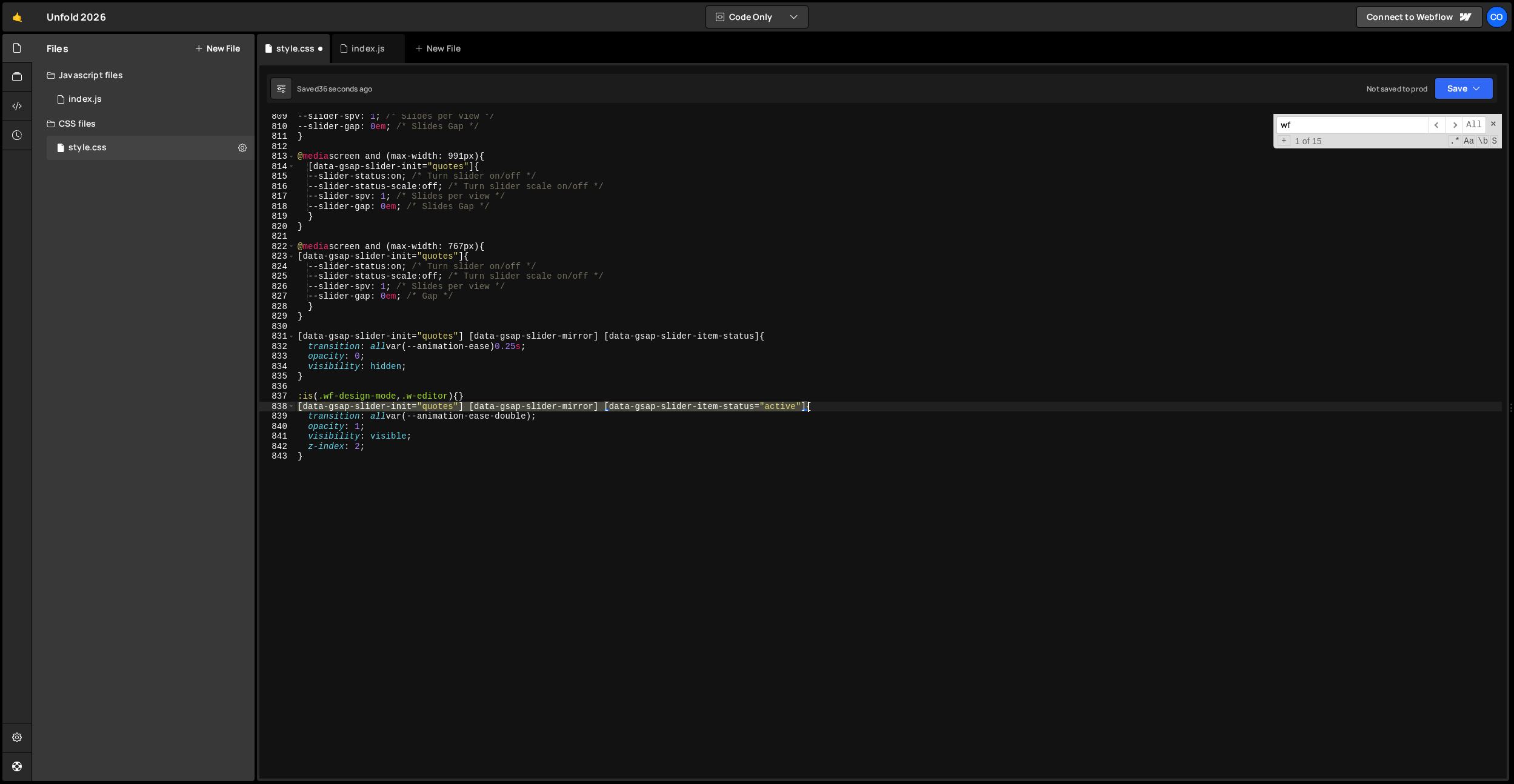
drag, startPoint x: 296, startPoint y: 404, endPoint x: 573, endPoint y: 402, distance: 277.0
click at [805, 403] on div "--slider-spv : 1 ; /* Slides per view */ --slider-gap : 0 em ; /* Slides Gap */…" at bounding box center [898, 454] width 1206 height 685
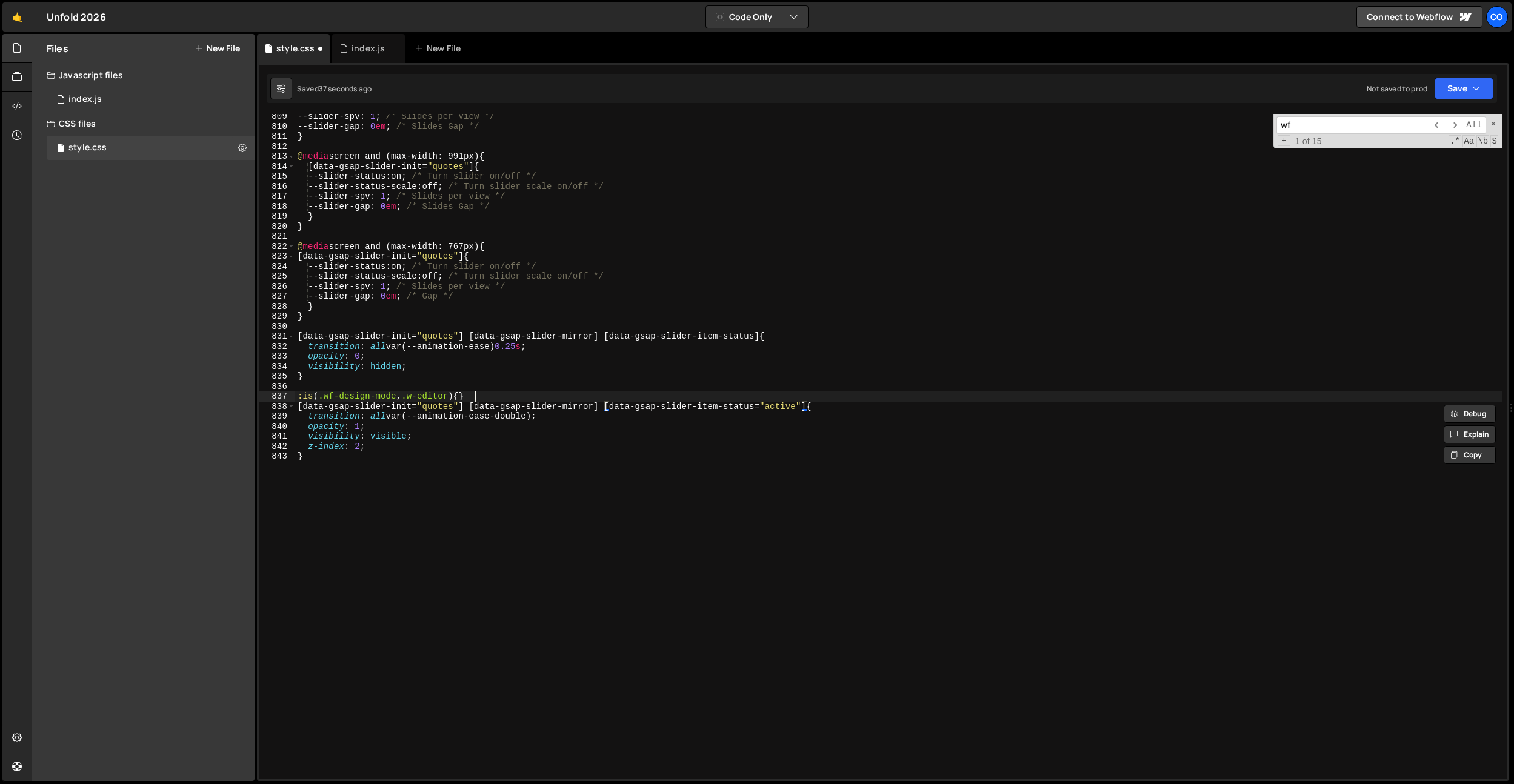
click at [473, 395] on div "--slider-spv : 1 ; /* Slides per view */ --slider-gap : 0 em ; /* Slides Gap */…" at bounding box center [898, 454] width 1206 height 685
paste textarea "[data-gsap-slider-init="quotes"] [data-gsap-slider-mirror] [data-gsap-slider-it…"
click at [1008, 395] on div "--slider-spv : 1 ; /* Slides per view */ --slider-gap : 0 em ; /* Slides Gap */…" at bounding box center [898, 454] width 1206 height 685
type textarea ":is(.wf-design-mode, .w-editor) [data-gsap-slider-init="quotes"] [data-gsap-sli…"
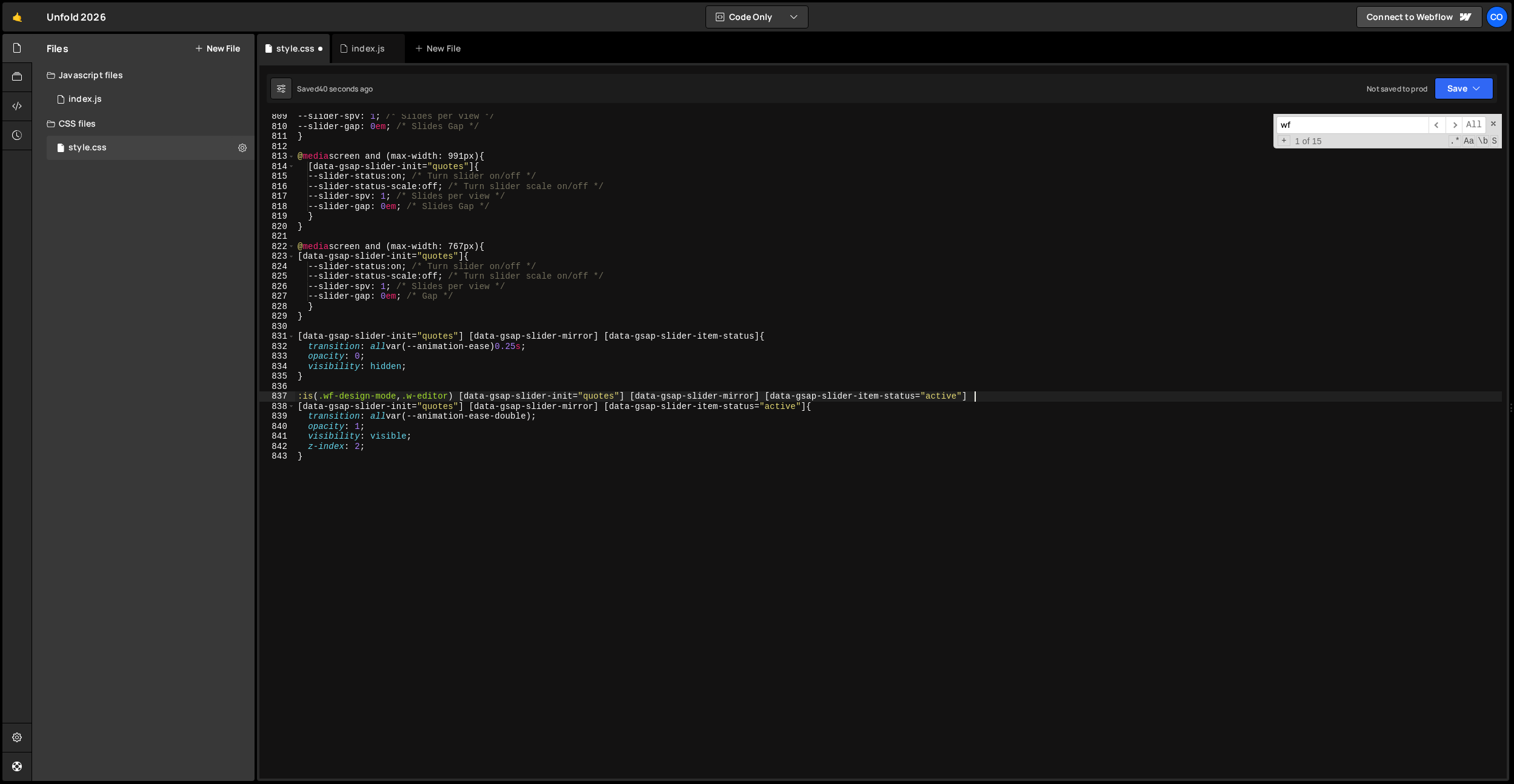
scroll to position [0, 46]
drag, startPoint x: 938, startPoint y: 384, endPoint x: 948, endPoint y: 395, distance: 14.9
click at [938, 384] on div "--slider-spv : 1 ; /* Slides per view */ --slider-gap : 0 em ; /* Slides Gap */…" at bounding box center [898, 454] width 1206 height 685
drag, startPoint x: 973, startPoint y: 395, endPoint x: 774, endPoint y: 397, distance: 199.0
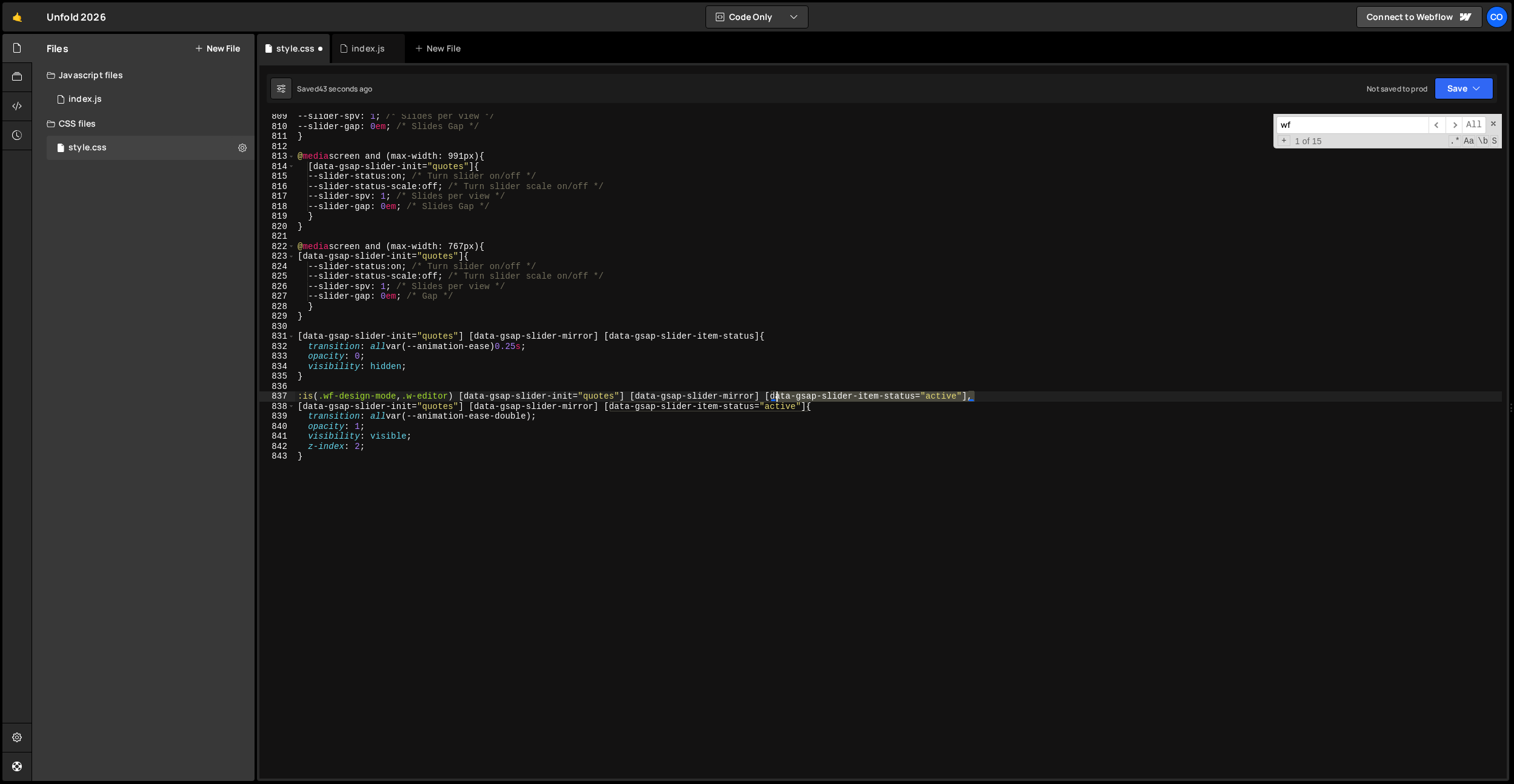
click at [774, 397] on div "--slider-spv : 1 ; /* Slides per view */ --slider-gap : 0 em ; /* Slides Gap */…" at bounding box center [898, 454] width 1206 height 685
click at [774, 395] on div "--slider-spv : 1 ; /* Slides per view */ --slider-gap : 0 em ; /* Slides Gap */…" at bounding box center [898, 454] width 1206 height 685
click at [876, 445] on div "--slider-spv : 1 ; /* Slides per view */ --slider-gap : 0 em ; /* Slides Gap */…" at bounding box center [898, 454] width 1206 height 685
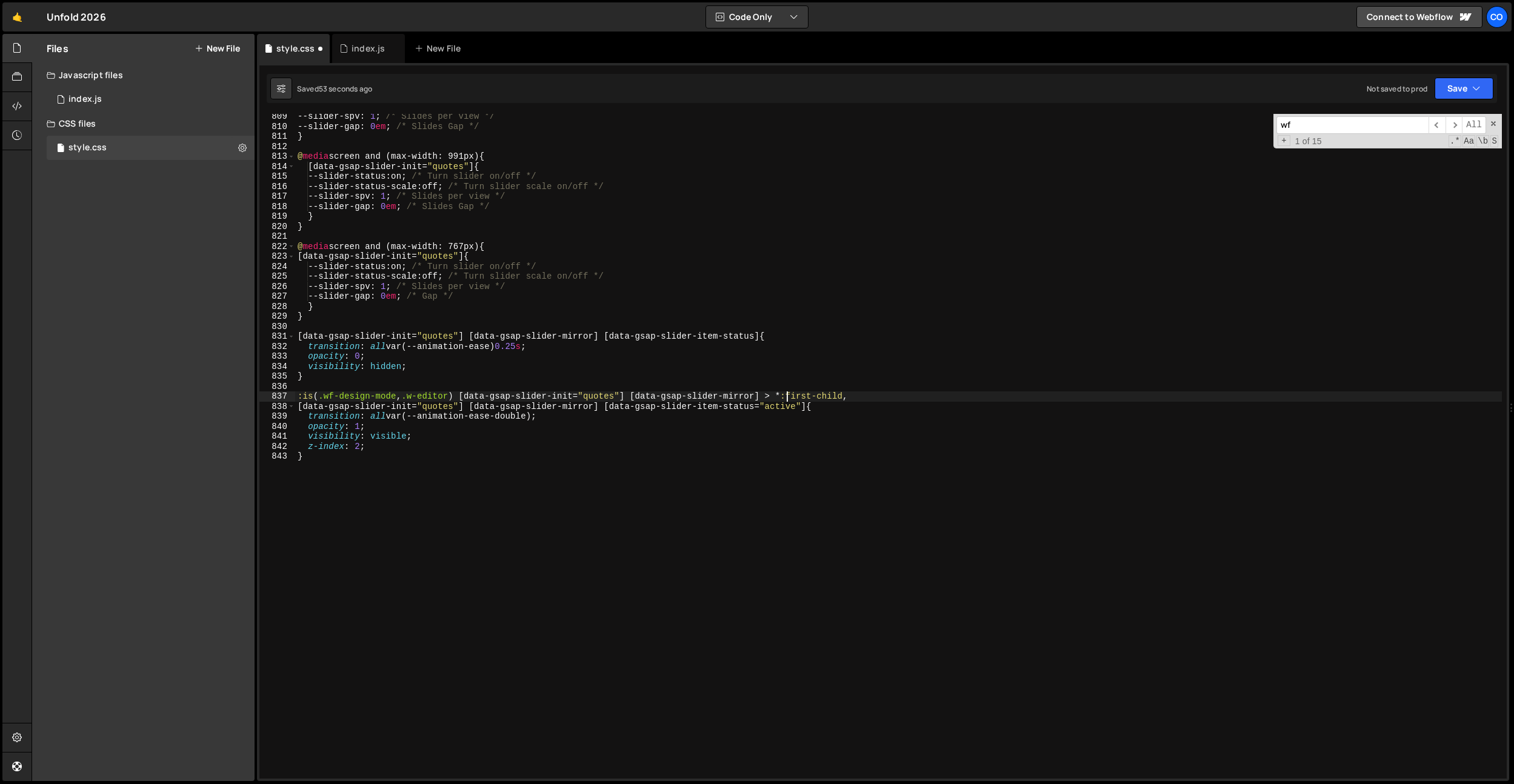
scroll to position [0, 4]
click at [632, 454] on div "--slider-spv : 1 ; /* Slides per view */ --slider-gap : 0 em ; /* Slides Gap */…" at bounding box center [898, 454] width 1206 height 685
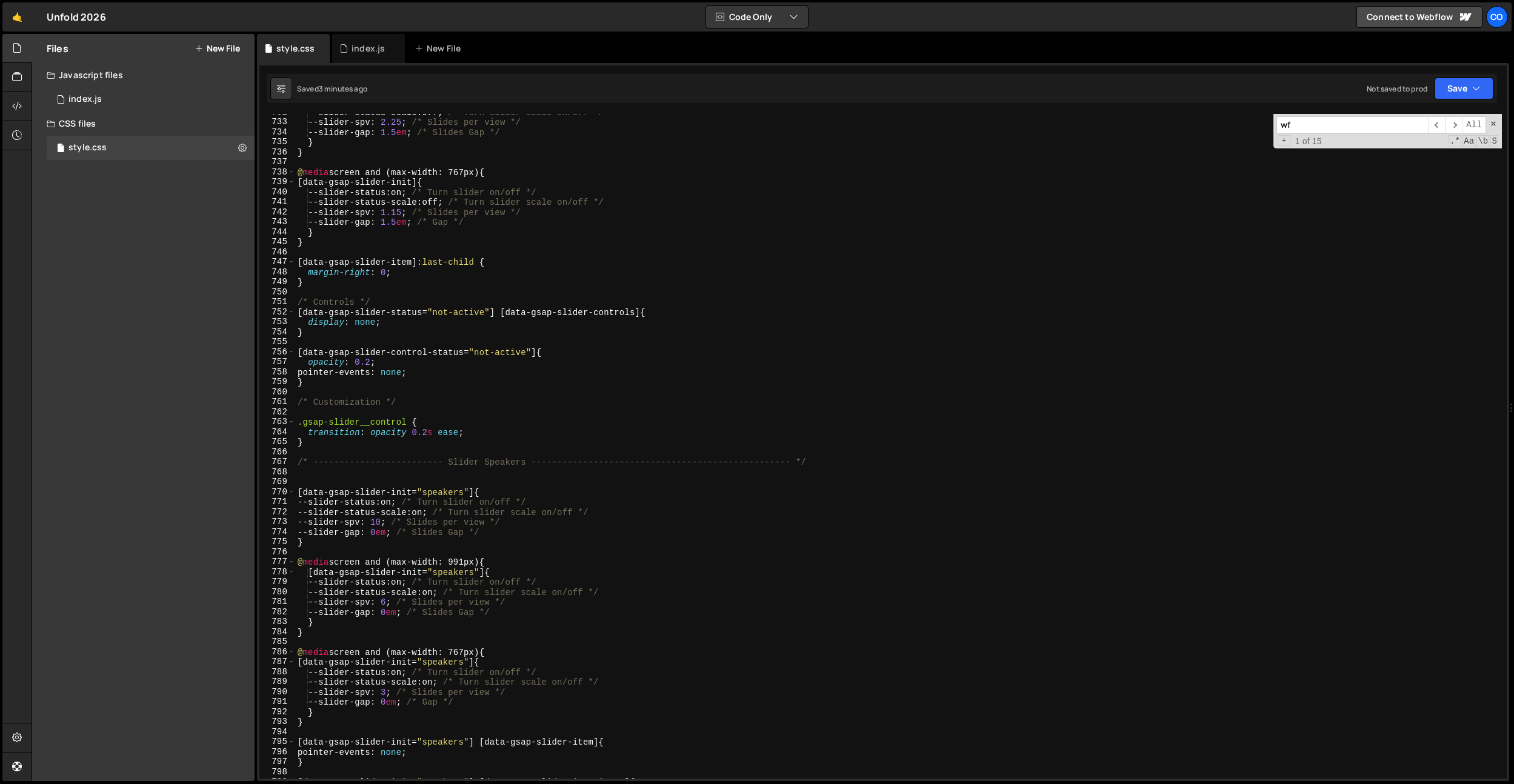
scroll to position [7307, 0]
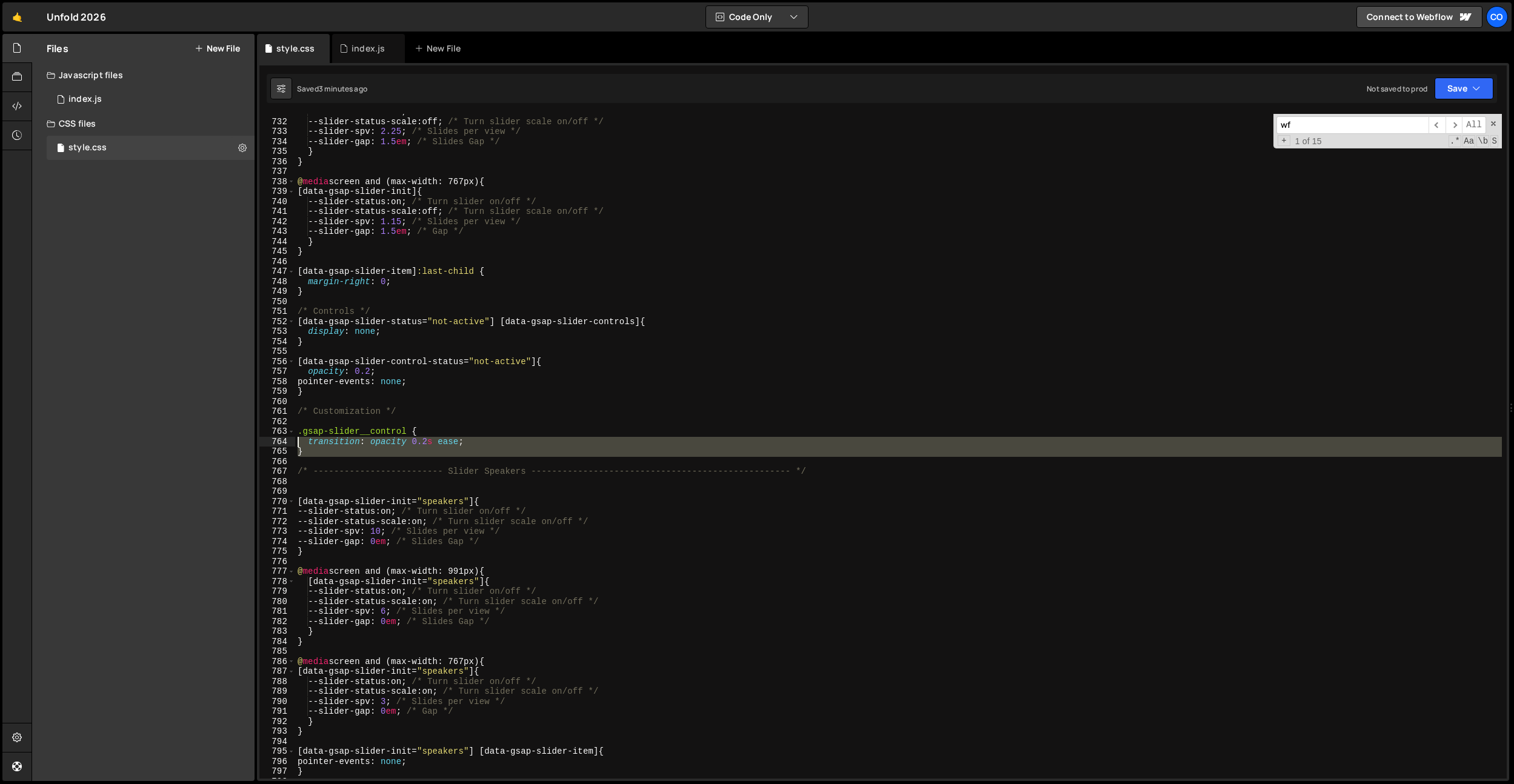
drag, startPoint x: 303, startPoint y: 442, endPoint x: 288, endPoint y: 436, distance: 16.2
click at [288, 436] on div "} 731 732 733 734 735 736 737 738 739 740 741 742 743 744 745 746 747 748 749 7…" at bounding box center [883, 447] width 1247 height 665
type textarea ".gsap-slider__control { transition: opacity 0.2s ease;"
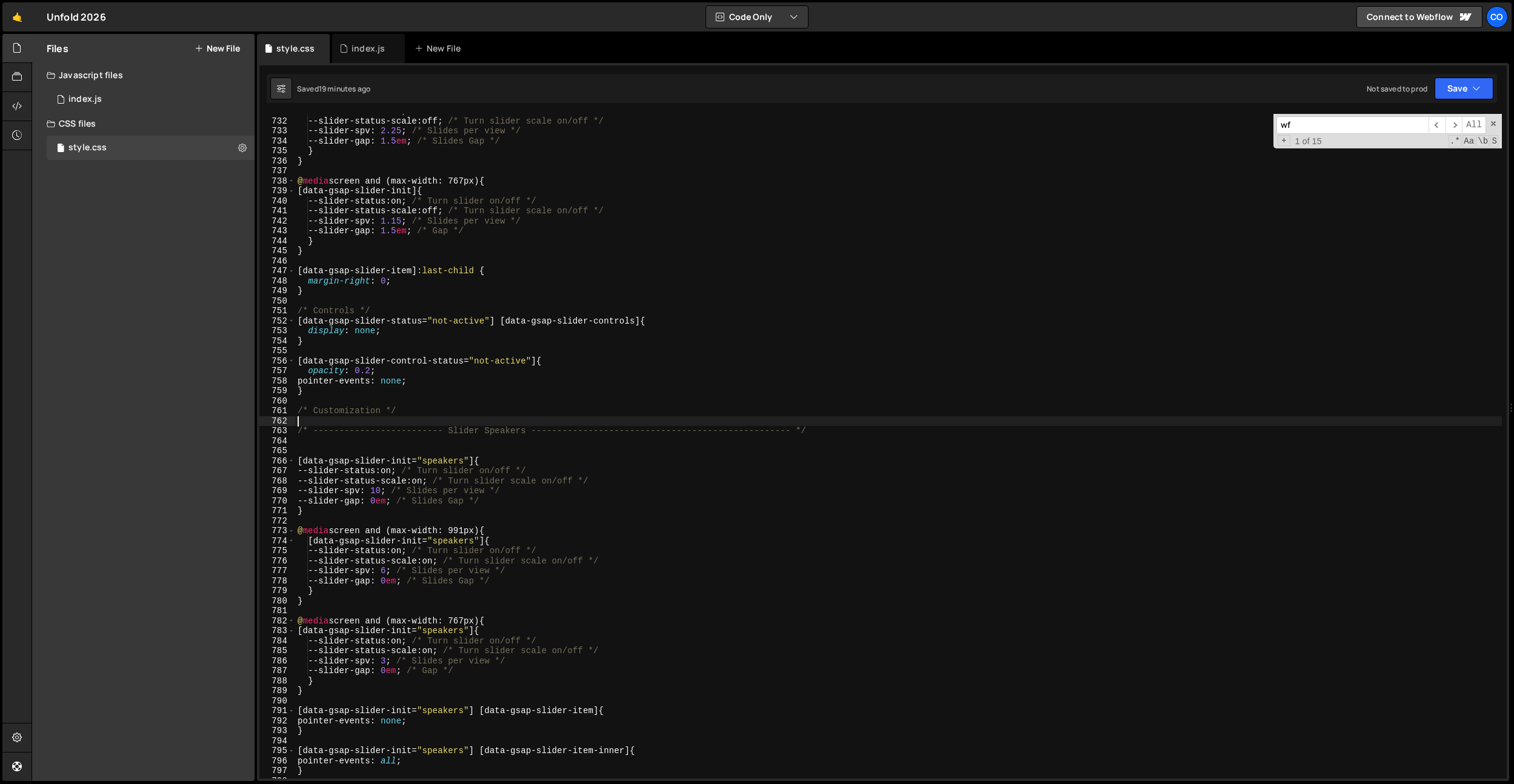
scroll to position [7308, 0]
click at [487, 287] on div "--slider-status : on ; /* Turn slider on/off */ --slider-status-scale : off ; /…" at bounding box center [898, 448] width 1206 height 685
type textarea "}"
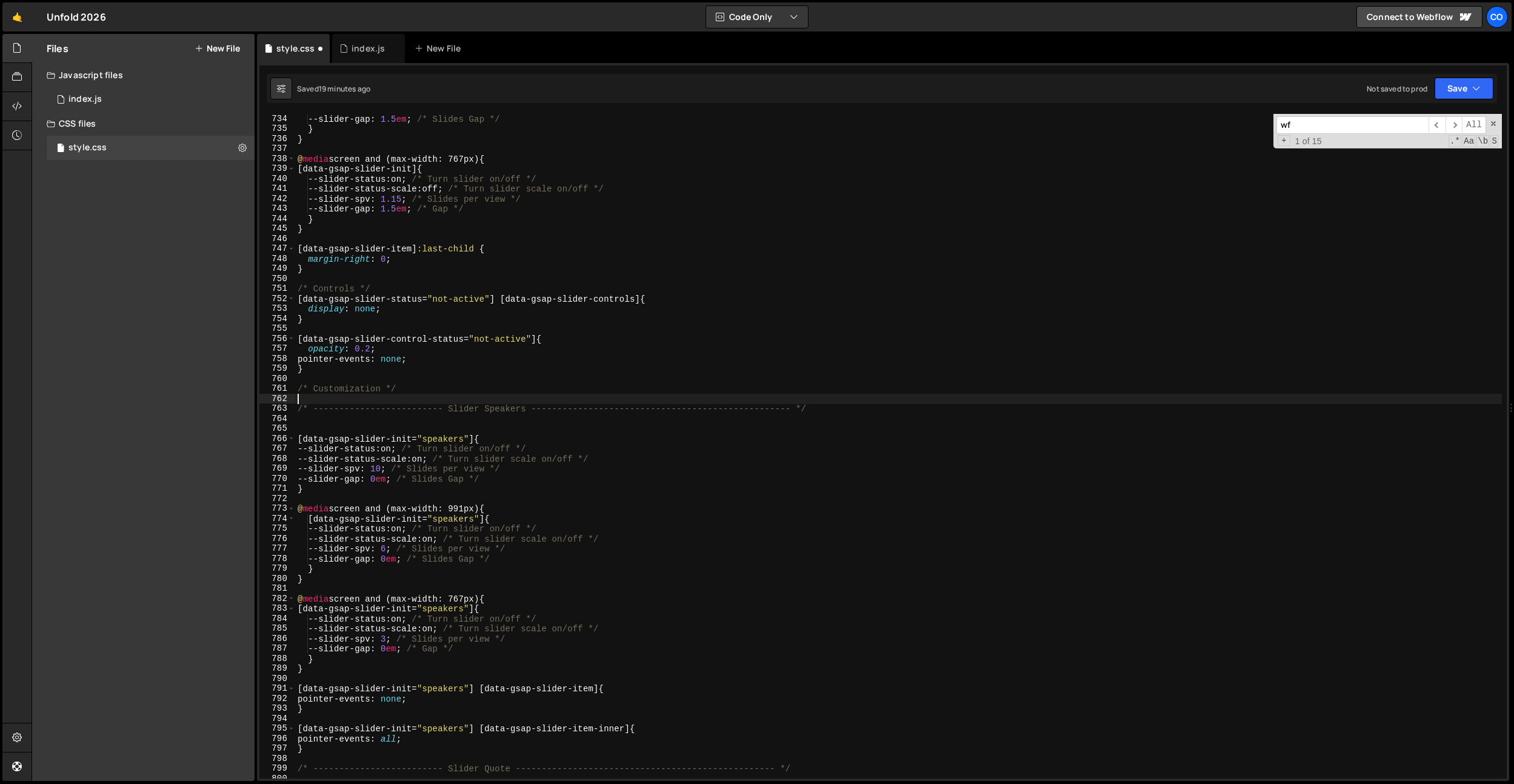
scroll to position [7334, 0]
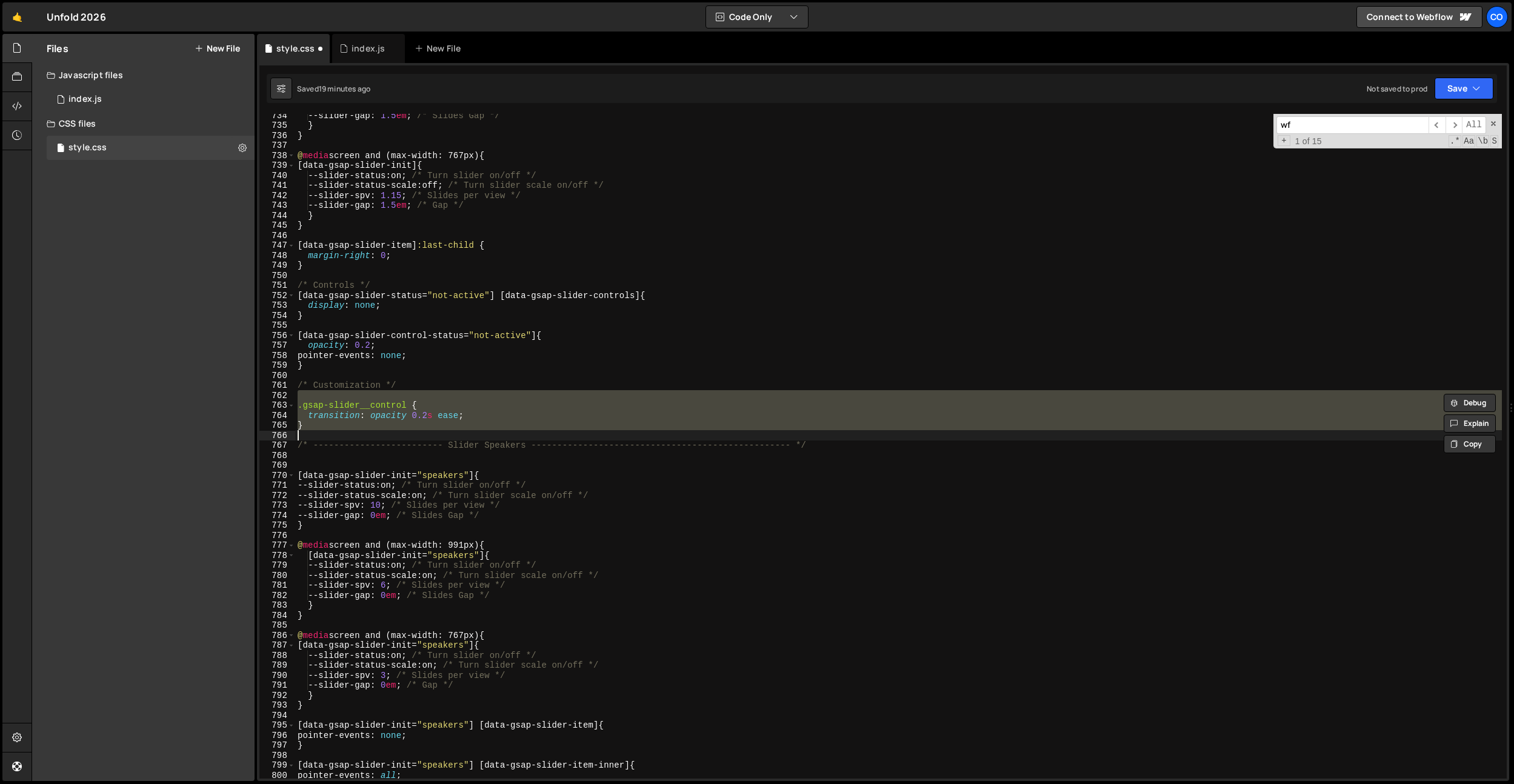
click at [407, 422] on div "--slider-gap : 1.5 em ; /* Slides Gap */ } } @ media screen and (max-width: 767…" at bounding box center [898, 447] width 1206 height 665
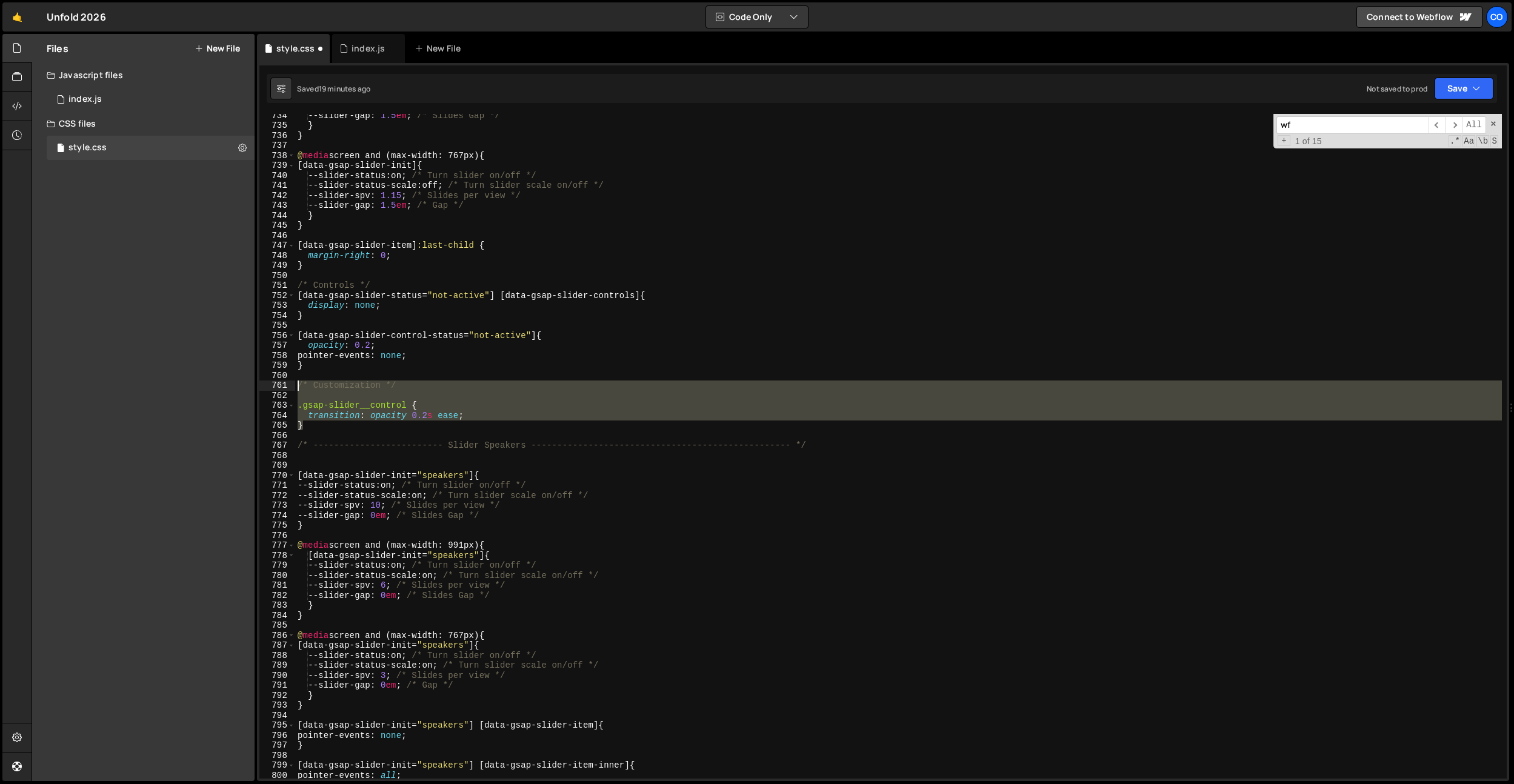
drag, startPoint x: 383, startPoint y: 423, endPoint x: 273, endPoint y: 389, distance: 115.1
click at [273, 389] on div "} 734 735 736 737 738 739 740 741 742 743 744 745 746 747 748 749 750 751 752 7…" at bounding box center [883, 447] width 1247 height 665
type textarea "/* Customization */"
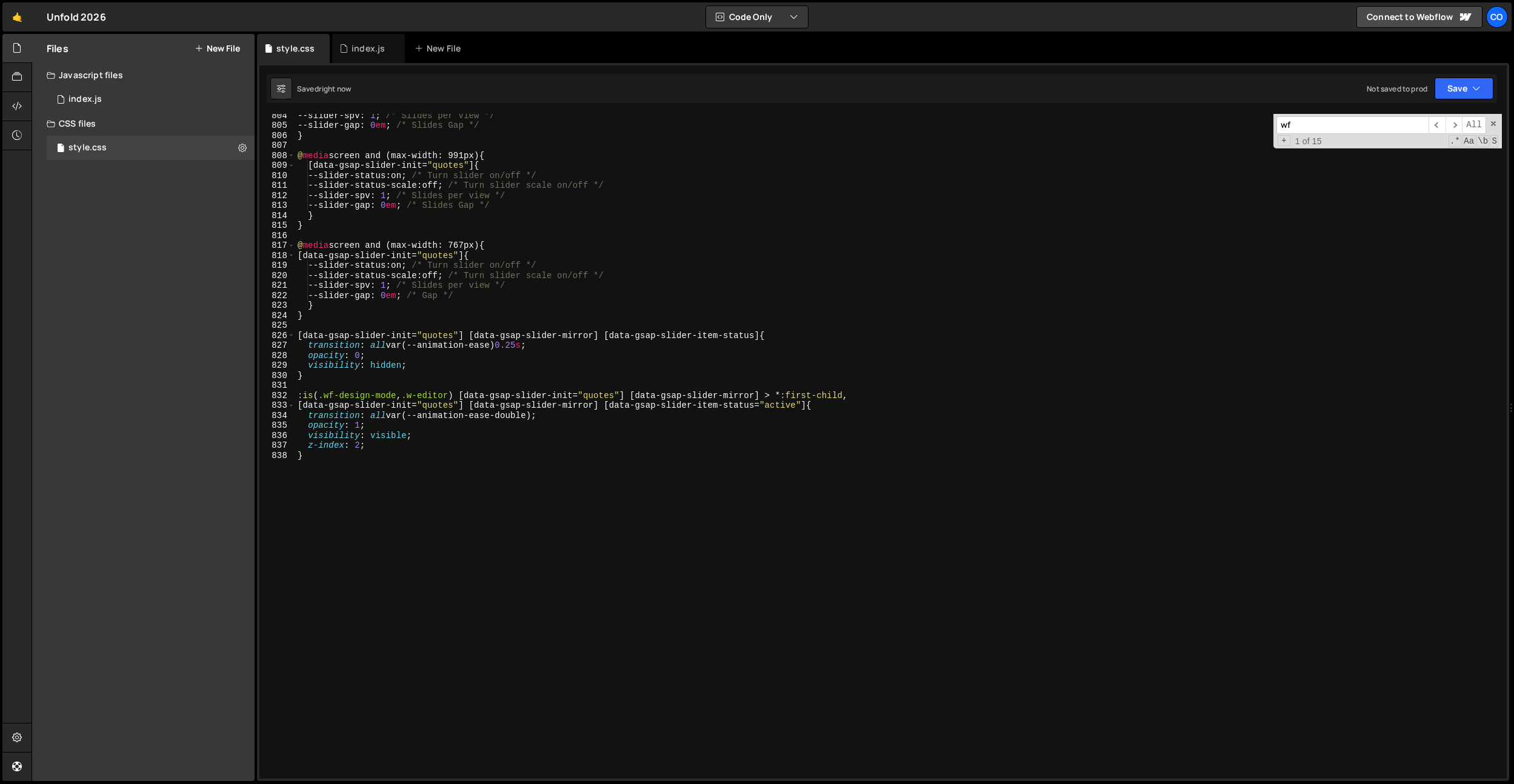
scroll to position [8033, 0]
click at [634, 408] on div "--slider-spv : 1 ; /* Slides per view */ --slider-gap : 0 em ; /* Slides Gap */…" at bounding box center [898, 452] width 1206 height 685
click at [517, 547] on div "--slider-spv : 1 ; /* Slides per view */ --slider-gap : 0 em ; /* Slides Gap */…" at bounding box center [898, 452] width 1206 height 685
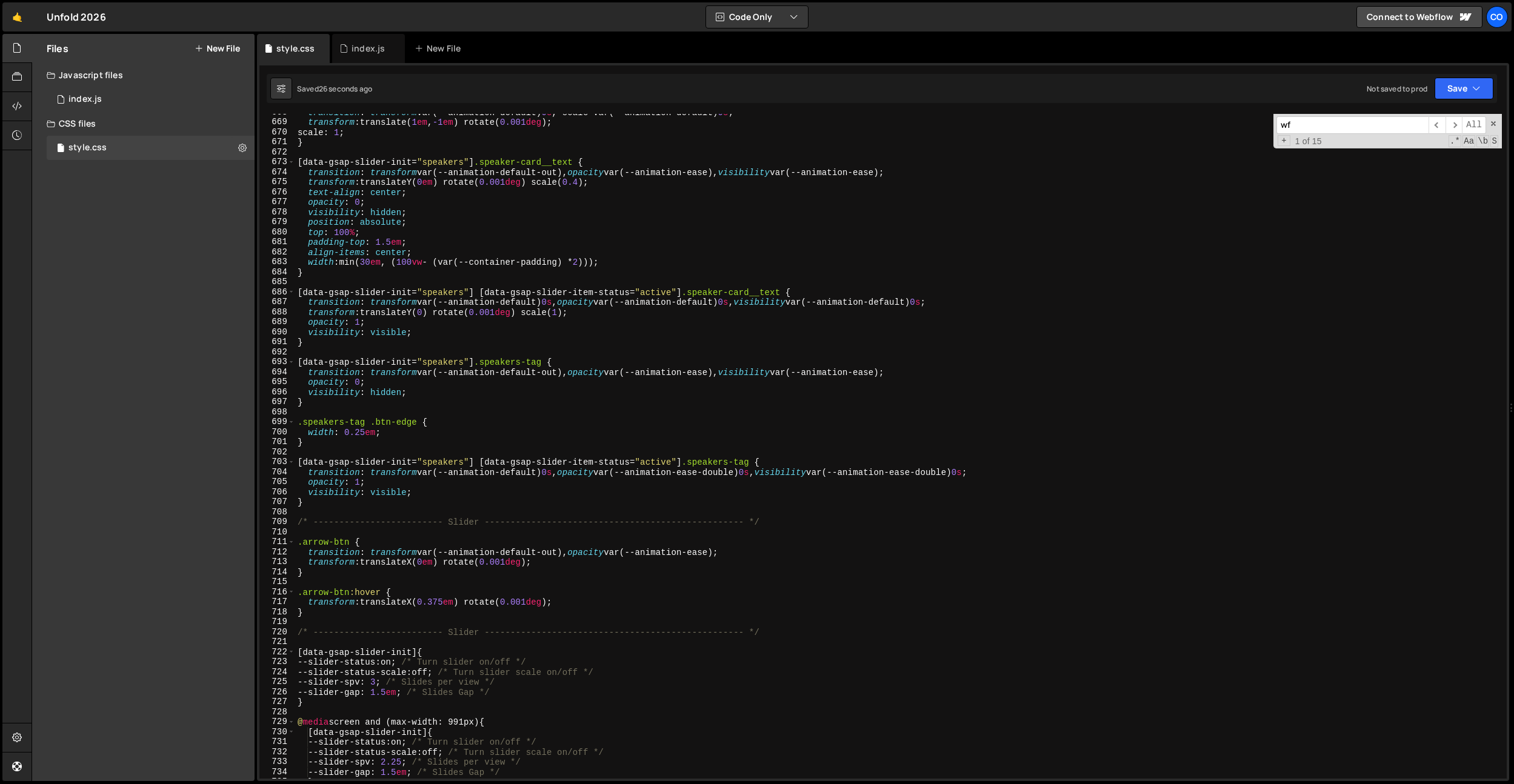
scroll to position [6611, 0]
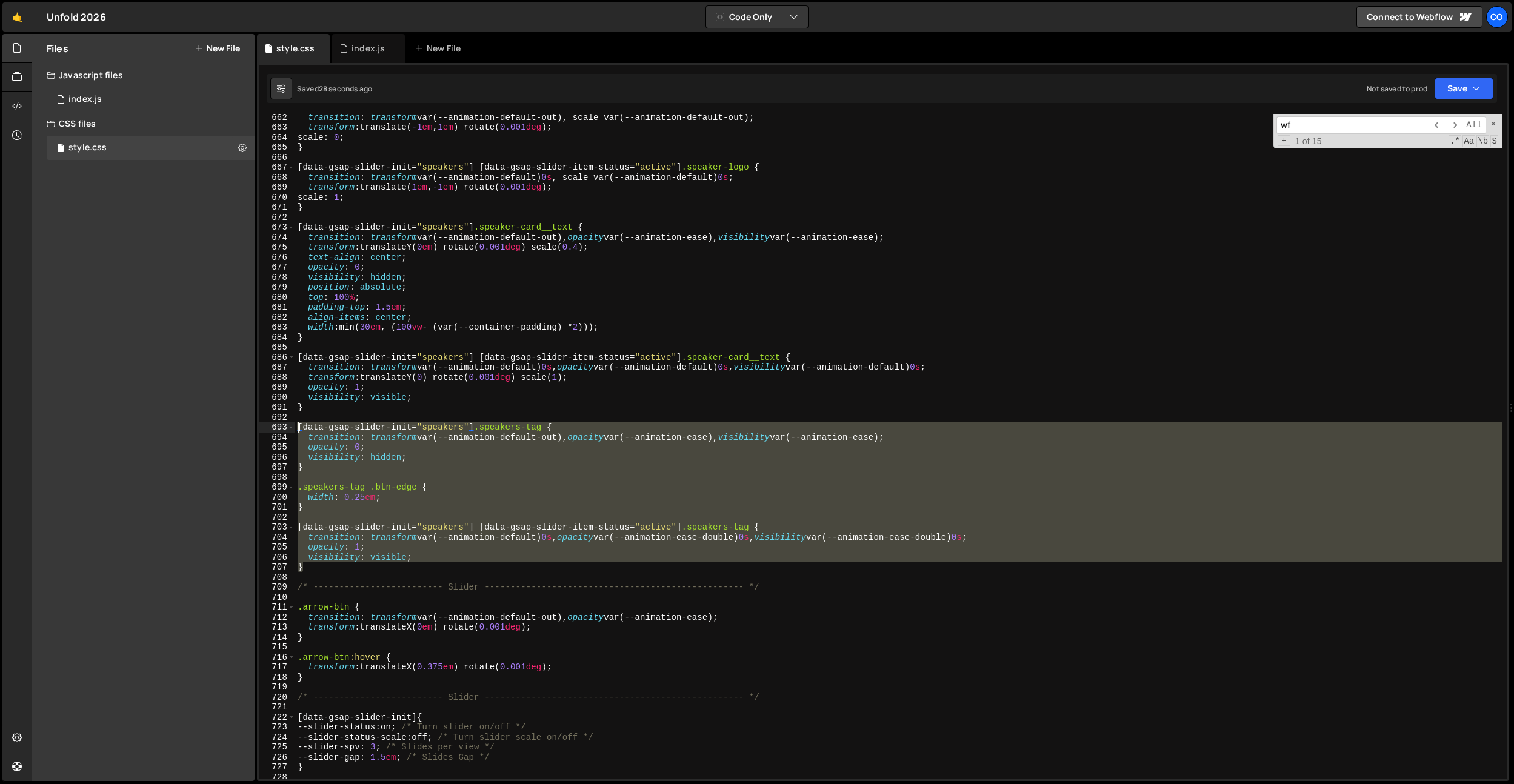
drag, startPoint x: 327, startPoint y: 565, endPoint x: 353, endPoint y: 452, distance: 116.0
click at [280, 431] on div "} 662 663 664 665 666 667 668 669 670 671 672 673 674 675 676 677 678 679 680 6…" at bounding box center [883, 447] width 1247 height 665
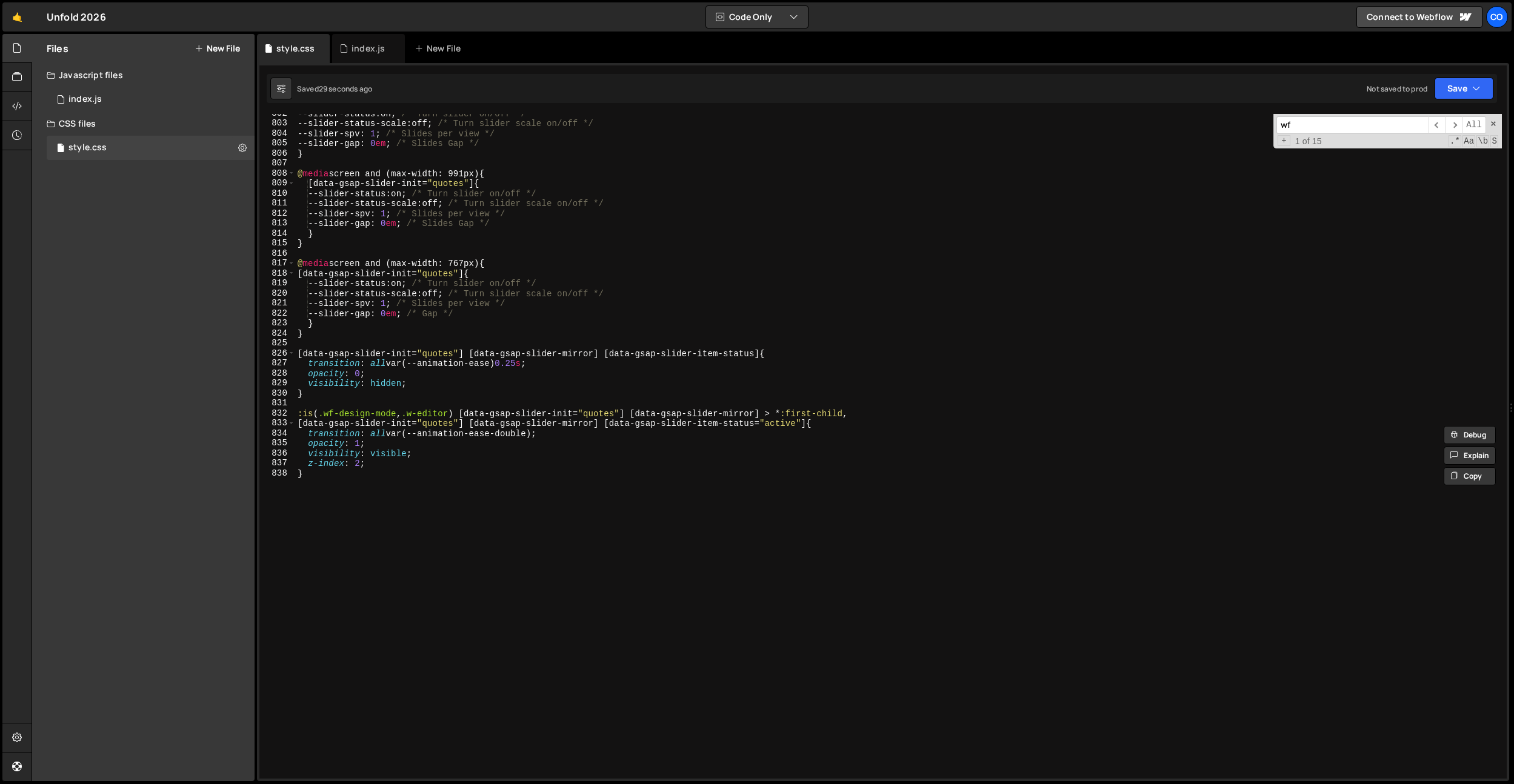
scroll to position [8016, 0]
click at [442, 483] on div "--slider-status : on ; /* Turn slider on/off */ --slider-status-scale : off ; /…" at bounding box center [898, 451] width 1206 height 685
type textarea "}"
paste textarea "}"
type textarea "}"
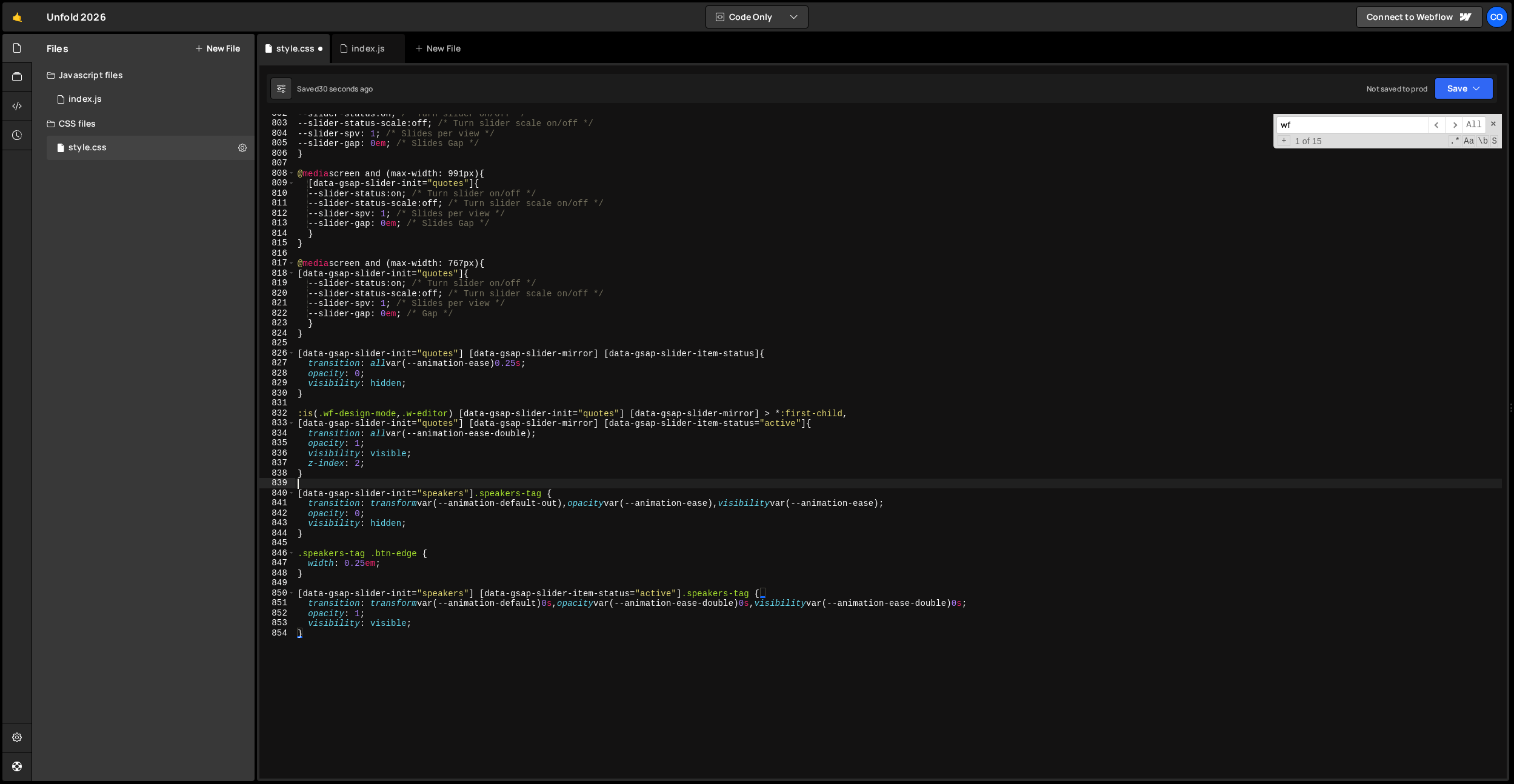
drag, startPoint x: 463, startPoint y: 484, endPoint x: 465, endPoint y: 444, distance: 40.0
click at [463, 484] on div "--slider-status : on ; /* Turn slider on/off */ --slider-status-scale : off ; /…" at bounding box center [898, 451] width 1206 height 685
click at [443, 491] on div "--slider-status : on ; /* Turn slider on/off */ --slider-status-scale : off ; /…" at bounding box center [898, 451] width 1206 height 685
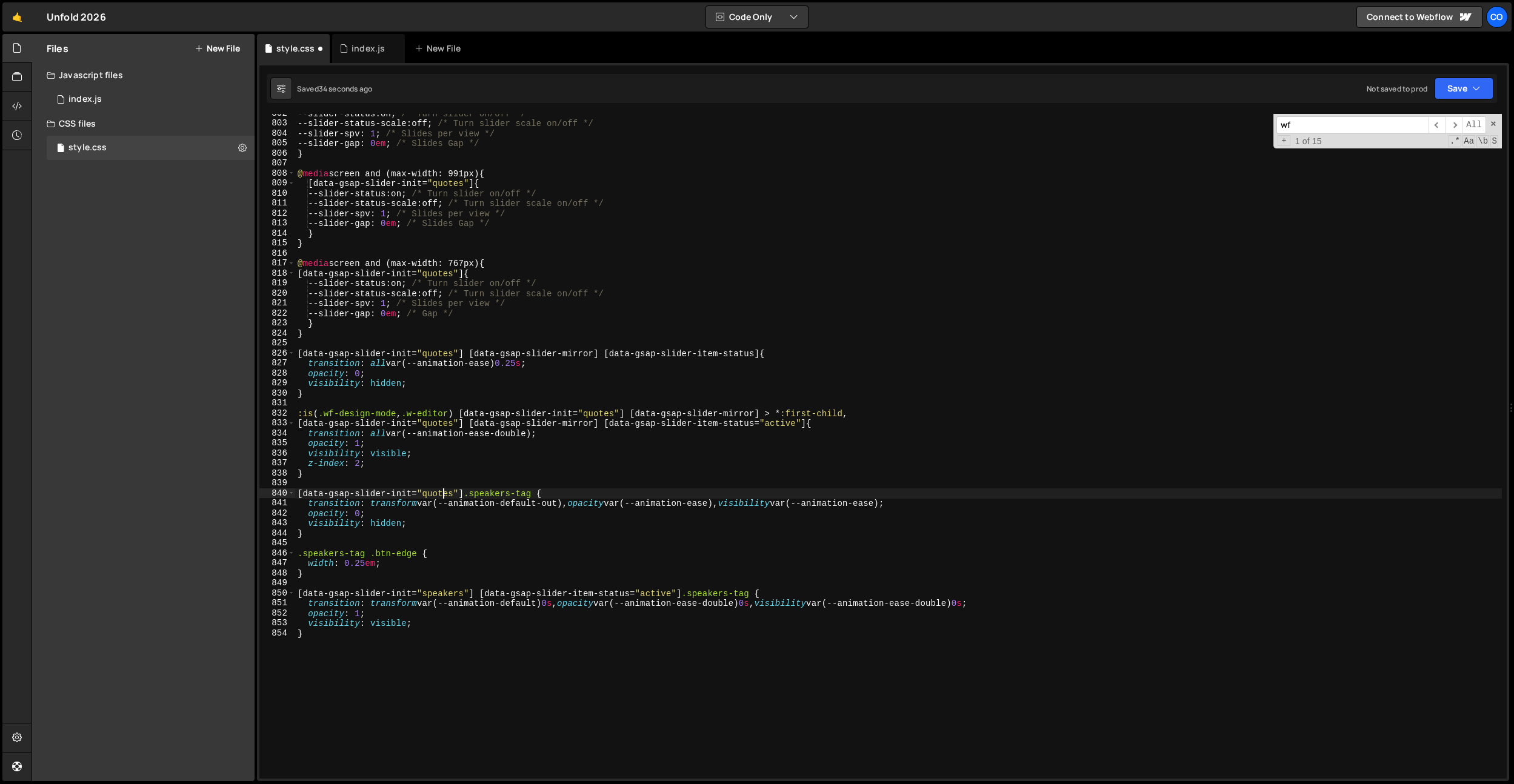
click at [443, 491] on div "--slider-status : on ; /* Turn slider on/off */ --slider-status-scale : off ; /…" at bounding box center [898, 451] width 1206 height 685
click at [447, 590] on div "--slider-status : on ; /* Turn slider on/off */ --slider-status-scale : off ; /…" at bounding box center [898, 451] width 1206 height 685
drag, startPoint x: 447, startPoint y: 590, endPoint x: 440, endPoint y: 590, distance: 7.0
click at [447, 590] on div "--slider-status : on ; /* Turn slider on/off */ --slider-status-scale : off ; /…" at bounding box center [898, 451] width 1206 height 685
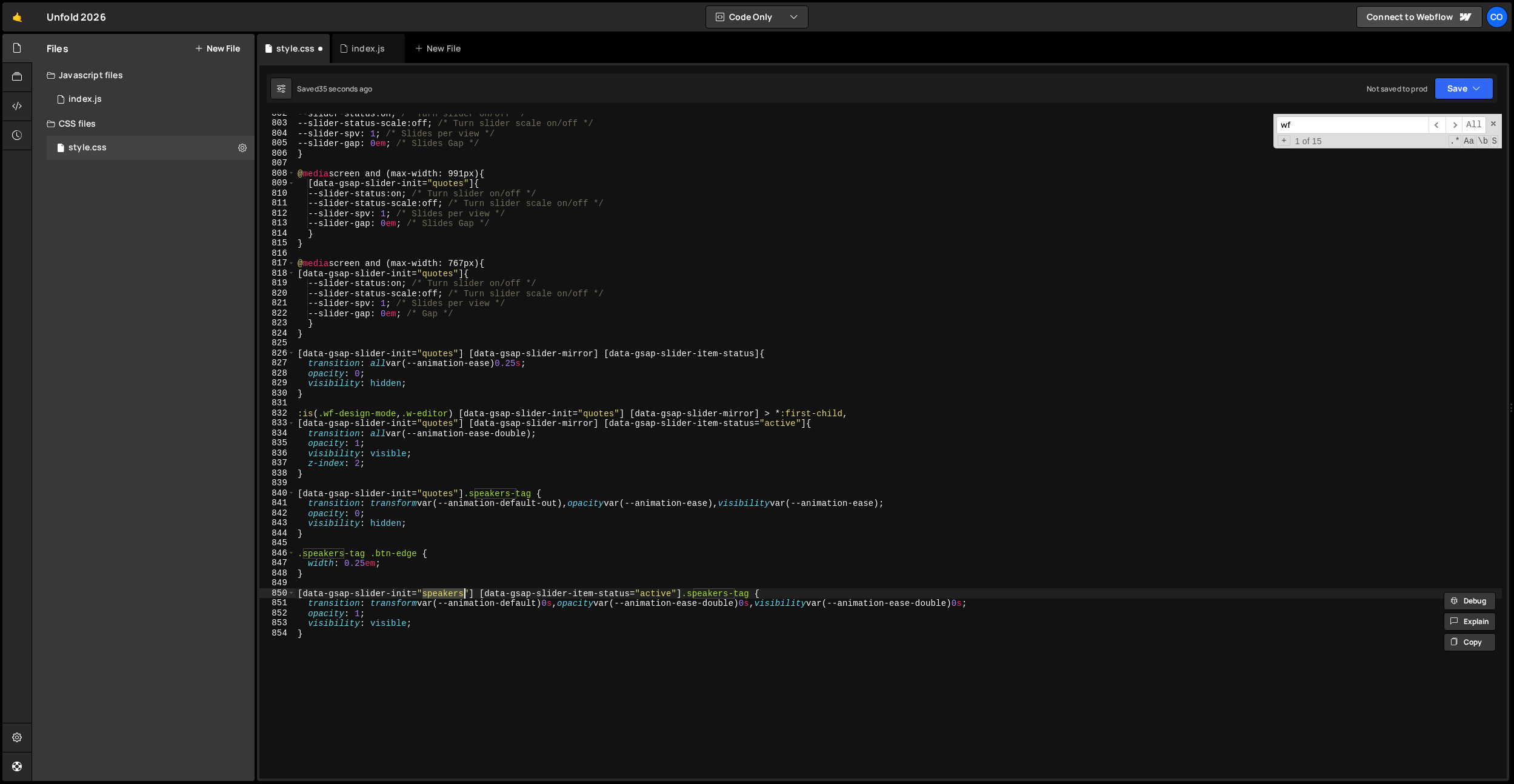
paste textarea "quote"
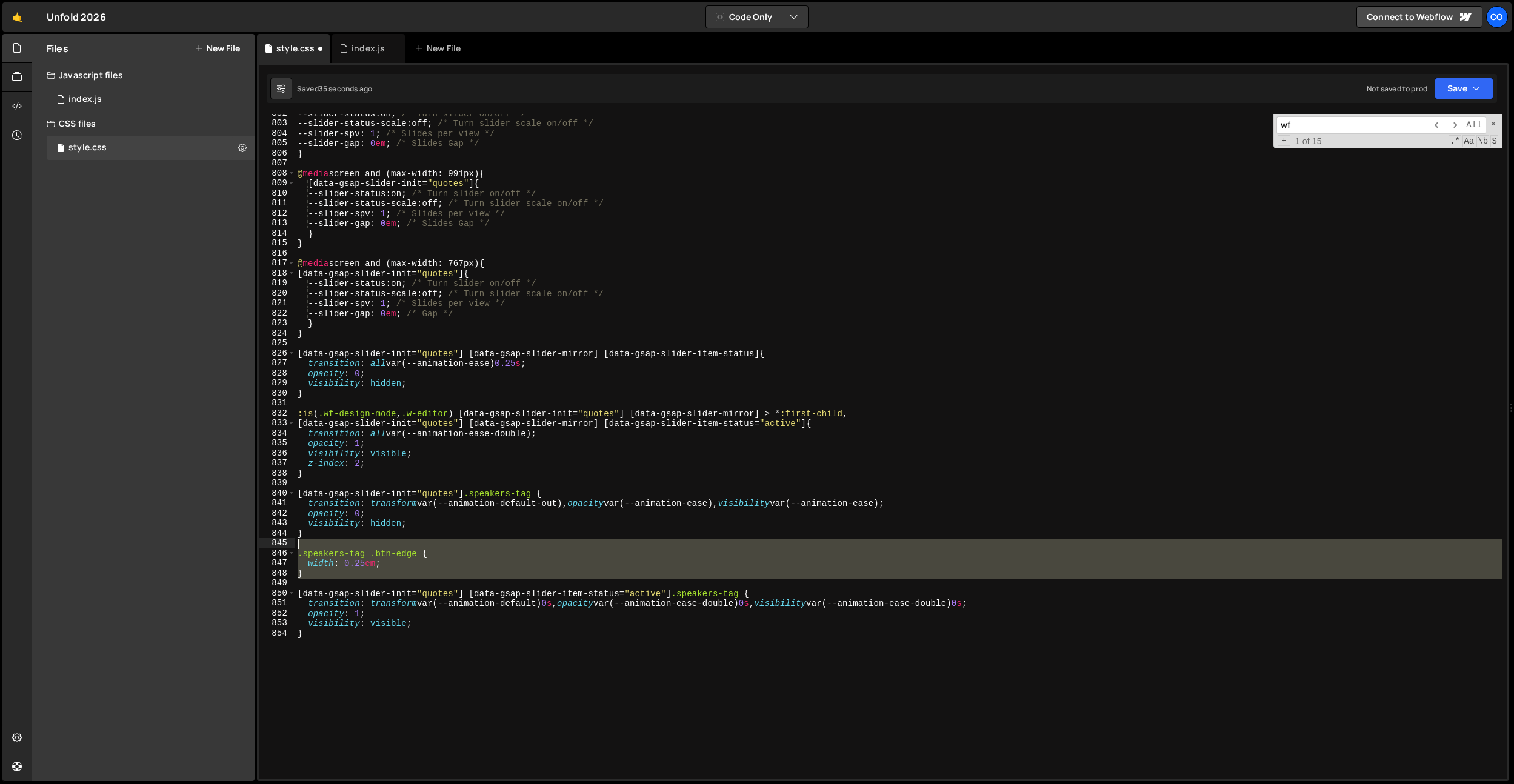
drag, startPoint x: 362, startPoint y: 579, endPoint x: 278, endPoint y: 546, distance: 90.2
click at [278, 547] on div "[data-gsap-slider-init="quotes"] [data-gsap-slider-item-status="active"] .speak…" at bounding box center [883, 447] width 1247 height 665
type textarea ".speakers-tag .btn-edge {"
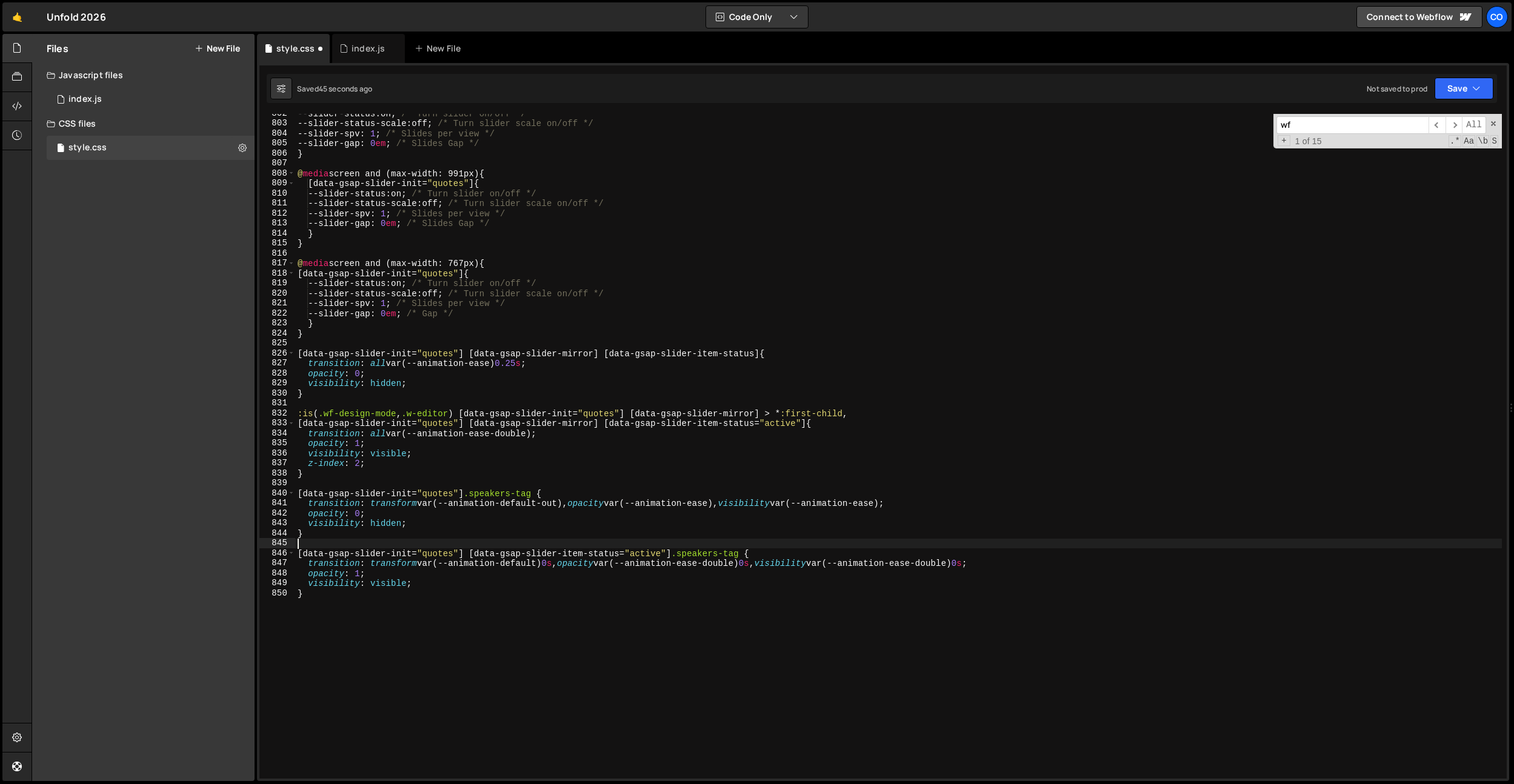
click at [420, 477] on div "--slider-status : on ; /* Turn slider on/off */ --slider-status-scale : off ; /…" at bounding box center [898, 451] width 1206 height 685
drag, startPoint x: 537, startPoint y: 494, endPoint x: 476, endPoint y: 497, distance: 61.1
click at [476, 497] on div "--slider-status : on ; /* Turn slider on/off */ --slider-status-scale : off ; /…" at bounding box center [898, 451] width 1206 height 685
paste textarea "quote-card__center"
click at [560, 610] on div "--slider-status : on ; /* Turn slider on/off */ --slider-status-scale : off ; /…" at bounding box center [898, 451] width 1206 height 685
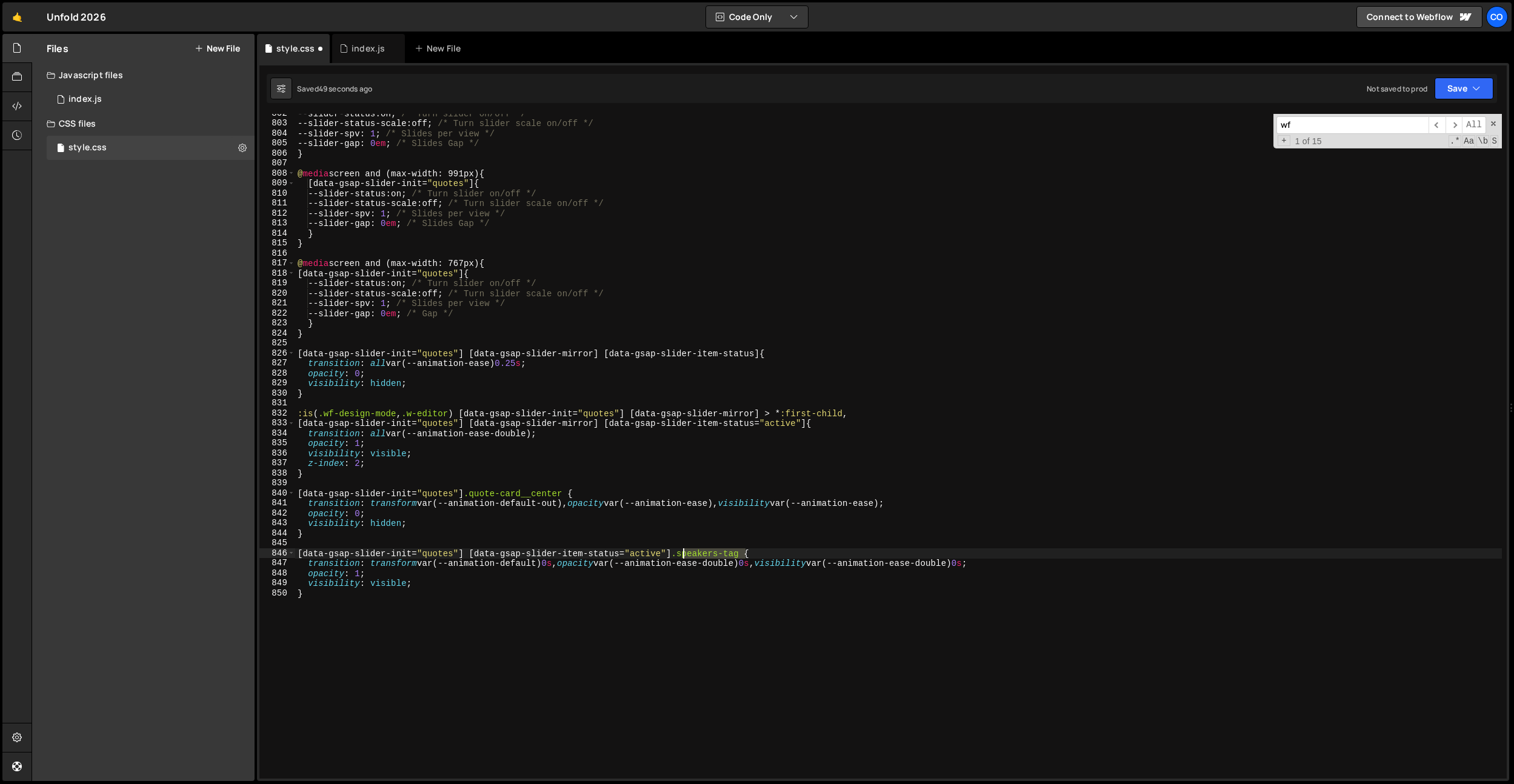
drag, startPoint x: 744, startPoint y: 551, endPoint x: 684, endPoint y: 553, distance: 60.0
click at [684, 553] on div "--slider-status : on ; /* Turn slider on/off */ --slider-status-scale : off ; /…" at bounding box center [898, 451] width 1206 height 685
paste textarea "quote-card__center"
click at [706, 606] on div "--slider-status : on ; /* Turn slider on/off */ --slider-status-scale : off ; /…" at bounding box center [898, 451] width 1206 height 685
click at [702, 607] on div "--slider-status : on ; /* Turn slider on/off */ --slider-status-scale : off ; /…" at bounding box center [898, 451] width 1206 height 685
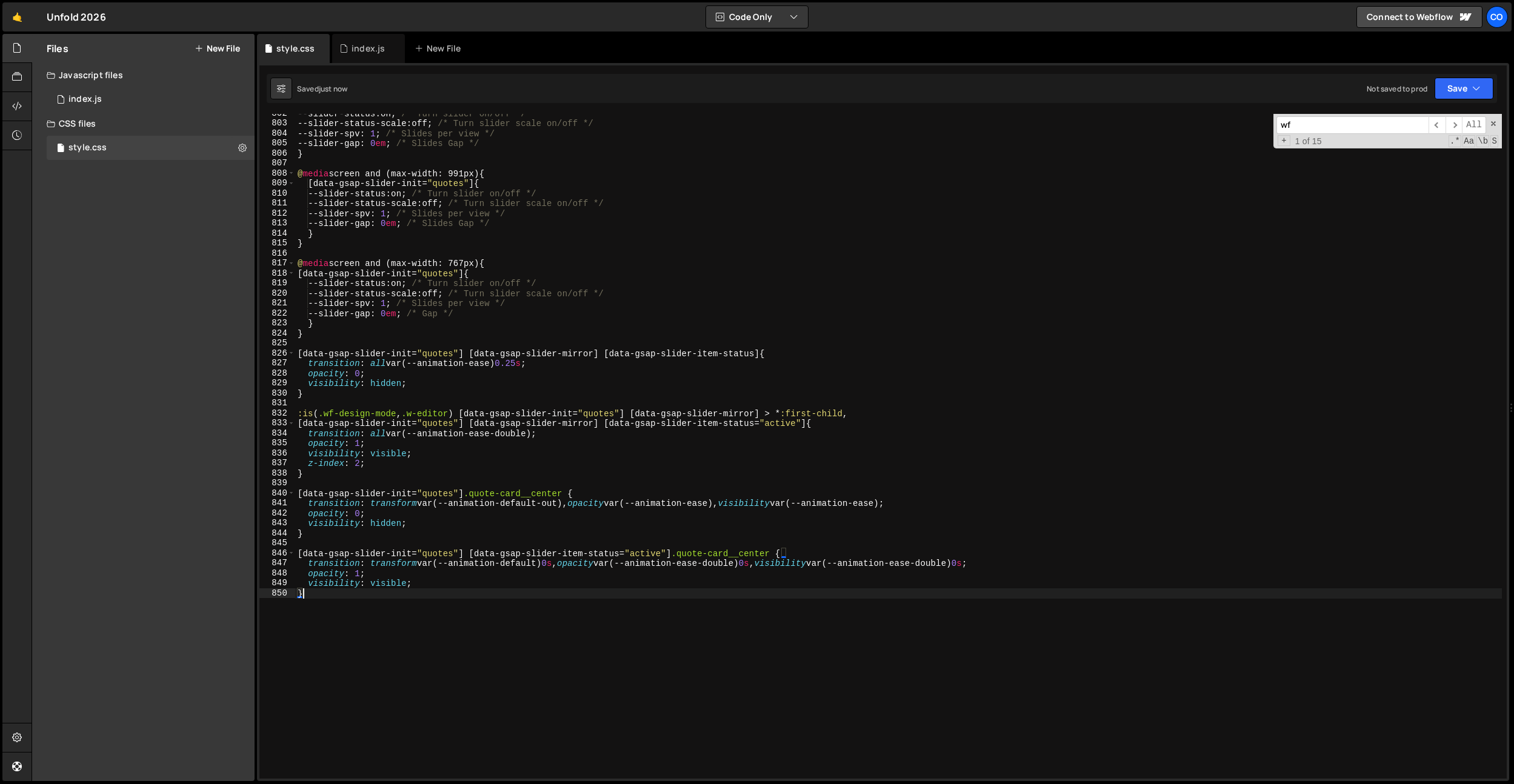
click at [567, 439] on div "--slider-status : on ; /* Turn slider on/off */ --slider-status-scale : off ; /…" at bounding box center [898, 451] width 1206 height 685
click at [713, 577] on div "--slider-status : on ; /* Turn slider on/off */ --slider-status-scale : off ; /…" at bounding box center [898, 451] width 1206 height 685
click at [773, 567] on div "--slider-status : on ; /* Turn slider on/off */ --slider-status-scale : off ; /…" at bounding box center [898, 451] width 1206 height 685
click at [1001, 555] on div "--slider-status : on ; /* Turn slider on/off */ --slider-status-scale : off ; /…" at bounding box center [898, 451] width 1206 height 685
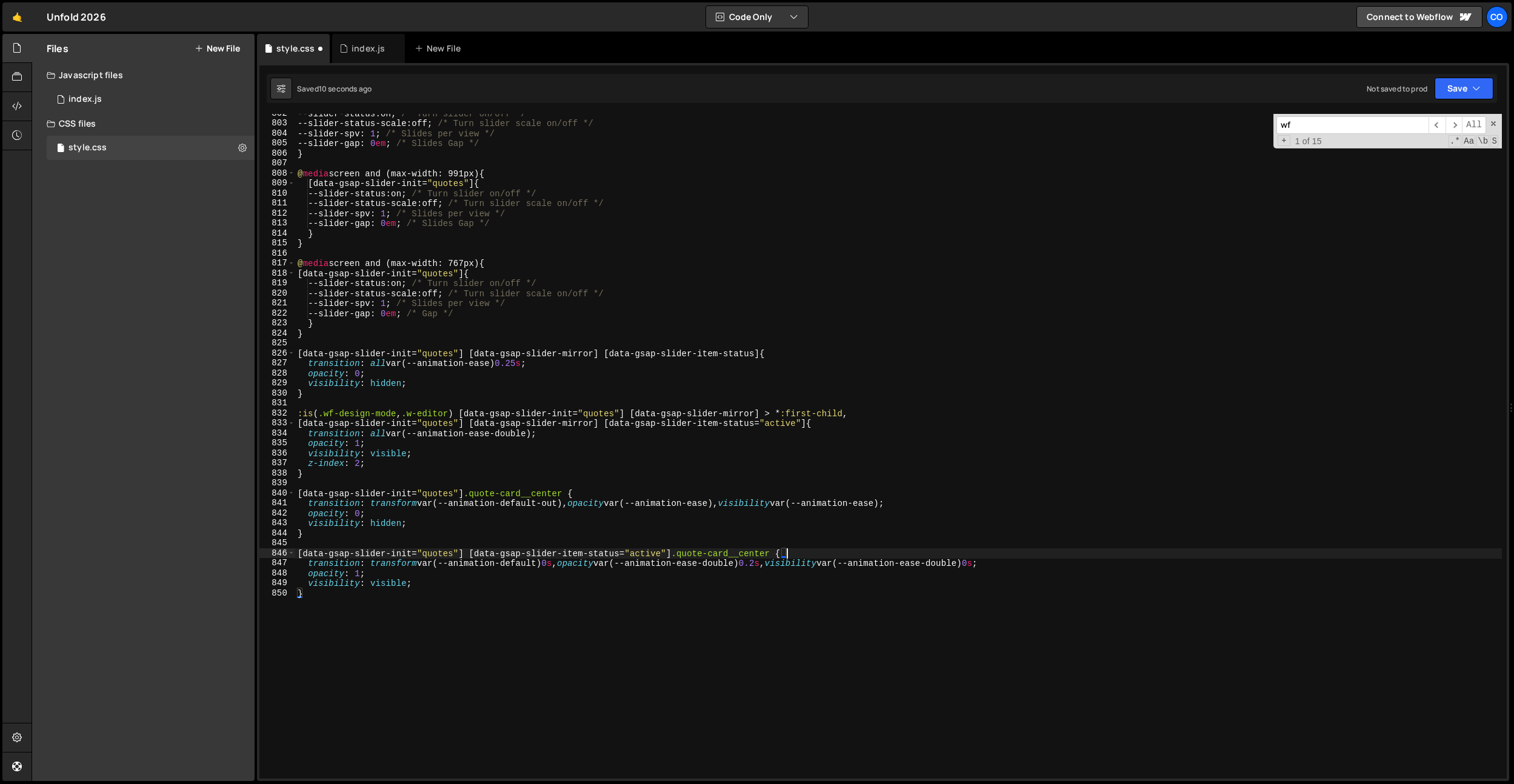
click at [1008, 560] on div "--slider-status : on ; /* Turn slider on/off */ --slider-status-scale : off ; /…" at bounding box center [898, 451] width 1206 height 685
click at [916, 462] on div "--slider-status : on ; /* Turn slider on/off */ --slider-status-scale : off ; /…" at bounding box center [898, 451] width 1206 height 685
click at [606, 569] on div "--slider-status : on ; /* Turn slider on/off */ --slider-status-scale : off ; /…" at bounding box center [898, 451] width 1206 height 685
click at [558, 566] on div "--slider-status : on ; /* Turn slider on/off */ --slider-status-scale : off ; /…" at bounding box center [898, 451] width 1206 height 685
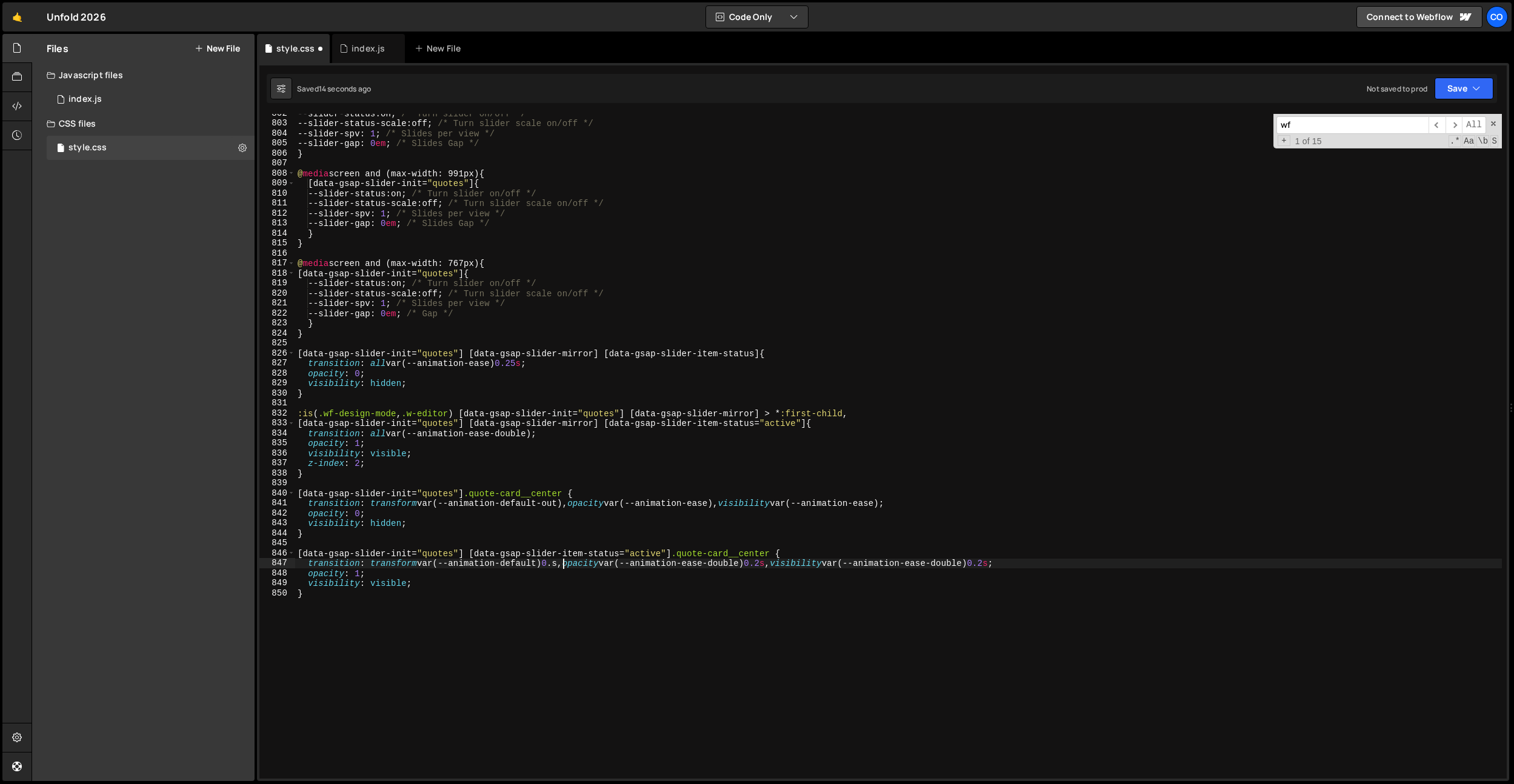
scroll to position [0, 19]
click at [560, 501] on div "--slider-status : on ; /* Turn slider on/off */ --slider-status-scale : off ; /…" at bounding box center [898, 451] width 1206 height 685
click at [491, 530] on div "--slider-status : on ; /* Turn slider on/off */ --slider-status-scale : off ; /…" at bounding box center [898, 451] width 1206 height 685
click at [492, 526] on div "--slider-status : on ; /* Turn slider on/off */ --slider-status-scale : off ; /…" at bounding box center [898, 451] width 1206 height 685
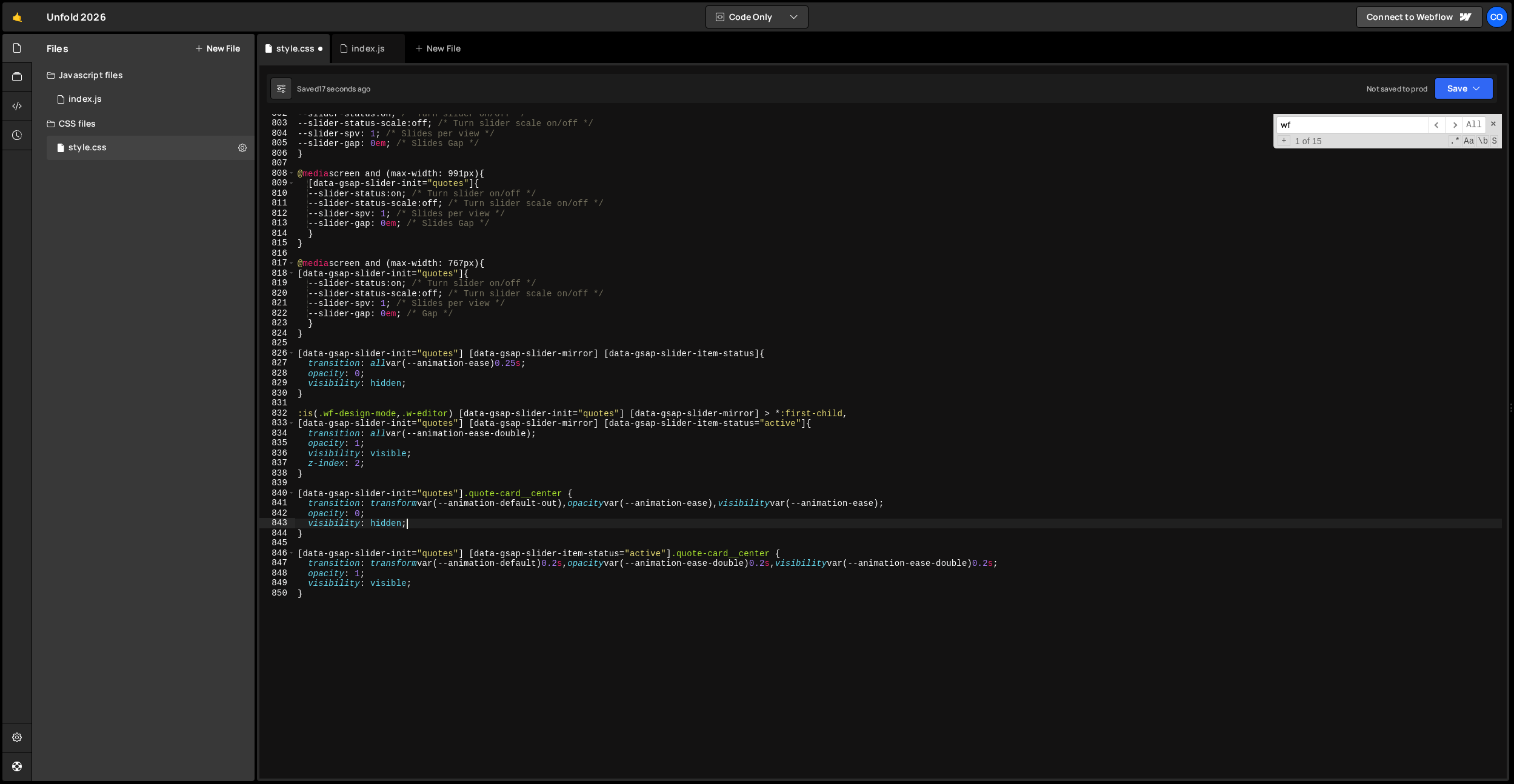
click at [956, 507] on div "--slider-status : on ; /* Turn slider on/off */ --slider-status-scale : off ; /…" at bounding box center [898, 451] width 1206 height 685
type textarea "transition: transform var(--animation-default-out), opacity var(--animation-eas…"
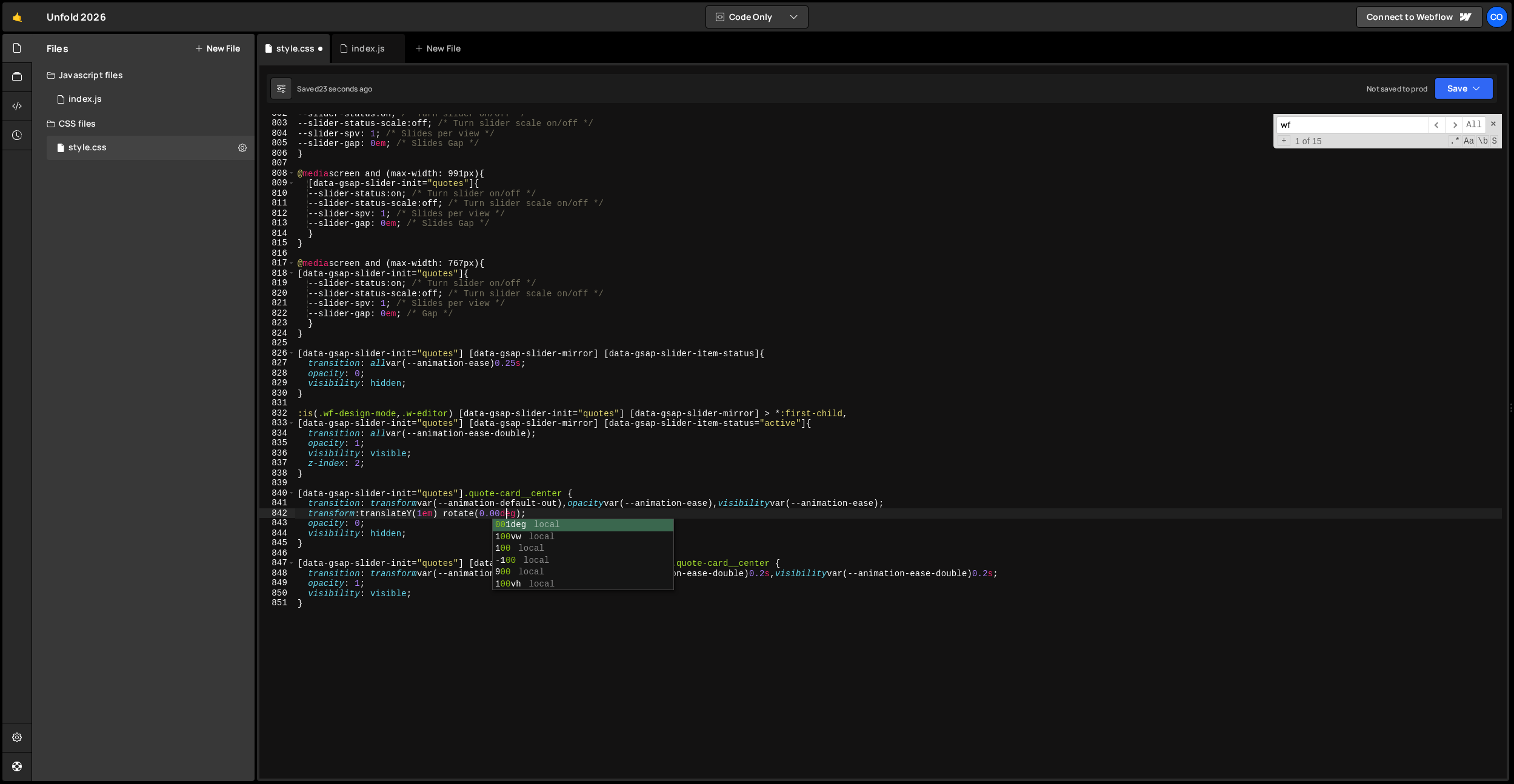
scroll to position [0, 15]
drag, startPoint x: 996, startPoint y: 490, endPoint x: 650, endPoint y: 519, distance: 347.2
click at [996, 490] on div "--slider-status : on ; /* Turn slider on/off */ --slider-status-scale : off ; /…" at bounding box center [898, 451] width 1206 height 685
drag, startPoint x: 533, startPoint y: 514, endPoint x: 405, endPoint y: 524, distance: 128.4
click at [308, 513] on div "--slider-status : on ; /* Turn slider on/off */ --slider-status-scale : off ; /…" at bounding box center [898, 451] width 1206 height 685
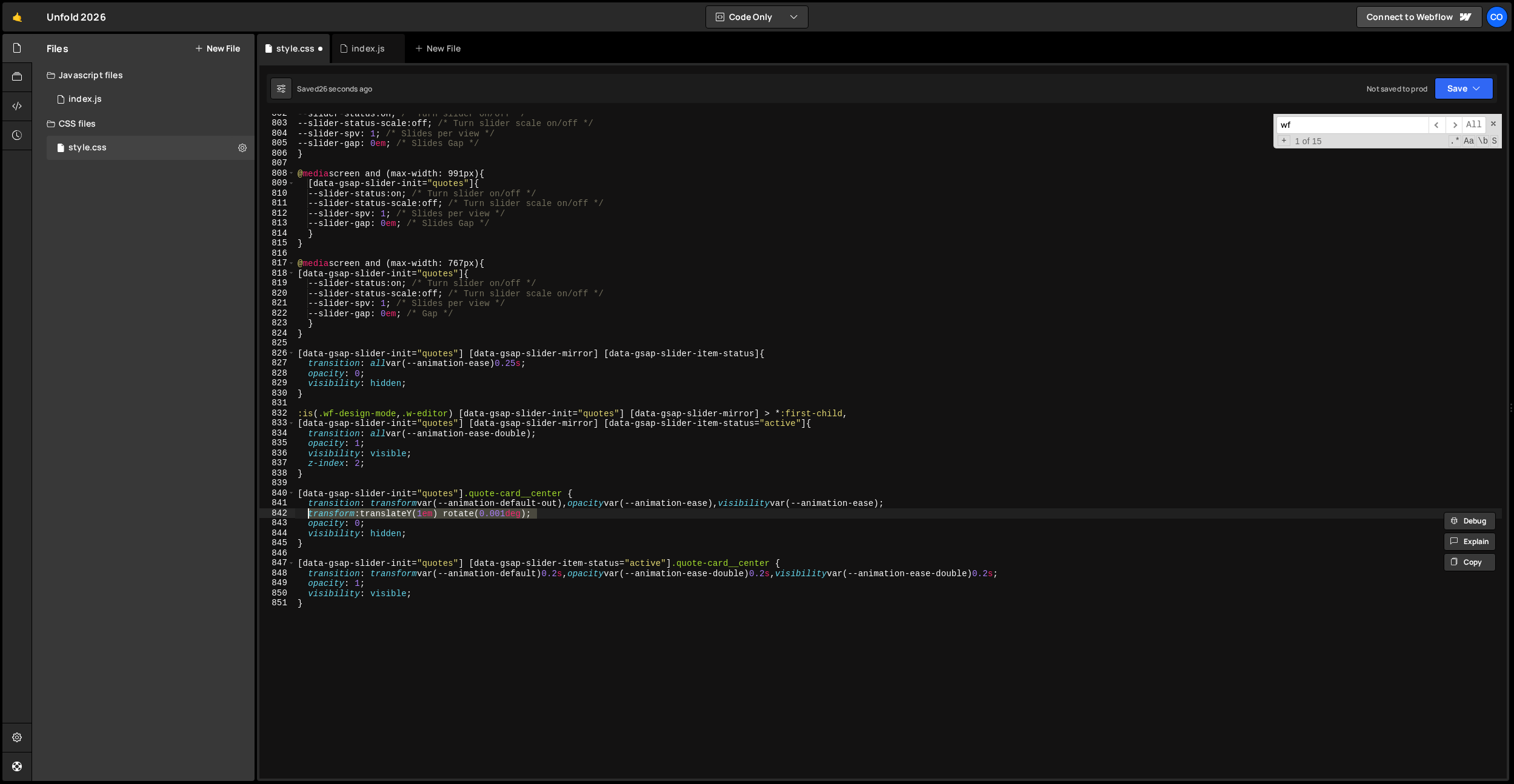
click at [1043, 573] on div "--slider-status : on ; /* Turn slider on/off */ --slider-status-scale : off ; /…" at bounding box center [898, 451] width 1206 height 685
type textarea "transition: transform var(--animation-default) 0.2s, opacity var(--animation-ea…"
paste textarea "transform: translateY(1em) rotate(0.001deg);"
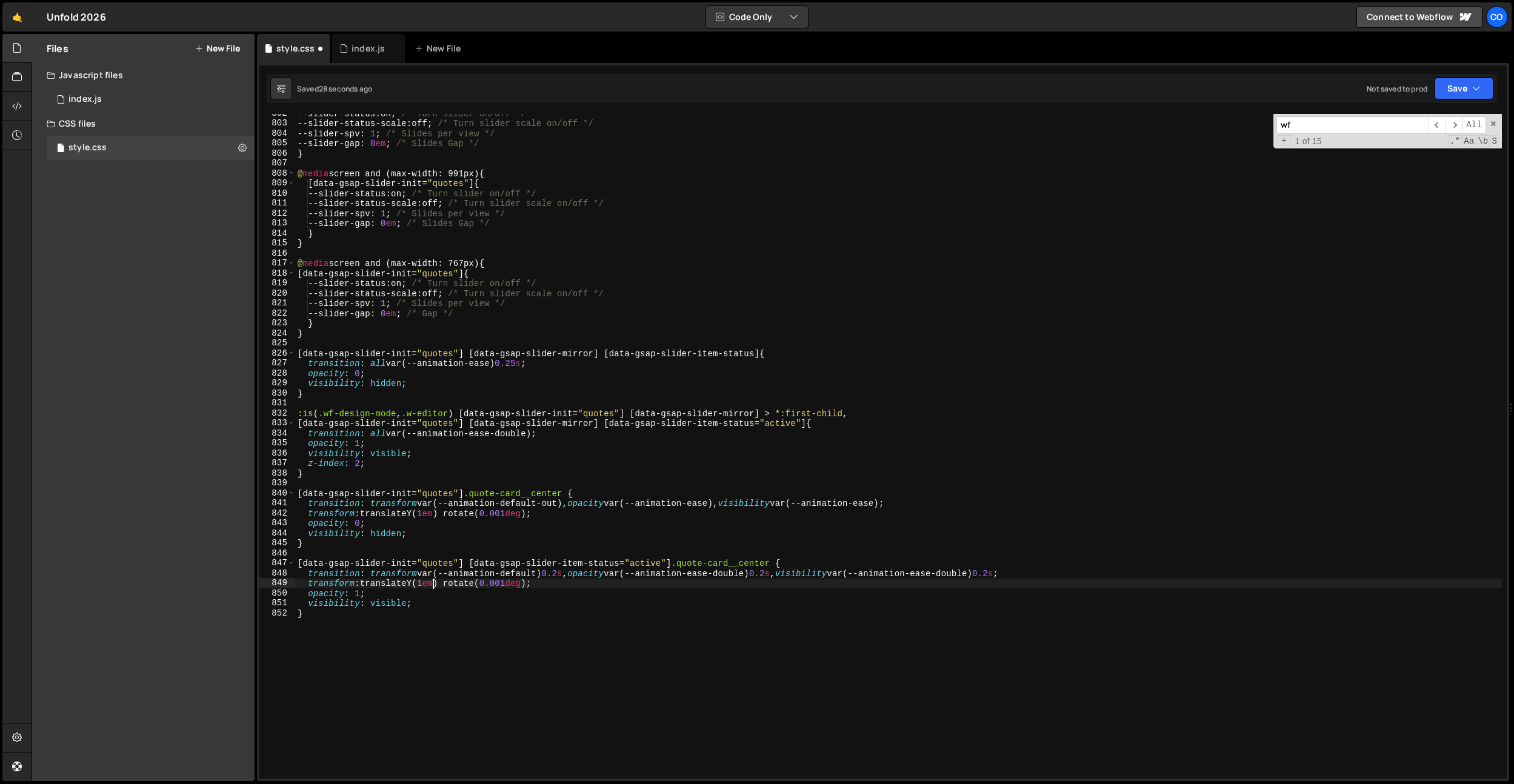
click at [431, 585] on div "--slider-status : on ; /* Turn slider on/off */ --slider-status-scale : off ; /…" at bounding box center [898, 451] width 1206 height 685
click at [520, 431] on div "--slider-status : on ; /* Turn slider on/off */ --slider-status-scale : off ; /…" at bounding box center [898, 451] width 1206 height 685
click at [745, 575] on div "--slider-status : on ; /* Turn slider on/off */ --slider-status-scale : off ; /…" at bounding box center [898, 451] width 1206 height 685
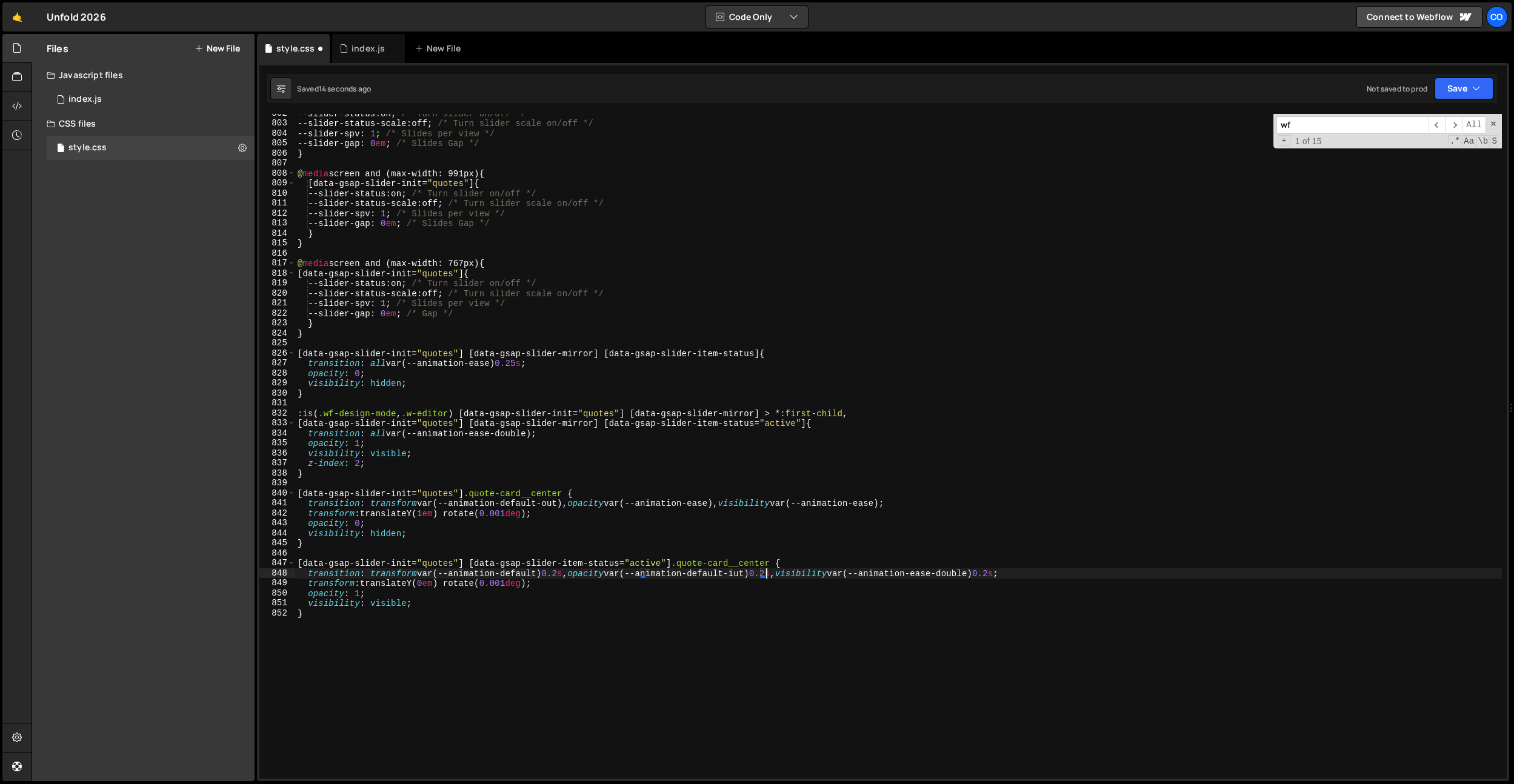
scroll to position [0, 32]
click at [758, 573] on div "--slider-status : on ; /* Turn slider on/off */ --slider-status-scale : off ; /…" at bounding box center [898, 451] width 1206 height 685
click at [756, 573] on div "--slider-status : on ; /* Turn slider on/off */ --slider-status-scale : off ; /…" at bounding box center [898, 451] width 1206 height 685
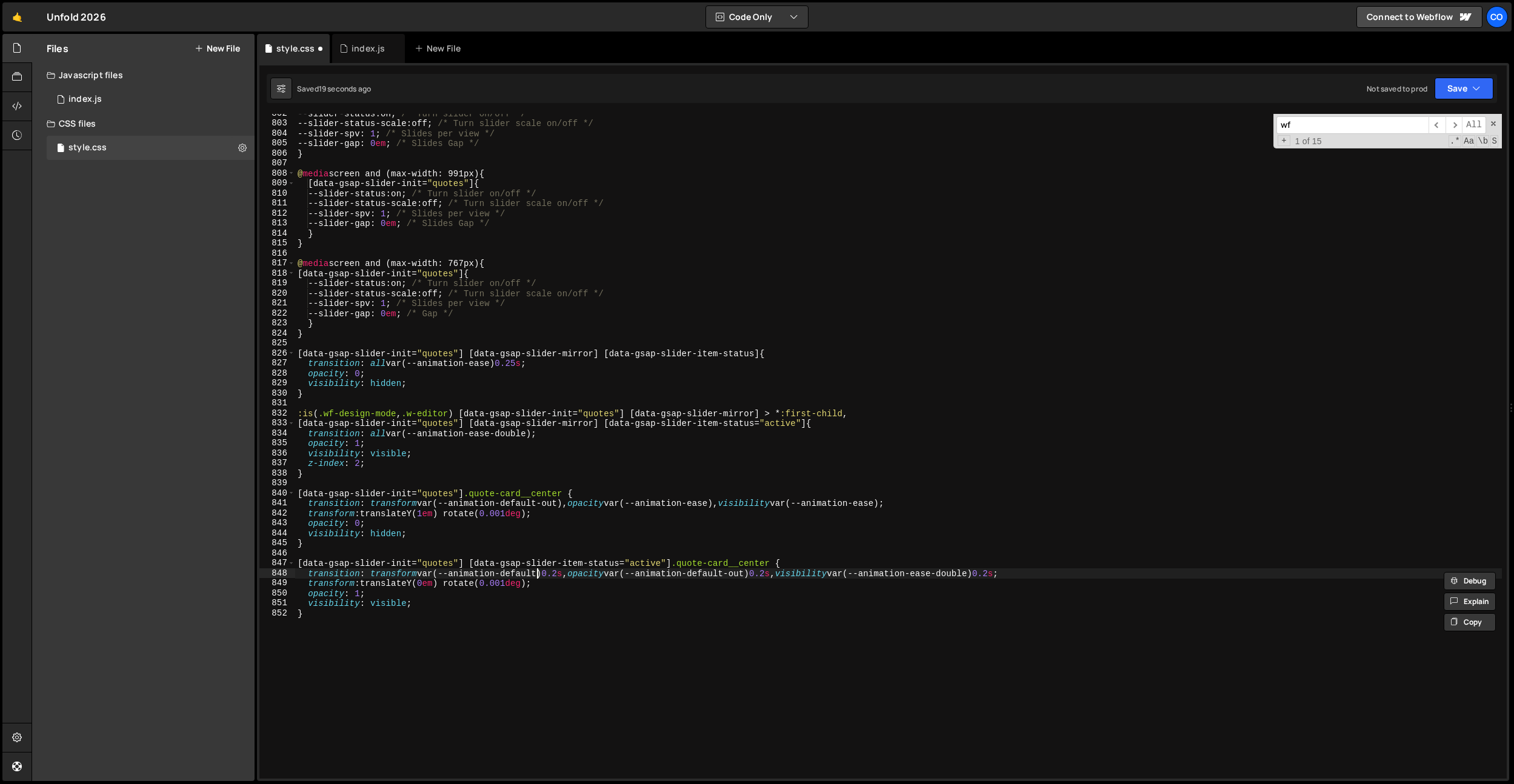
click at [536, 575] on div "--slider-status : on ; /* Turn slider on/off */ --slider-status-scale : off ; /…" at bounding box center [898, 451] width 1206 height 685
click at [1015, 573] on div "--slider-status : on ; /* Turn slider on/off */ --slider-status-scale : off ; /…" at bounding box center [898, 451] width 1206 height 685
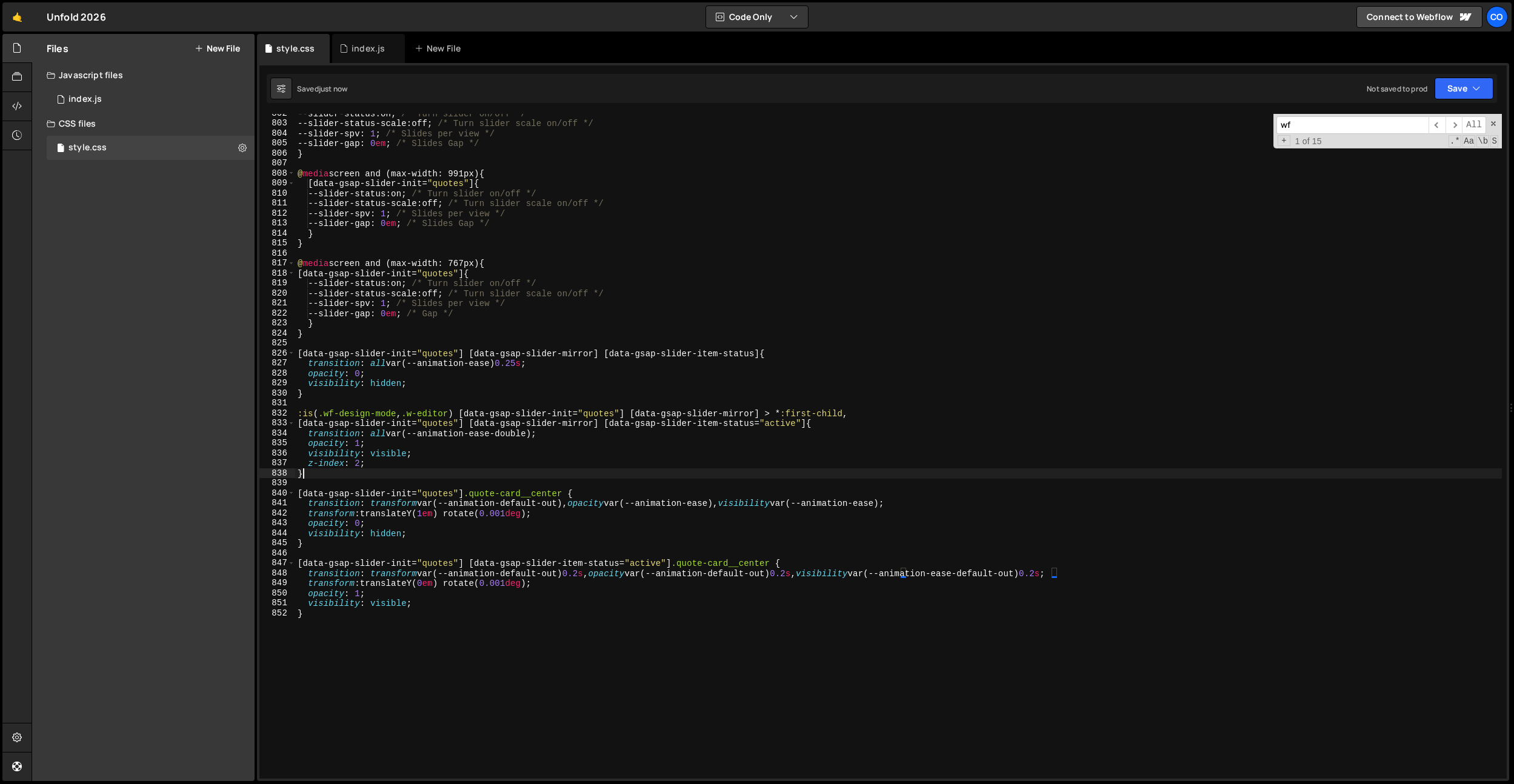
drag, startPoint x: 799, startPoint y: 477, endPoint x: 773, endPoint y: 472, distance: 26.5
click at [799, 477] on div "--slider-status : on ; /* Turn slider on/off */ --slider-status-scale : off ; /…" at bounding box center [898, 451] width 1206 height 685
click at [983, 571] on div "--slider-status : on ; /* Turn slider on/off */ --slider-status-scale : off ; /…" at bounding box center [898, 451] width 1206 height 685
click at [984, 575] on div "--slider-status : on ; /* Turn slider on/off */ --slider-status-scale : off ; /…" at bounding box center [898, 451] width 1206 height 685
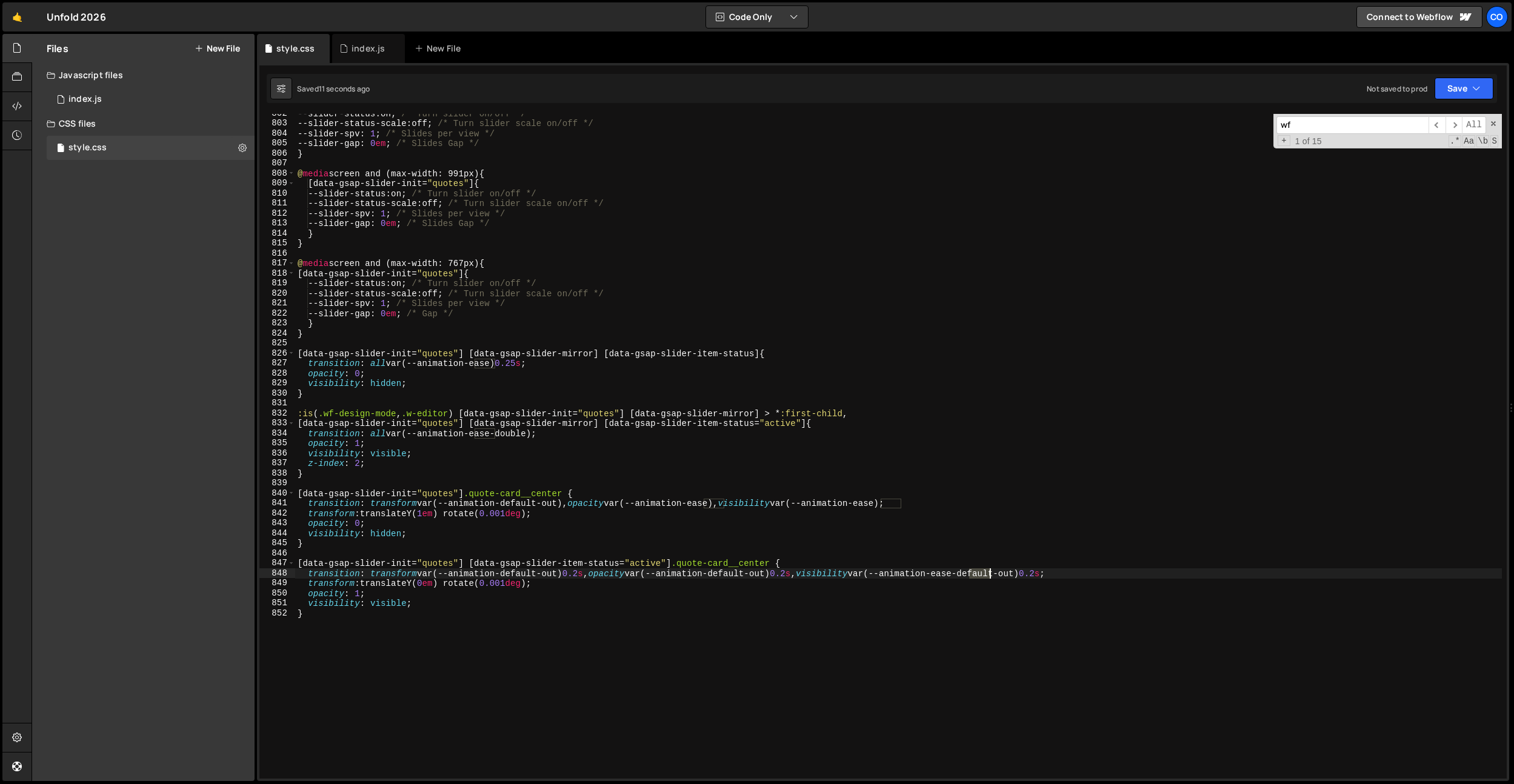
click at [984, 575] on div "--slider-status : on ; /* Turn slider on/off */ --slider-status-scale : off ; /…" at bounding box center [898, 451] width 1206 height 685
drag, startPoint x: 1006, startPoint y: 643, endPoint x: 636, endPoint y: 594, distance: 373.2
click at [1001, 642] on div "--slider-status : on ; /* Turn slider on/off */ --slider-status-scale : off ; /…" at bounding box center [898, 451] width 1206 height 685
click at [525, 563] on div "--slider-status : on ; /* Turn slider on/off */ --slider-status-scale : off ; /…" at bounding box center [898, 451] width 1206 height 685
drag, startPoint x: 465, startPoint y: 576, endPoint x: 449, endPoint y: 549, distance: 31.4
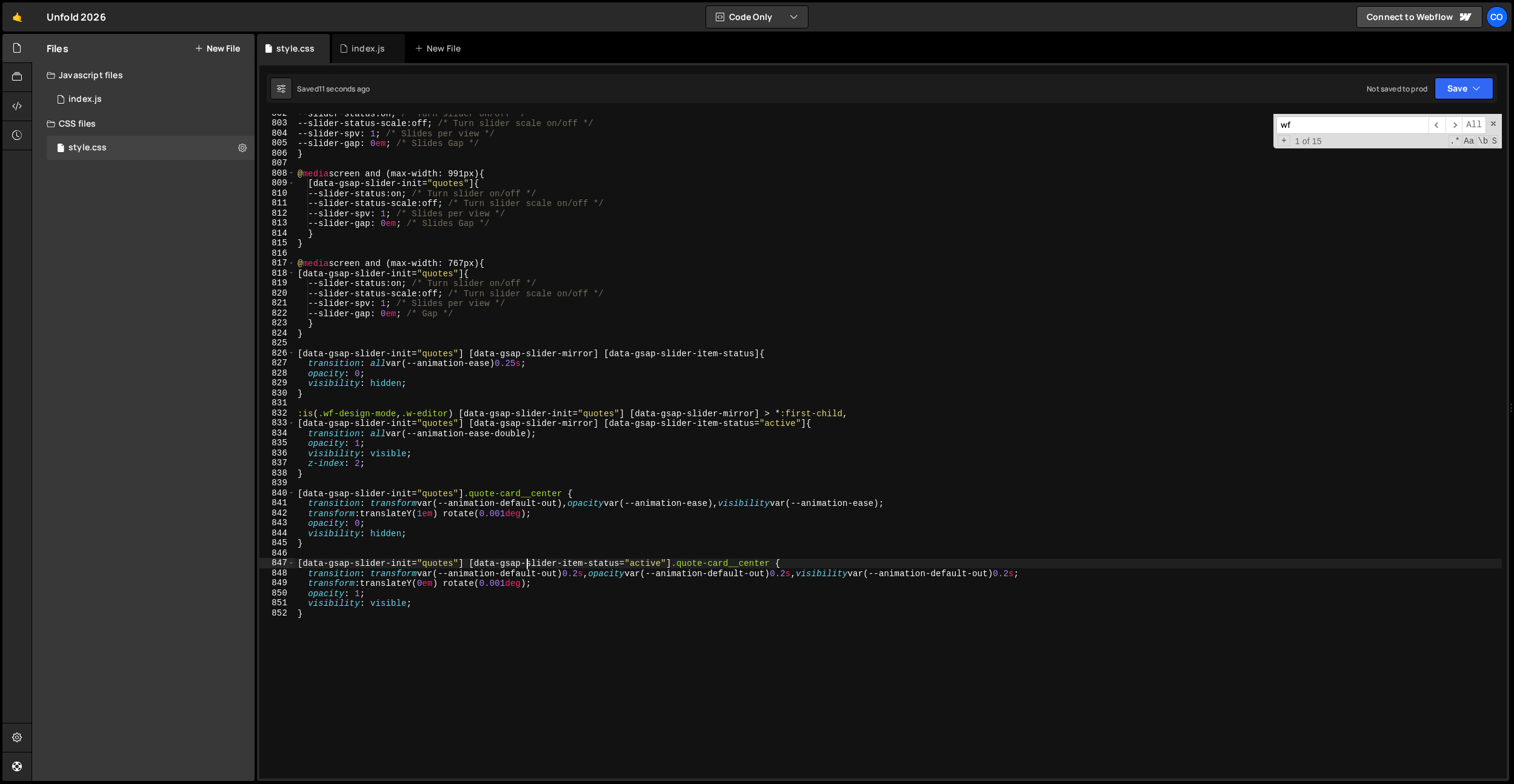
click at [463, 576] on div "--slider-status : on ; /* Turn slider on/off */ --slider-status-scale : off ; /…" at bounding box center [898, 451] width 1206 height 685
click at [428, 517] on div "--slider-status : on ; /* Turn slider on/off */ --slider-status-scale : off ; /…" at bounding box center [898, 451] width 1206 height 685
click at [759, 359] on div "--slider-status : on ; /* Turn slider on/off */ --slider-status-scale : off ; /…" at bounding box center [898, 451] width 1206 height 685
click at [404, 515] on div "--slider-status : on ; /* Turn slider on/off */ --slider-status-scale : off ; /…" at bounding box center [898, 451] width 1206 height 685
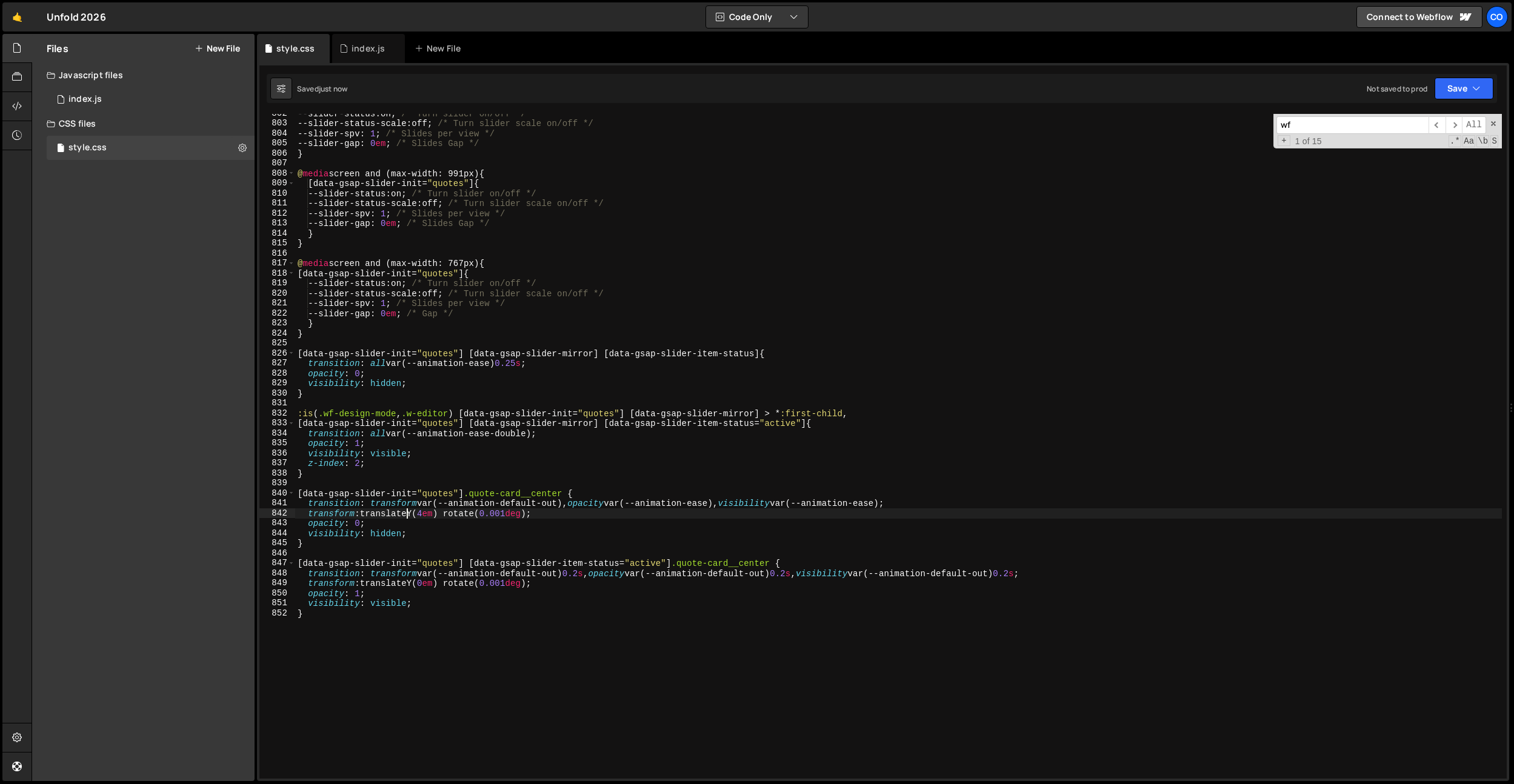
click at [404, 515] on div "--slider-status : on ; /* Turn slider on/off */ --slider-status-scale : off ; /…" at bounding box center [898, 451] width 1206 height 685
click at [492, 451] on div "--slider-status : on ; /* Turn slider on/off */ --slider-status-scale : off ; /…" at bounding box center [898, 451] width 1206 height 685
click at [395, 581] on div "--slider-status : on ; /* Turn slider on/off */ --slider-status-scale : off ; /…" at bounding box center [898, 451] width 1206 height 685
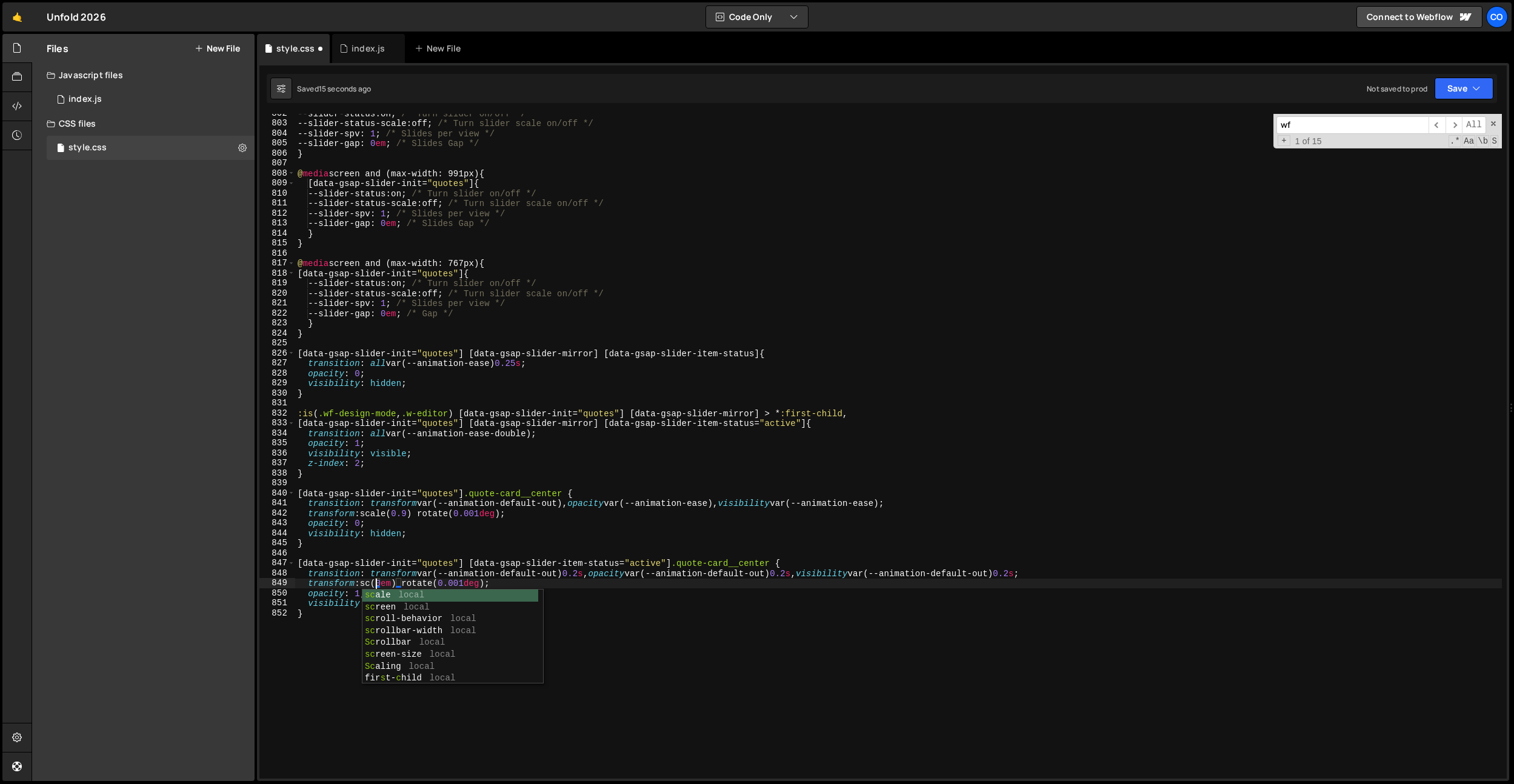
scroll to position [0, 6]
click at [449, 573] on div "--slider-status : on ; /* Turn slider on/off */ --slider-status-scale : off ; /…" at bounding box center [898, 451] width 1206 height 685
click at [406, 585] on div "--slider-status : on ; /* Turn slider on/off */ --slider-status-scale : off ; /…" at bounding box center [898, 451] width 1206 height 685
drag, startPoint x: 406, startPoint y: 585, endPoint x: 435, endPoint y: 571, distance: 32.2
click at [406, 585] on div "--slider-status : on ; /* Turn slider on/off */ --slider-status-scale : off ; /…" at bounding box center [898, 451] width 1206 height 685
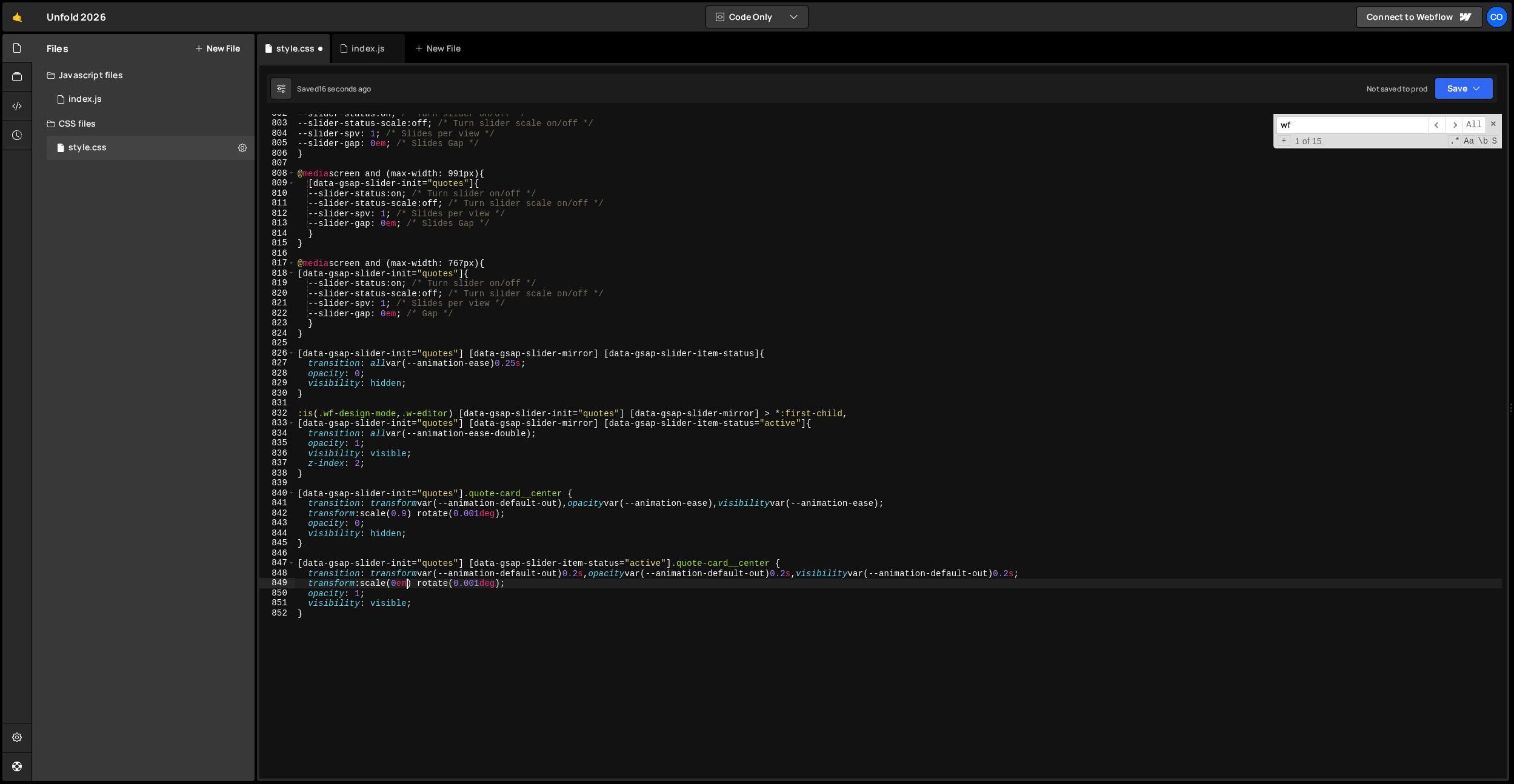
type textarea "transform: scale(1) rotate(0.001deg);"
click at [524, 486] on div "--slider-status : on ; /* Turn slider on/off */ --slider-status-scale : off ; /…" at bounding box center [898, 451] width 1206 height 685
click at [552, 577] on div "--slider-status : on ; /* Turn slider on/off */ --slider-status-scale : off ; /…" at bounding box center [898, 451] width 1206 height 685
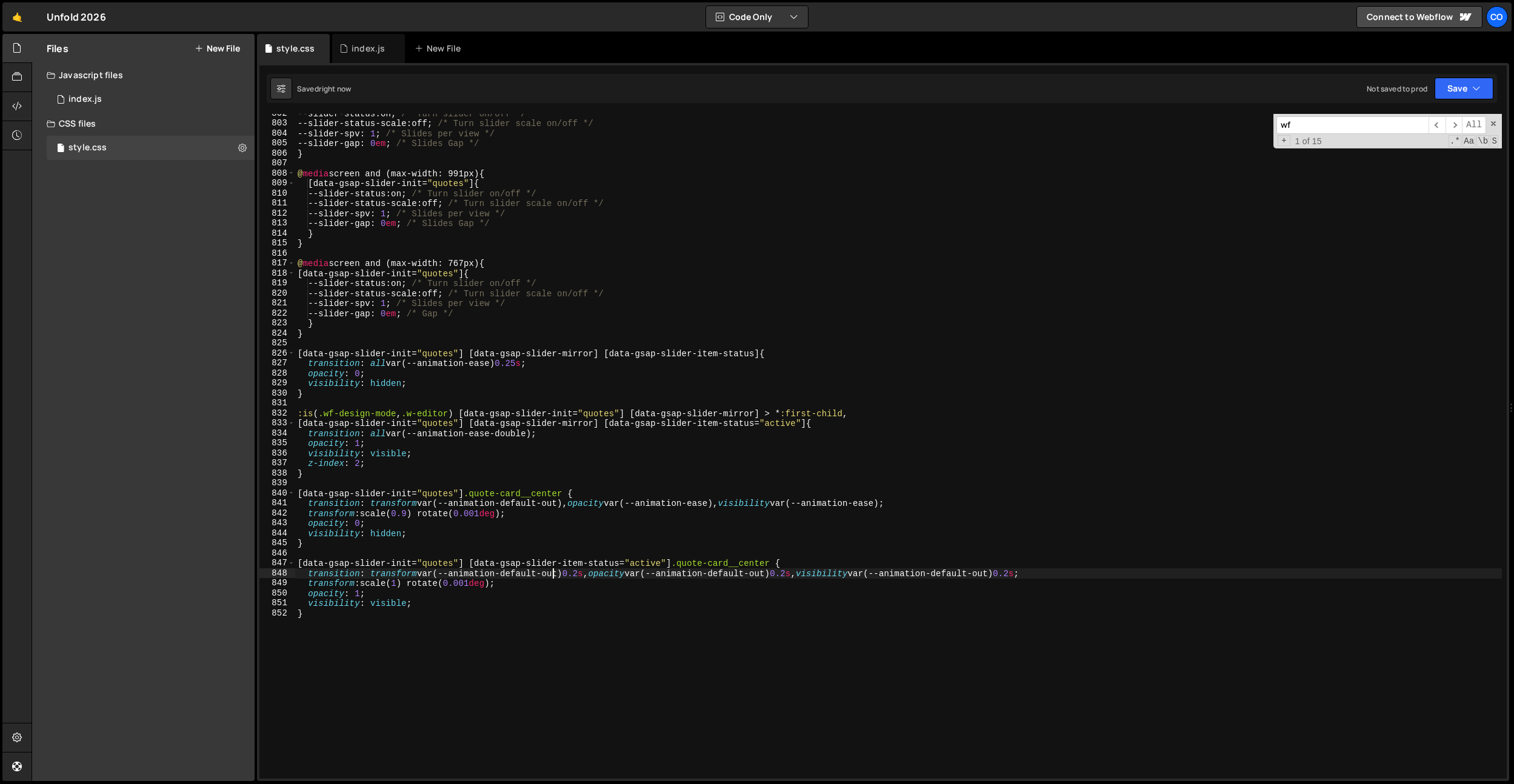
click at [552, 577] on div "--slider-status : on ; /* Turn slider on/off */ --slider-status-scale : off ; /…" at bounding box center [898, 451] width 1206 height 685
click at [756, 572] on div "--slider-status : on ; /* Turn slider on/off */ --slider-status-scale : off ; /…" at bounding box center [898, 451] width 1206 height 685
click at [543, 507] on div "--slider-status : on ; /* Turn slider on/off */ --slider-status-scale : off ; /…" at bounding box center [898, 451] width 1206 height 685
click at [569, 495] on div "--slider-status : on ; /* Turn slider on/off */ --slider-status-scale : off ; /…" at bounding box center [898, 451] width 1206 height 685
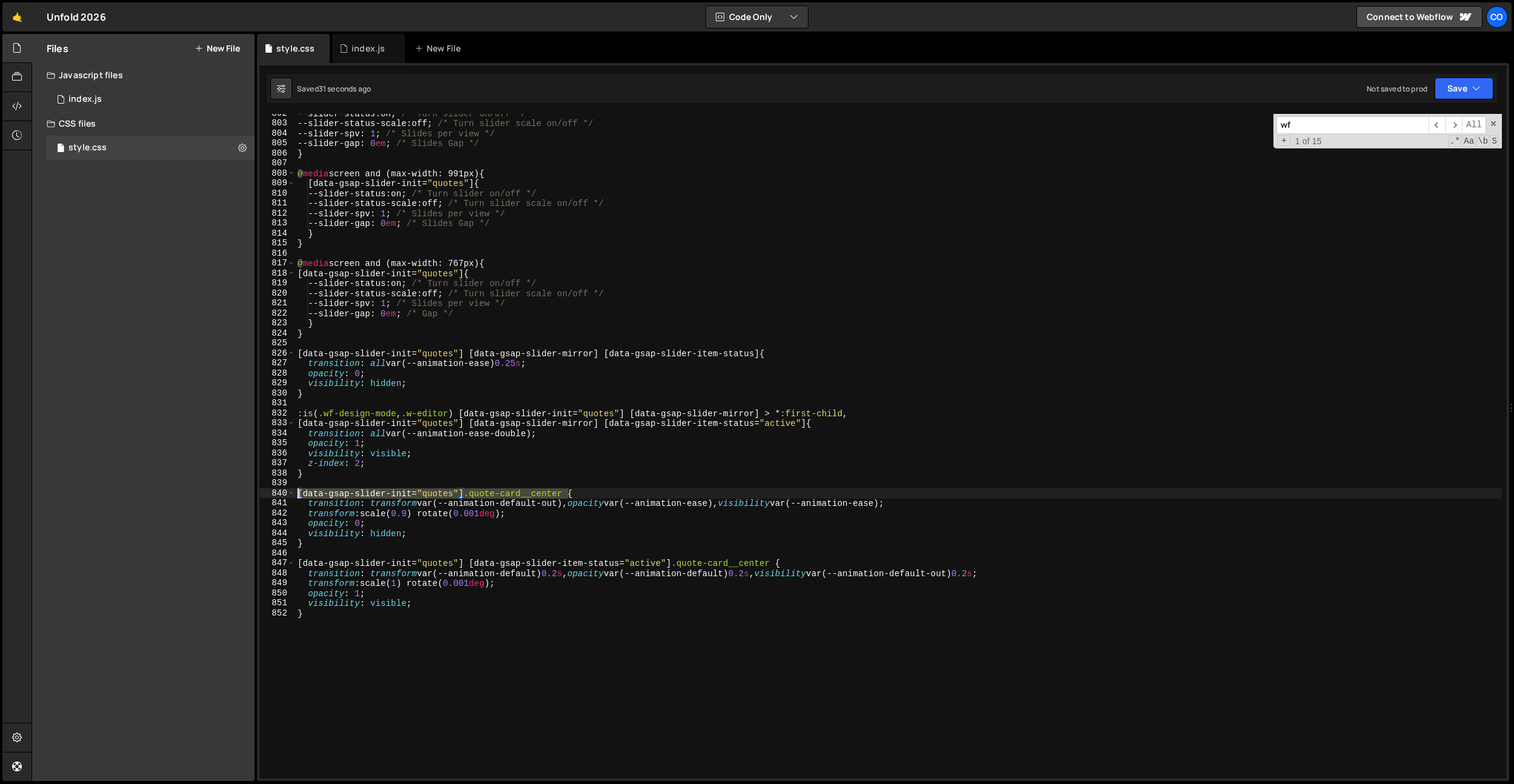
drag, startPoint x: 551, startPoint y: 493, endPoint x: 254, endPoint y: 491, distance: 297.0
click at [254, 491] on div "Files New File Javascript files 0 index.js 0 CSS files style.css 0 Copy share l…" at bounding box center [773, 408] width 1482 height 748
paste textarea "quote-card__author"
click at [569, 491] on div "--slider-status : on ; /* Turn slider on/off */ --slider-status-scale : off ; /…" at bounding box center [898, 451] width 1206 height 685
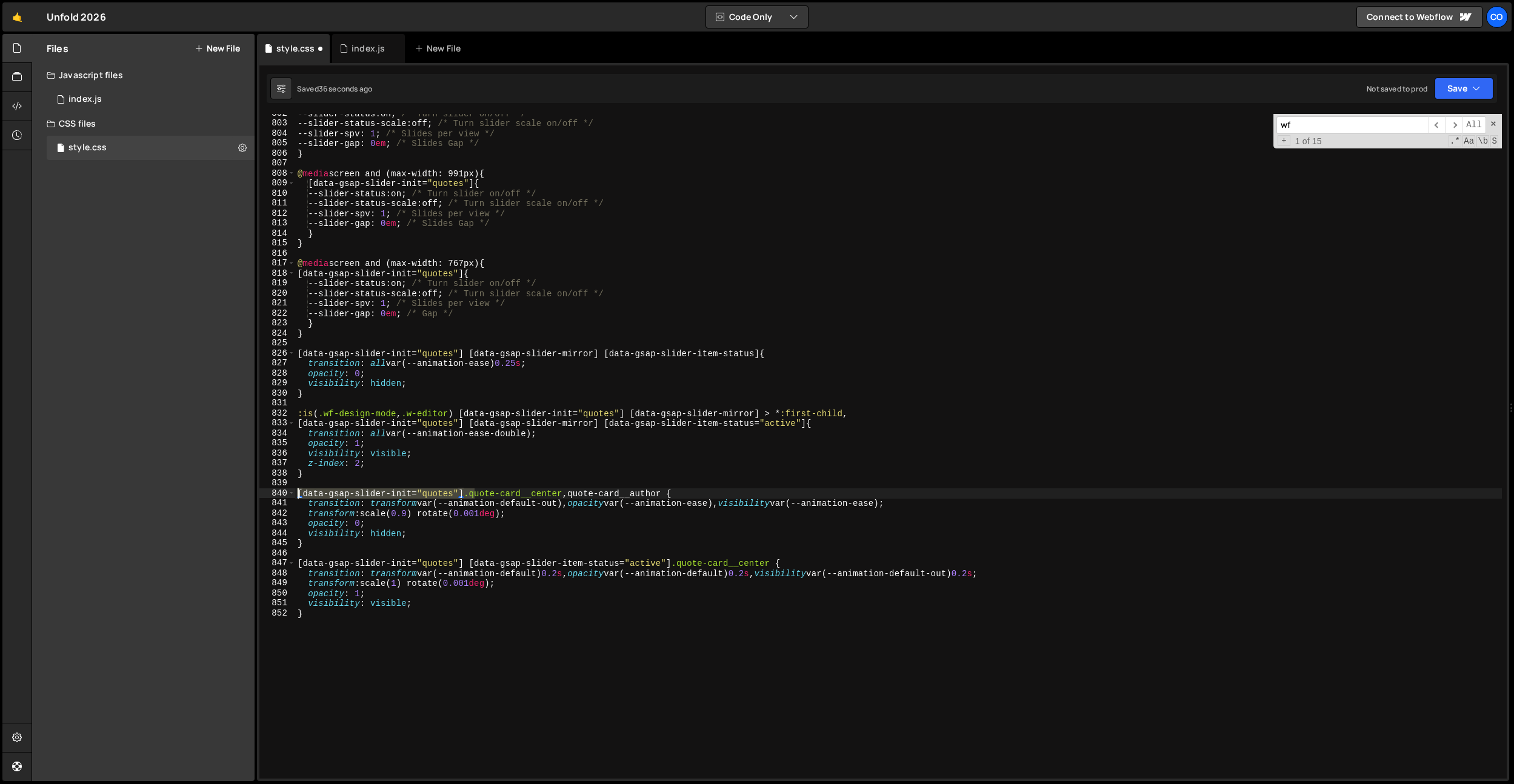
drag, startPoint x: 474, startPoint y: 495, endPoint x: 362, endPoint y: 508, distance: 112.8
click at [274, 494] on div "[data-gsap-slider-init="quotes"] .quote-card__center, quote-card__author { 802 …" at bounding box center [883, 447] width 1247 height 665
click at [576, 497] on div "--slider-status : on ; /* Turn slider on/off */ --slider-status-scale : off ; /…" at bounding box center [898, 451] width 1206 height 685
paste textarea "[data-gsap-slider-init="quotes"] ."
click at [578, 494] on div "--slider-status : on ; /* Turn slider on/off */ --slider-status-scale : off ; /…" at bounding box center [898, 451] width 1206 height 685
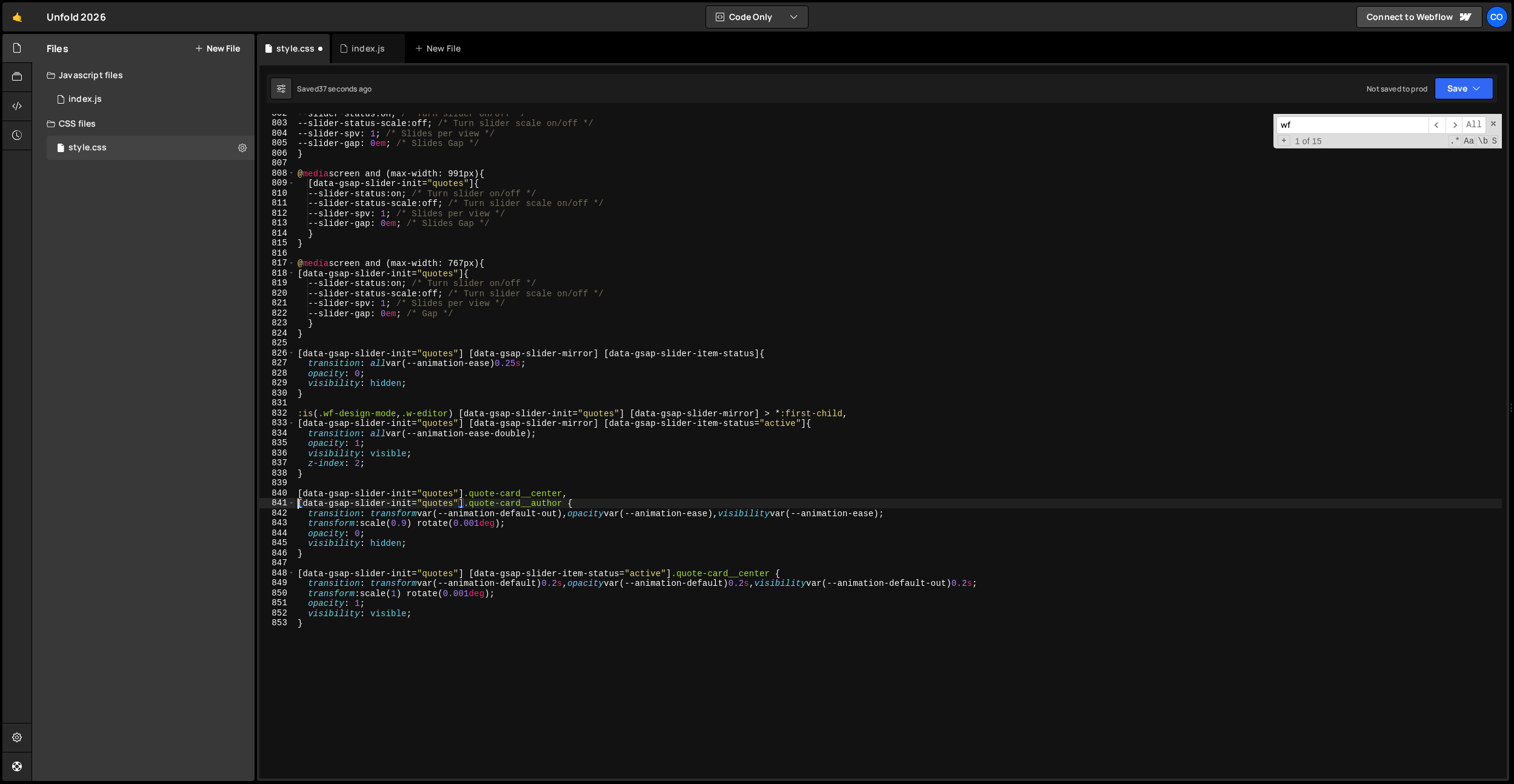
scroll to position [0, 1]
drag, startPoint x: 776, startPoint y: 573, endPoint x: 249, endPoint y: 578, distance: 527.0
click at [249, 578] on div "Files New File Javascript files 0 index.js 0 CSS files style.css 0 Copy share l…" at bounding box center [773, 408] width 1482 height 748
paste textarea "[data-gsap-slider-init="quotes"] [data-gsap-slider-item-status="active"] .quote…"
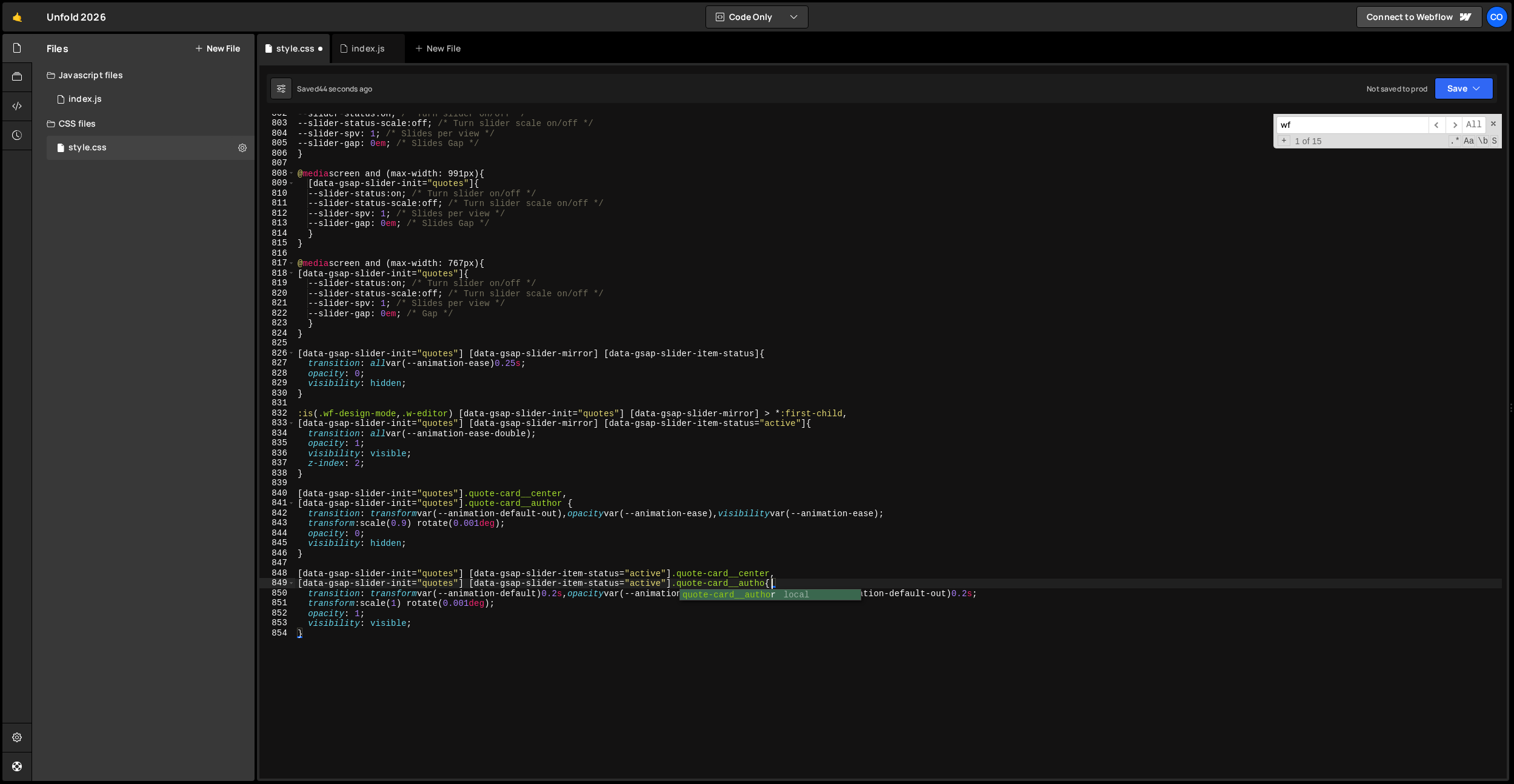
scroll to position [0, 33]
drag, startPoint x: 793, startPoint y: 570, endPoint x: 268, endPoint y: 576, distance: 525.0
click at [268, 576] on div "[data-gsap-slider-init="quotes"] [data-gsap-slider-item-status="active"] .quote…" at bounding box center [883, 447] width 1247 height 665
type textarea "[data-gsap-slider-init="quotes"] [data-gsap-slider-item-status="active"] .quote…"
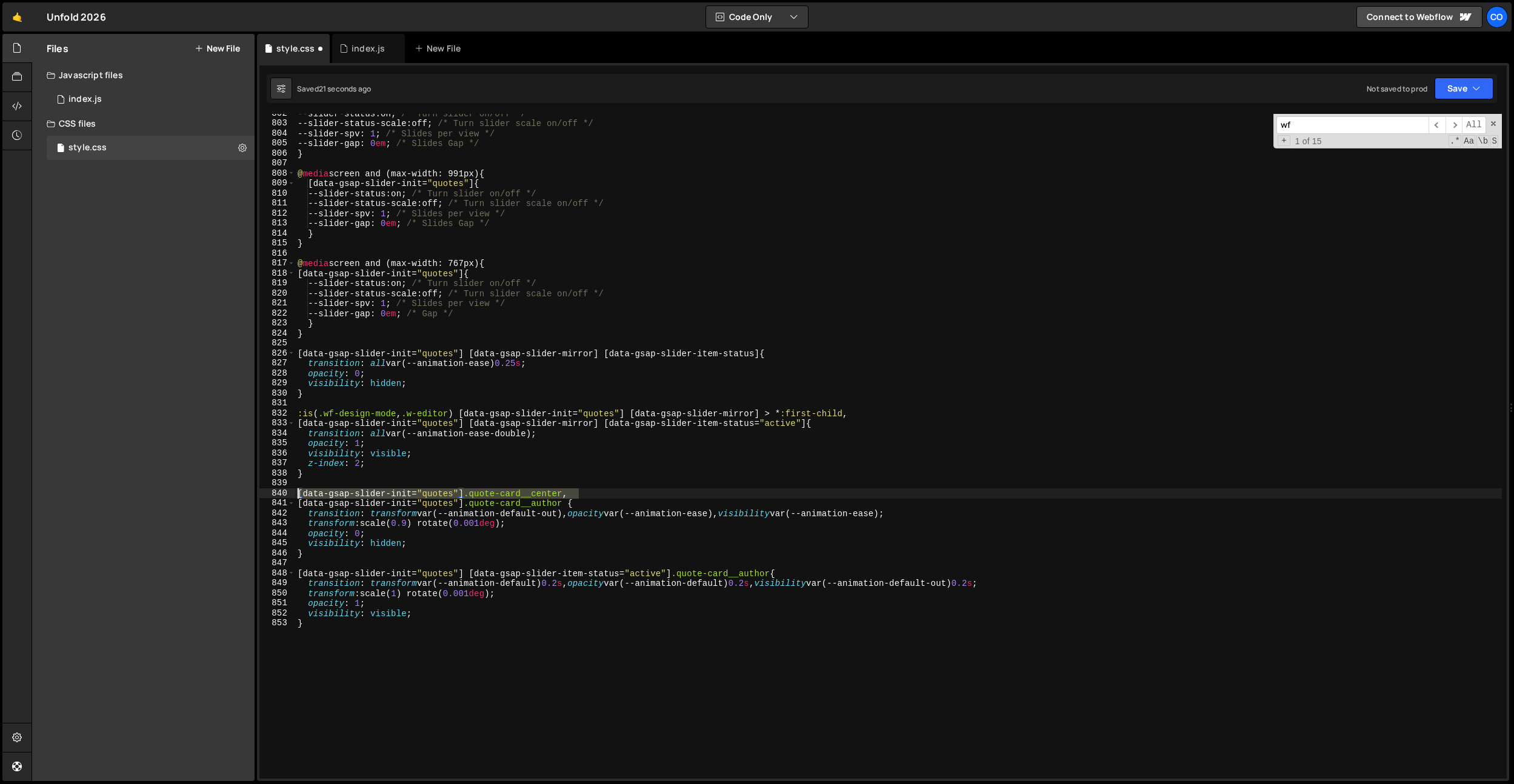
drag, startPoint x: 600, startPoint y: 492, endPoint x: 213, endPoint y: 492, distance: 387.0
click at [213, 492] on div "Files New File Javascript files 0 index.js 0 CSS files style.css 0 Copy share l…" at bounding box center [773, 408] width 1482 height 748
type textarea "[data-gsap-slider-init="quotes"] .quote-card__center,"
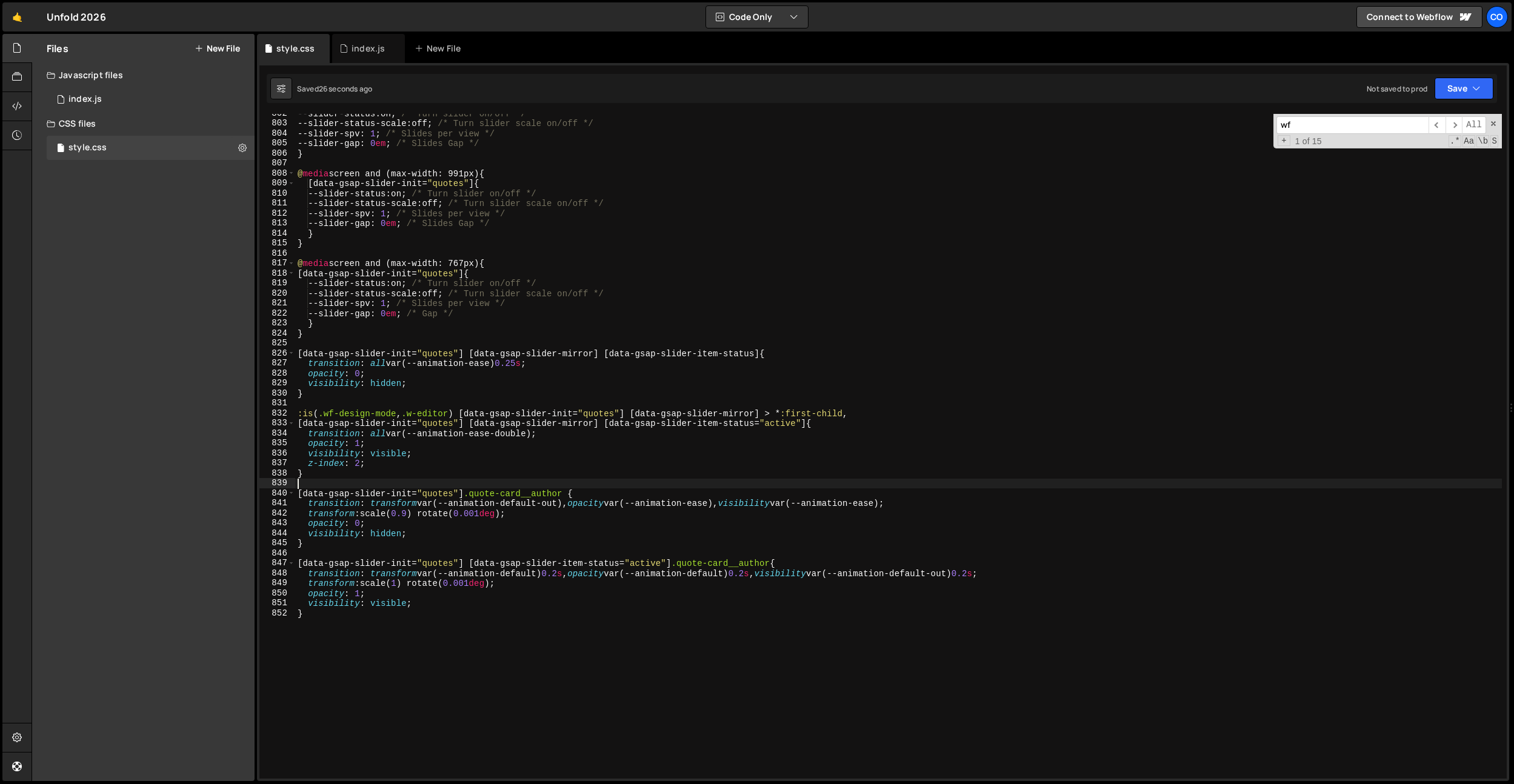
click at [492, 549] on div "--slider-status : on ; /* Turn slider on/off */ --slider-status-scale : off ; /…" at bounding box center [898, 451] width 1206 height 685
drag, startPoint x: 463, startPoint y: 427, endPoint x: 278, endPoint y: 420, distance: 185.1
click at [278, 420] on div "802 803 804 805 806 807 808 809 810 811 812 813 814 815 816 817 818 819 820 821…" at bounding box center [883, 447] width 1247 height 665
click at [365, 473] on div "--slider-status : on ; /* Turn slider on/off */ --slider-status-scale : off ; /…" at bounding box center [898, 451] width 1206 height 685
type textarea "}"
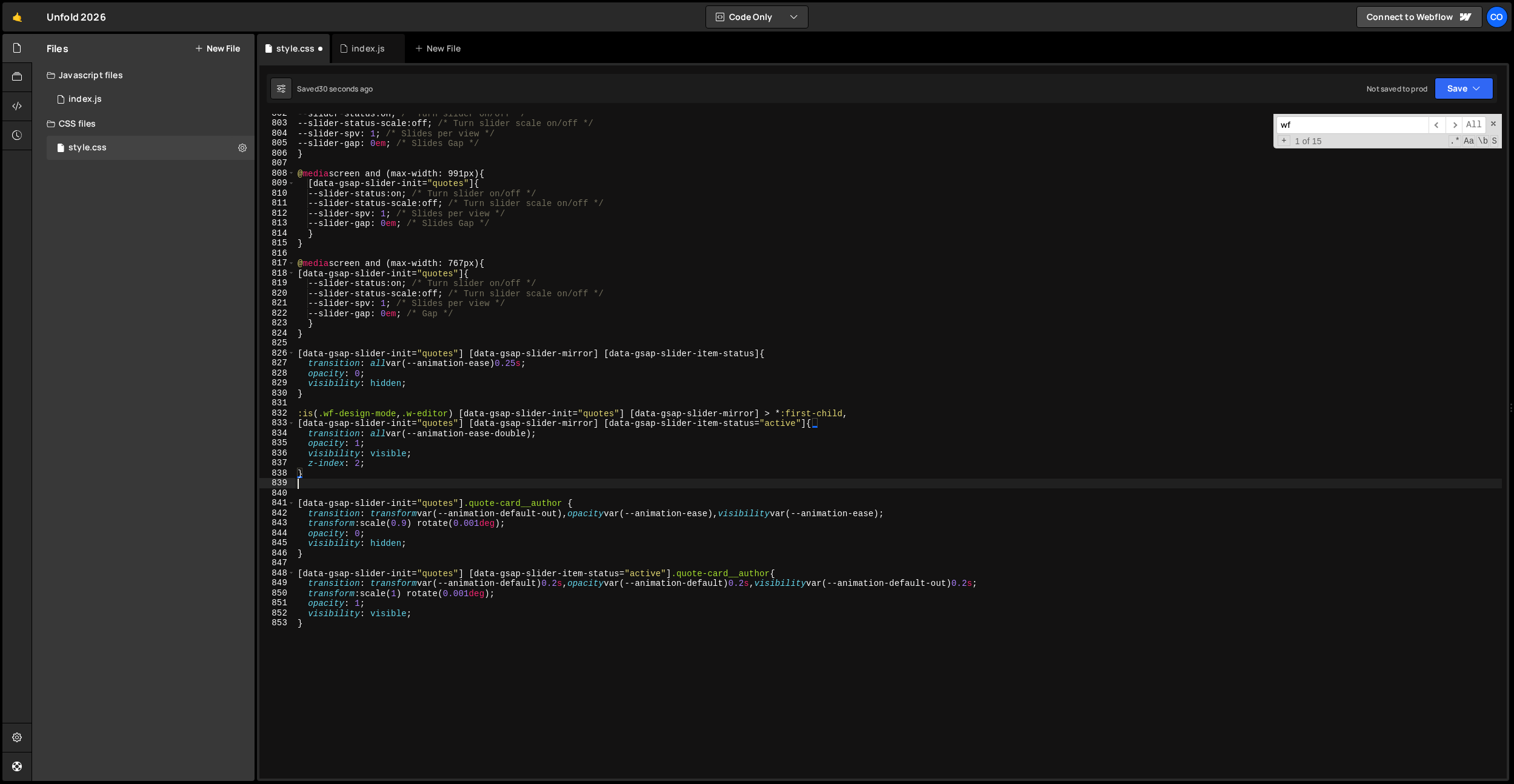
paste textarea "[data-gsap-slider-init="quotes"]"
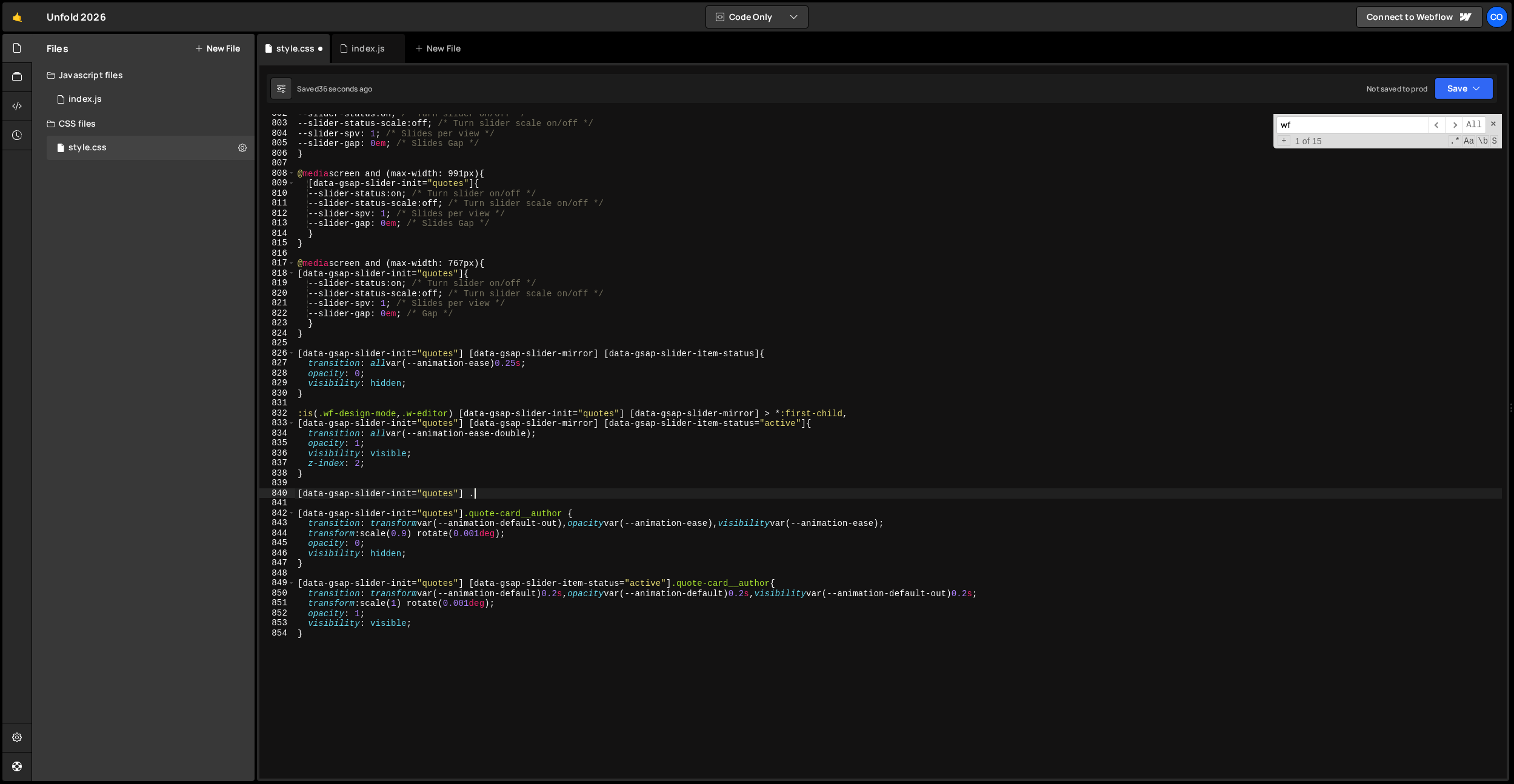
paste textarea "arrow-btn"
type textarea "[data-gsap-slider-init="quotes"] .arrow-btn {}"
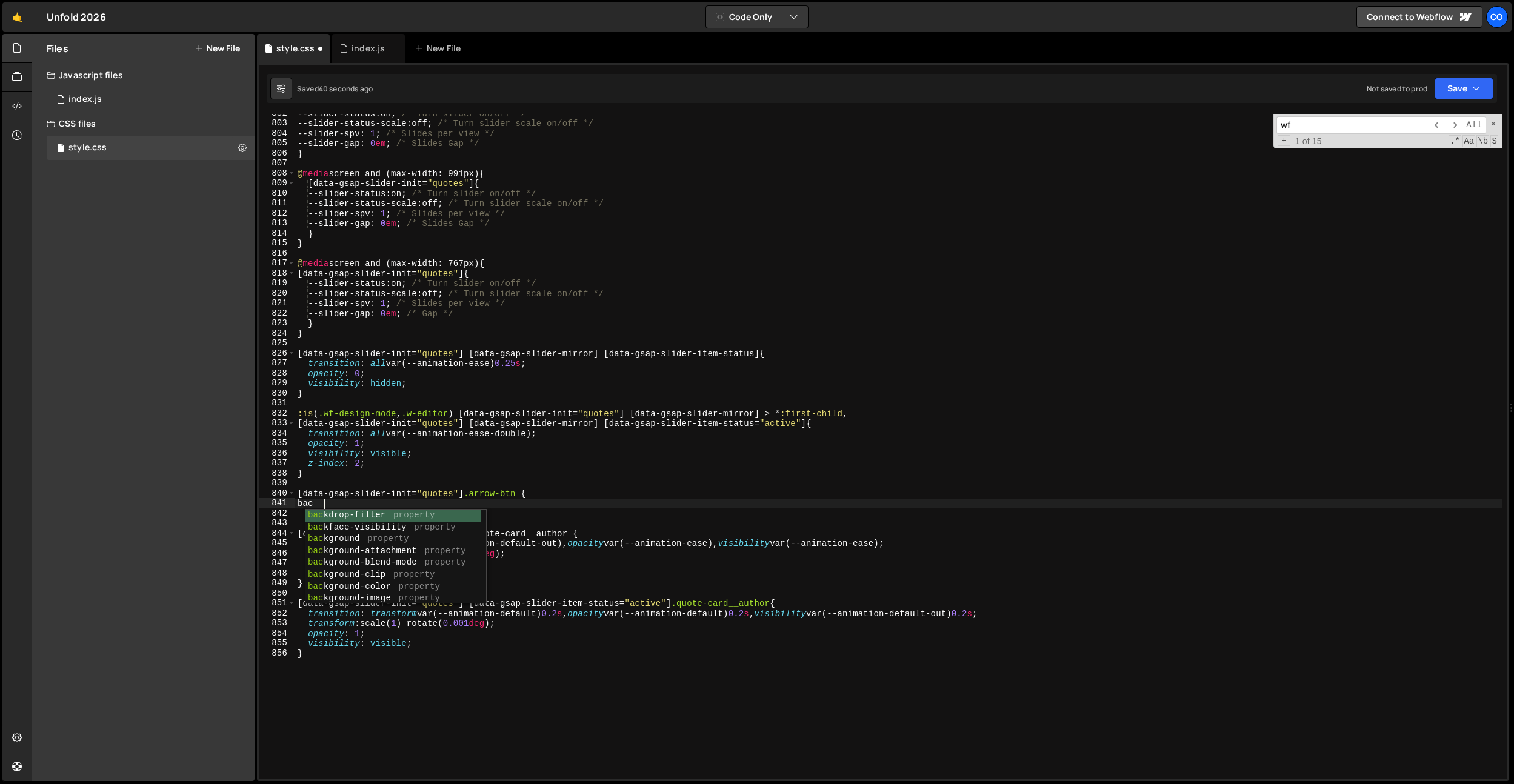
scroll to position [0, 1]
type textarea "b"
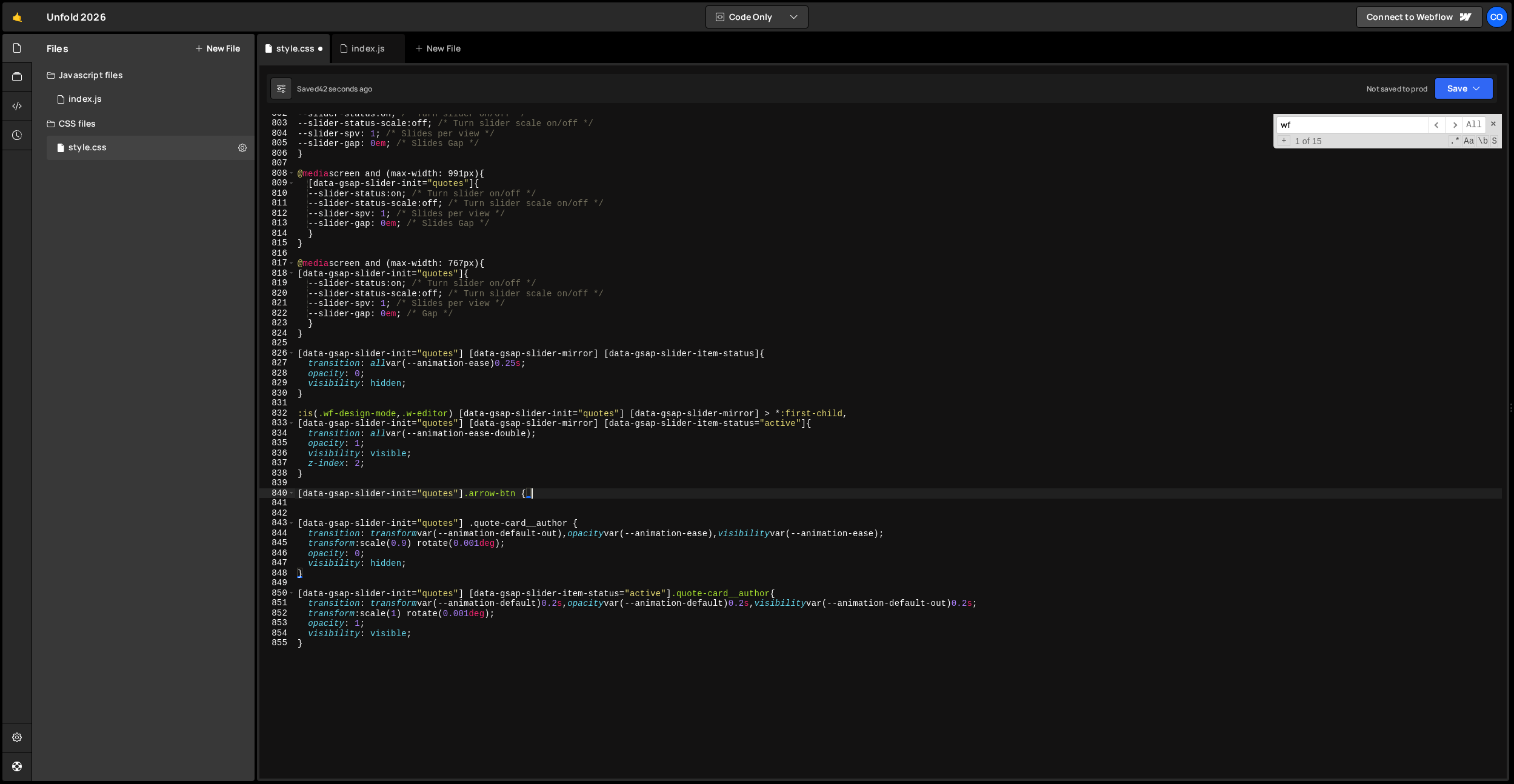
type textarea "[data-gsap-slider-init="quotes"] .arrow-btn {}"
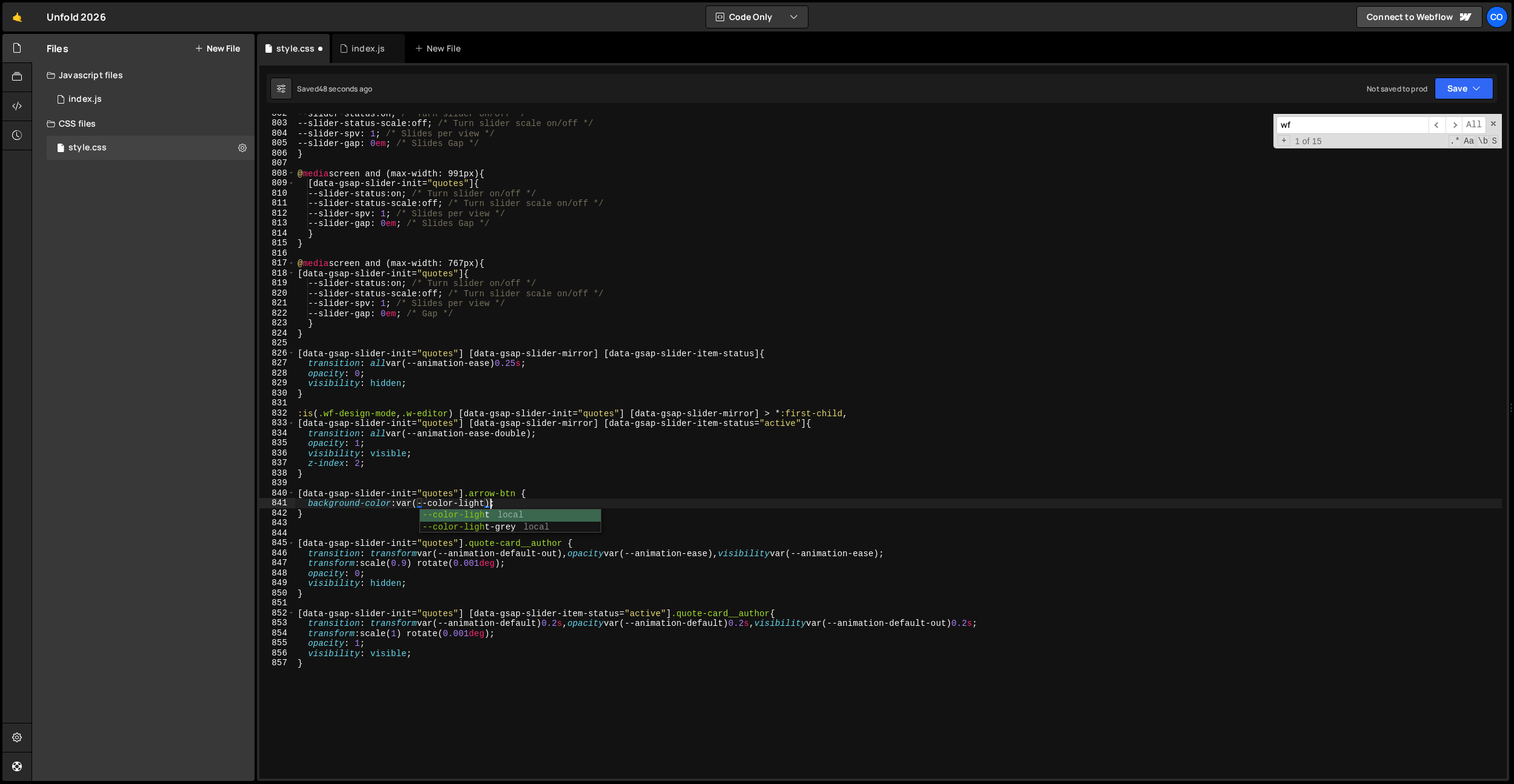
scroll to position [0, 12]
click at [481, 500] on div "--slider-status : on ; /* Turn slider on/off */ --slider-status-scale : off ; /…" at bounding box center [898, 451] width 1206 height 685
click at [481, 501] on div "--slider-status : on ; /* Turn slider on/off */ --slider-status-scale : off ; /…" at bounding box center [898, 451] width 1206 height 685
type textarea "background-color: var(--color-pink-light);"
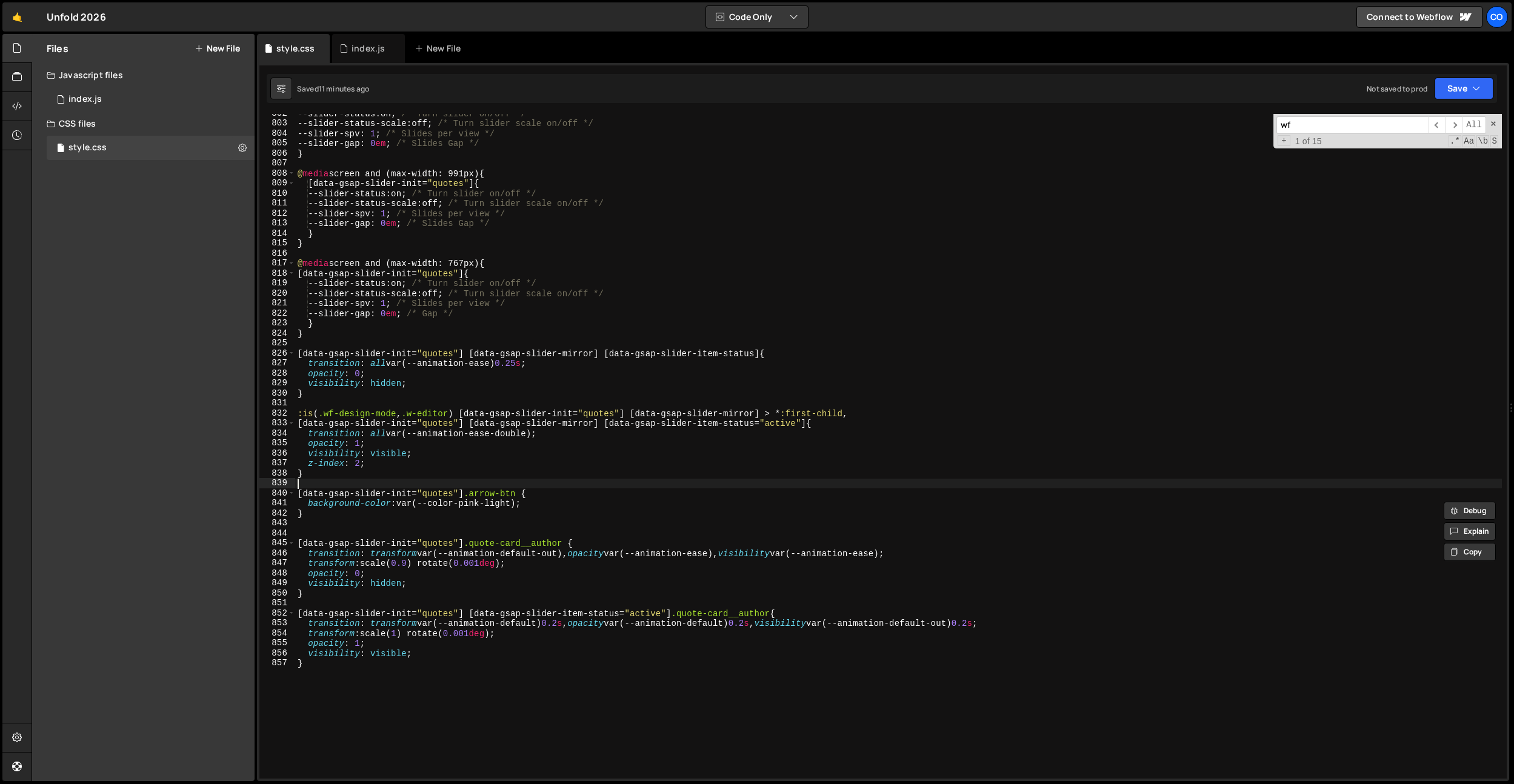
click at [488, 483] on div "--slider-status : on ; /* Turn slider on/off */ --slider-status-scale : off ; /…" at bounding box center [898, 451] width 1206 height 685
click at [501, 506] on div "--slider-status : on ; /* Turn slider on/off */ --slider-status-scale : off ; /…" at bounding box center [898, 451] width 1206 height 685
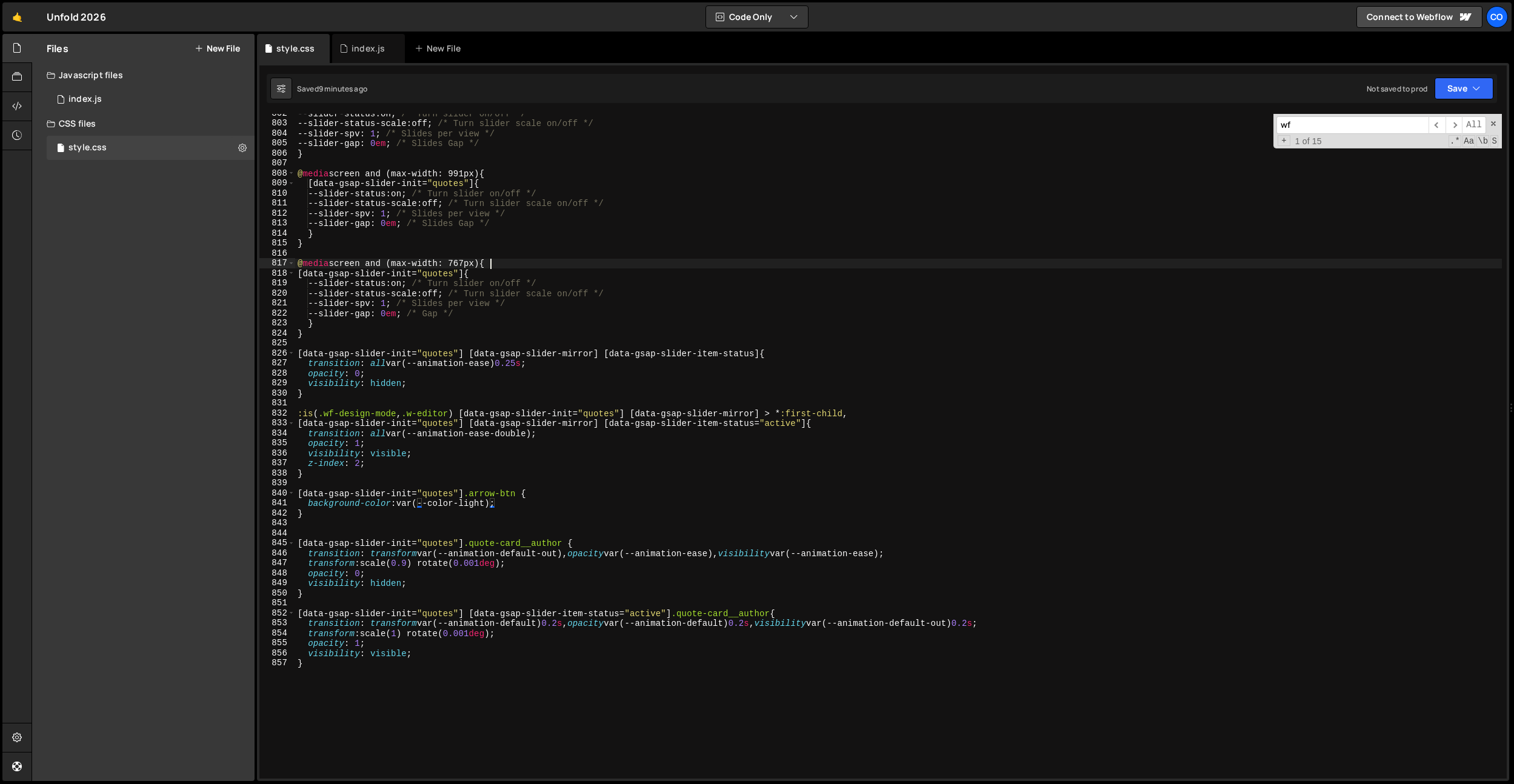
click at [490, 264] on div "--slider-status : on ; /* Turn slider on/off */ --slider-status-scale : off ; /…" at bounding box center [898, 451] width 1206 height 685
type textarea "@media screen and (max-width: 767px) {"
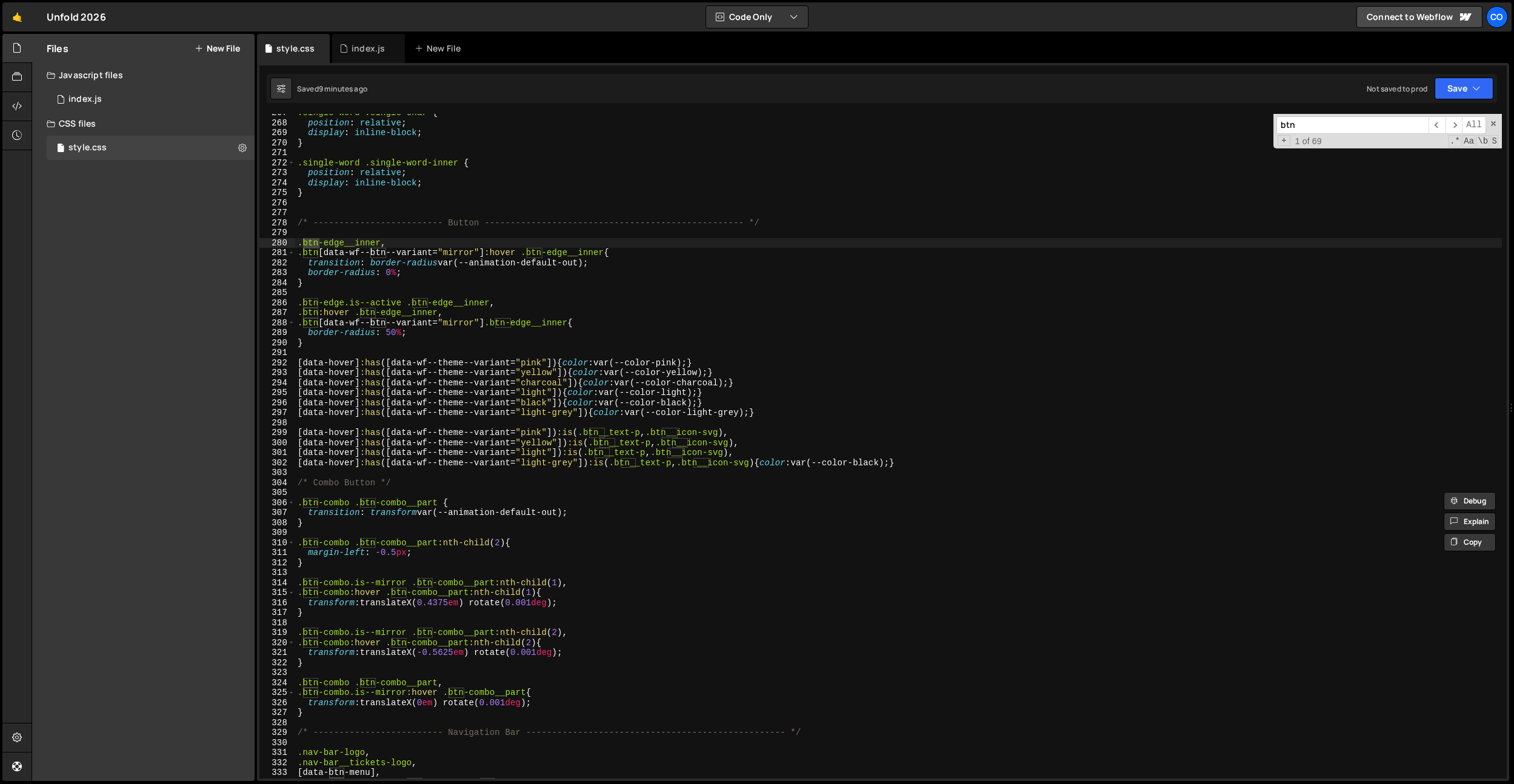
scroll to position [2682, 0]
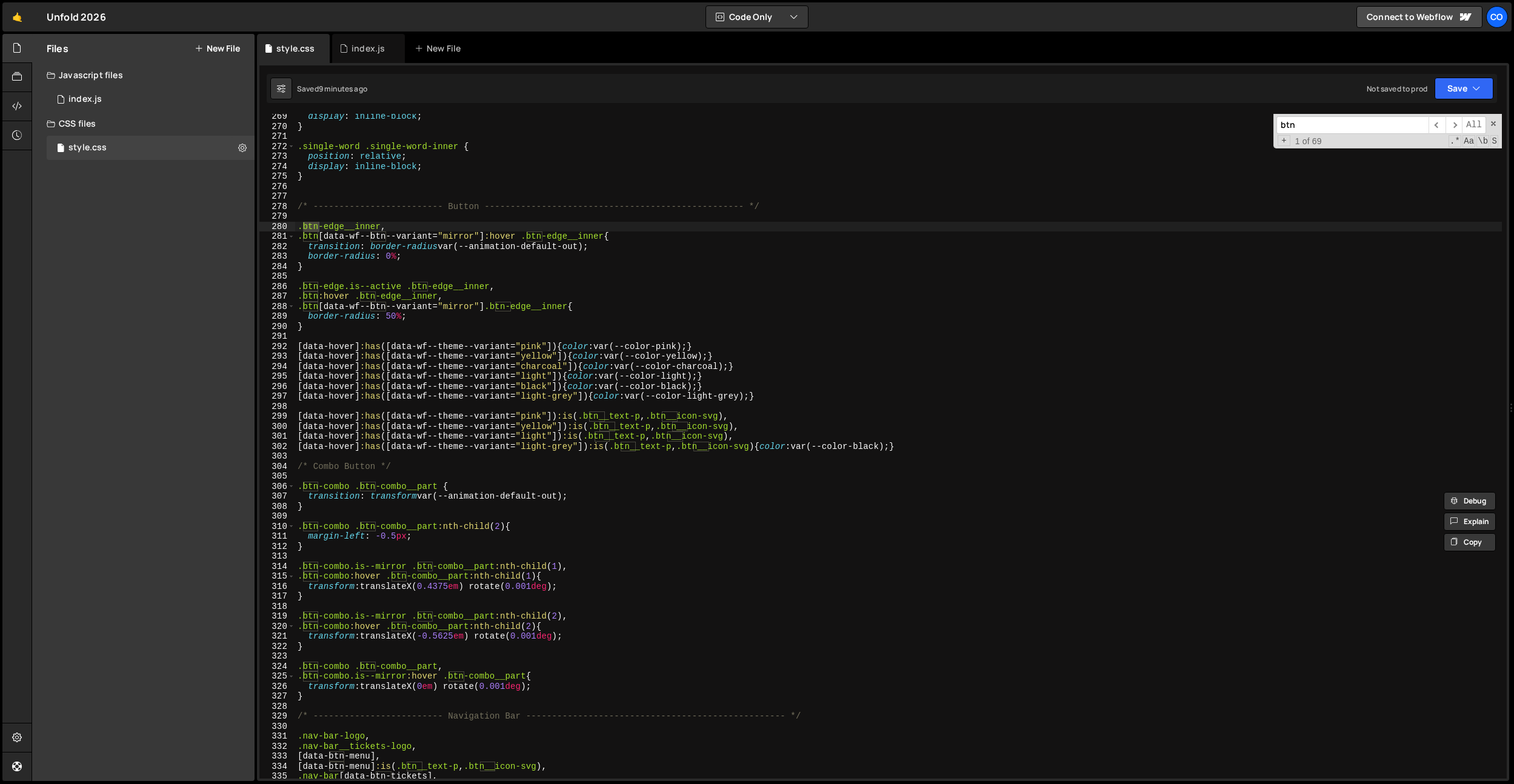
type input "btn"
click at [393, 258] on div "display : inline-block ; } .single-word .single-word-inner { position : relativ…" at bounding box center [898, 454] width 1206 height 685
type textarea "border-radius: 0.125em;"
